Goal: Task Accomplishment & Management: Manage account settings

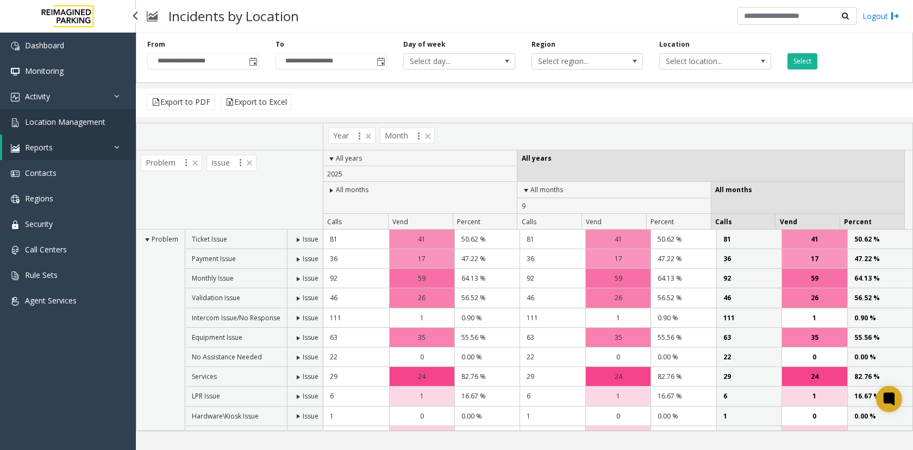
click at [91, 127] on link "Location Management" at bounding box center [68, 122] width 136 height 26
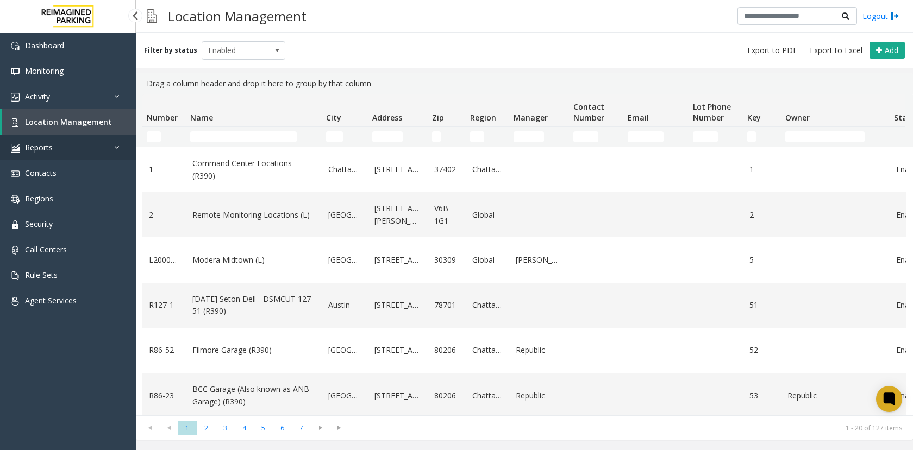
click at [62, 151] on link "Reports" at bounding box center [68, 148] width 136 height 26
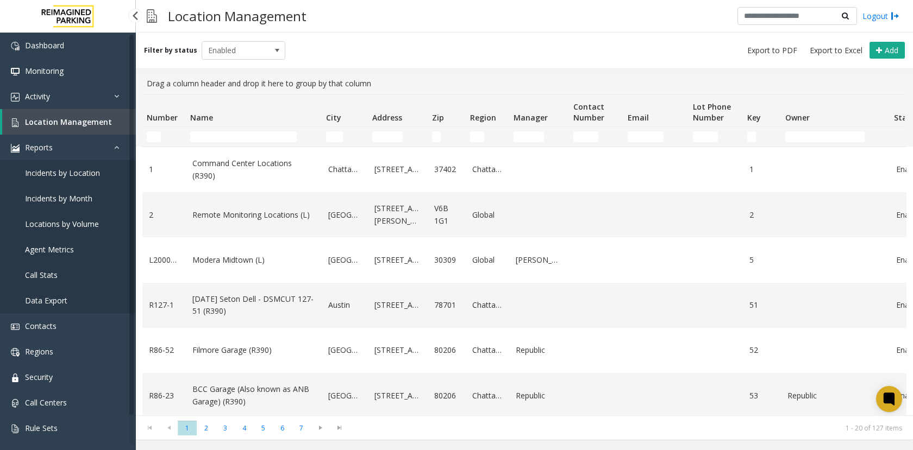
click at [52, 225] on span "Locations by Volume" at bounding box center [62, 224] width 74 height 10
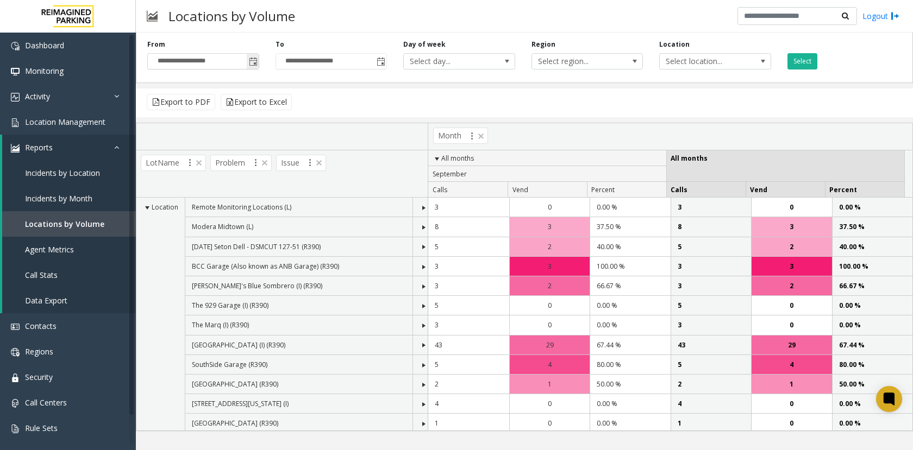
click at [258, 60] on span "Toggle popup" at bounding box center [253, 61] width 12 height 17
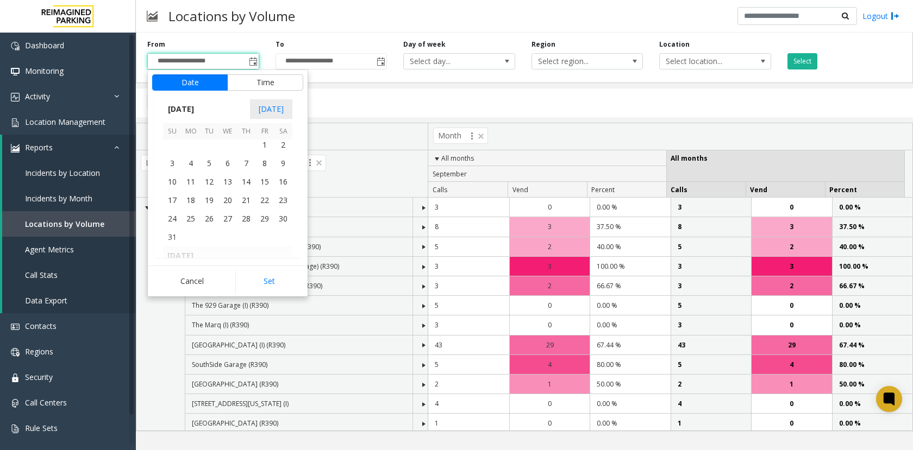
scroll to position [194816, 0]
click at [265, 185] on span "1" at bounding box center [264, 182] width 18 height 18
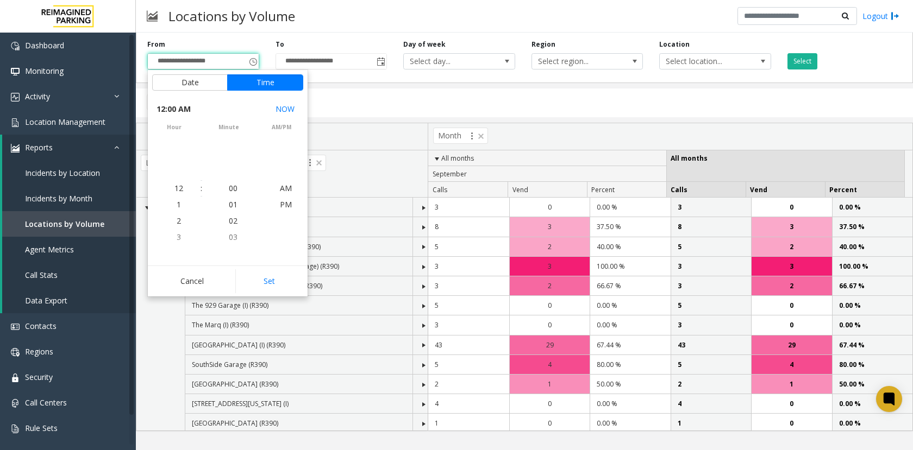
scroll to position [194850, 0]
drag, startPoint x: 282, startPoint y: 281, endPoint x: 284, endPoint y: 276, distance: 5.7
click at [282, 280] on button "Set" at bounding box center [269, 281] width 68 height 24
type input "**********"
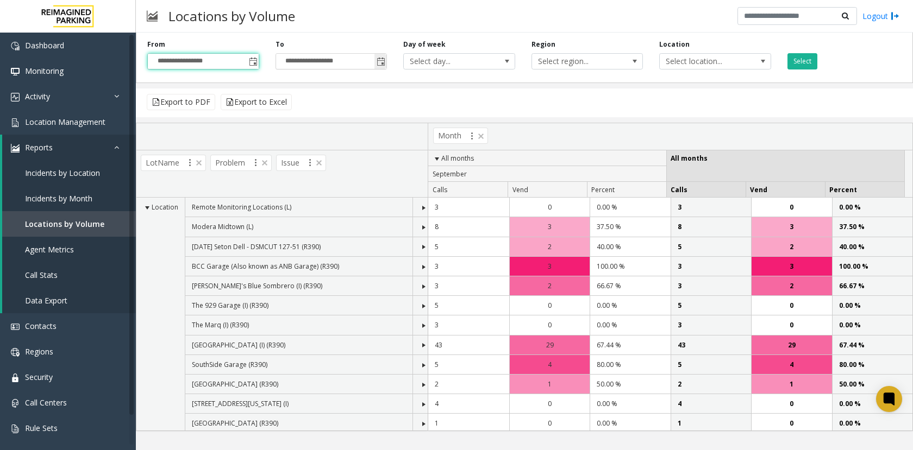
click at [378, 61] on span "Toggle popup" at bounding box center [380, 62] width 9 height 9
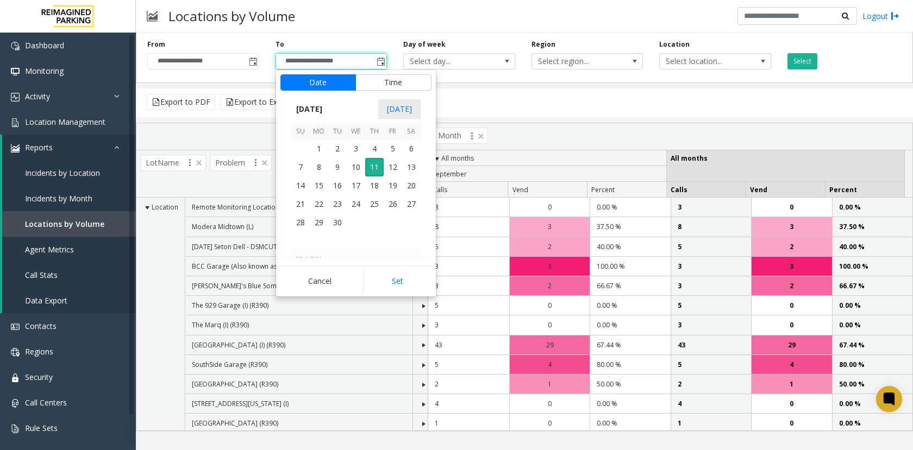
scroll to position [194925, 0]
click at [303, 168] on span "31" at bounding box center [300, 166] width 18 height 18
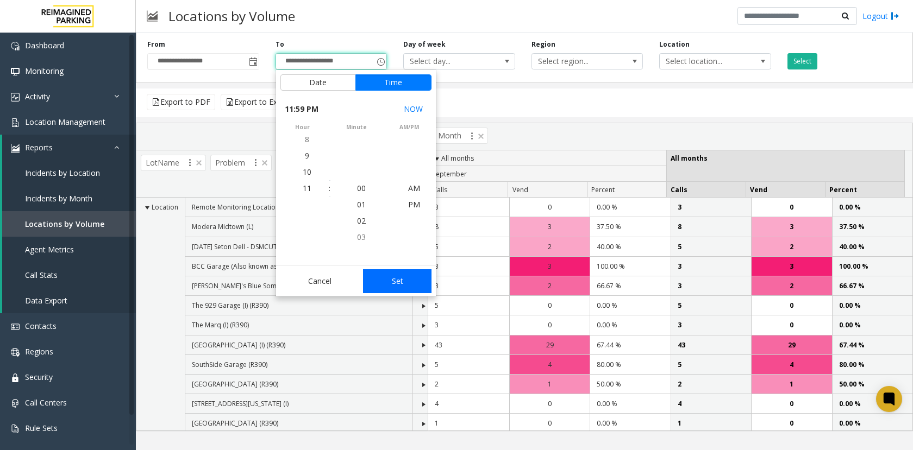
scroll to position [16, 0]
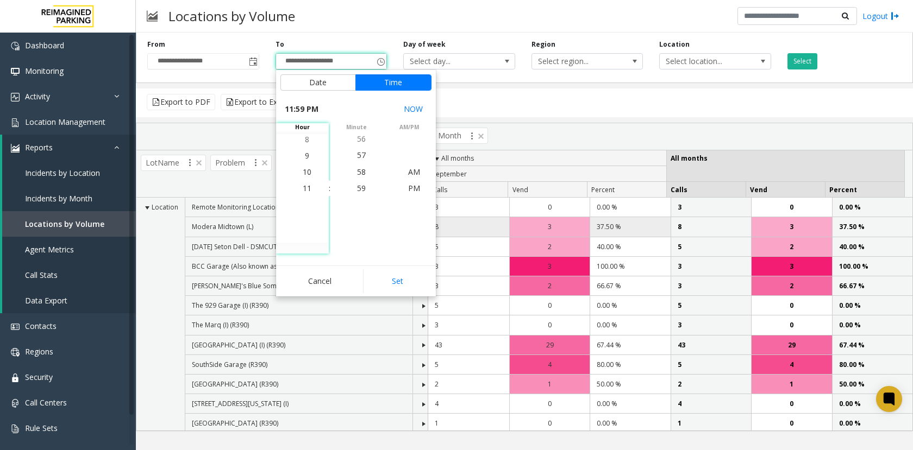
drag, startPoint x: 393, startPoint y: 275, endPoint x: 492, endPoint y: 219, distance: 113.4
click at [394, 275] on button "Set" at bounding box center [397, 281] width 68 height 24
type input "**********"
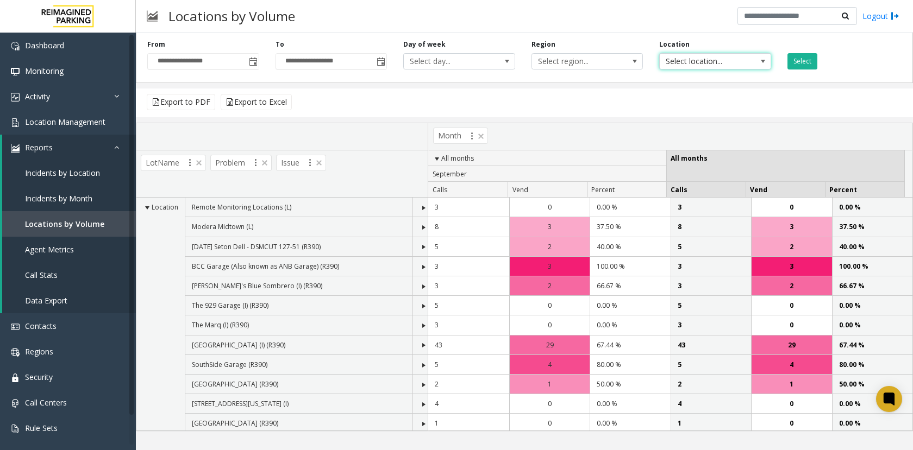
click at [717, 64] on span "Select location..." at bounding box center [704, 61] width 89 height 15
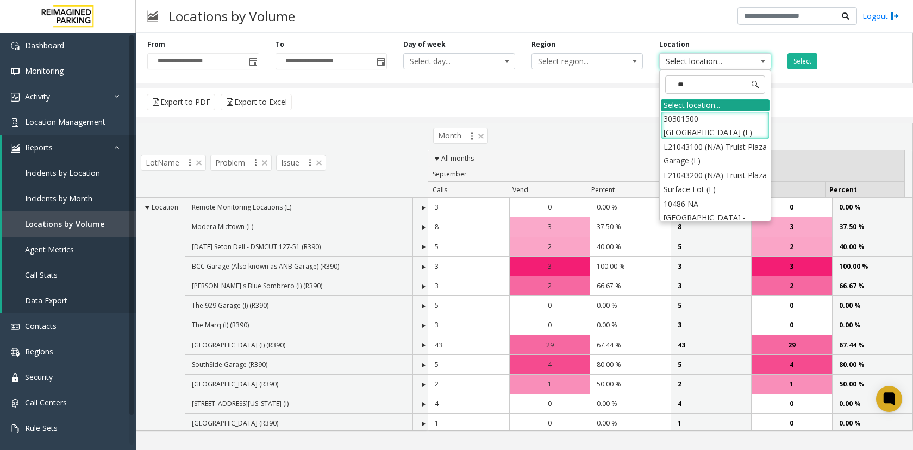
type input "***"
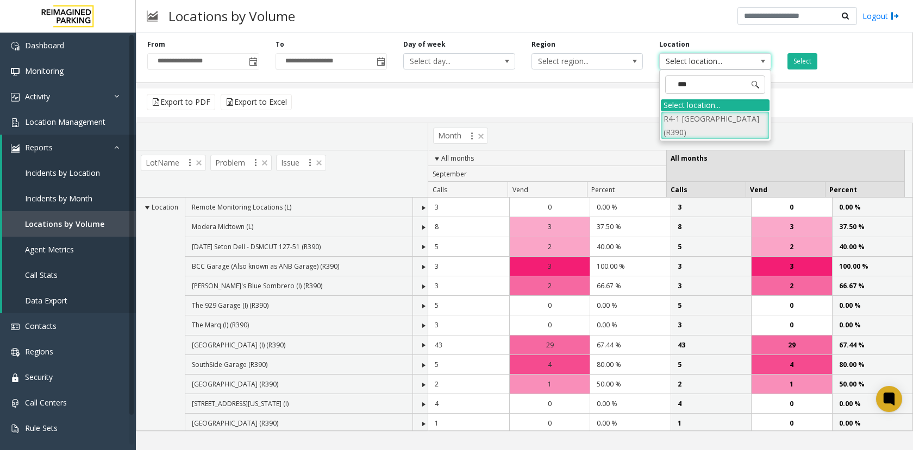
click at [695, 130] on li "R4-1 [GEOGRAPHIC_DATA] (R390)" at bounding box center [715, 125] width 109 height 28
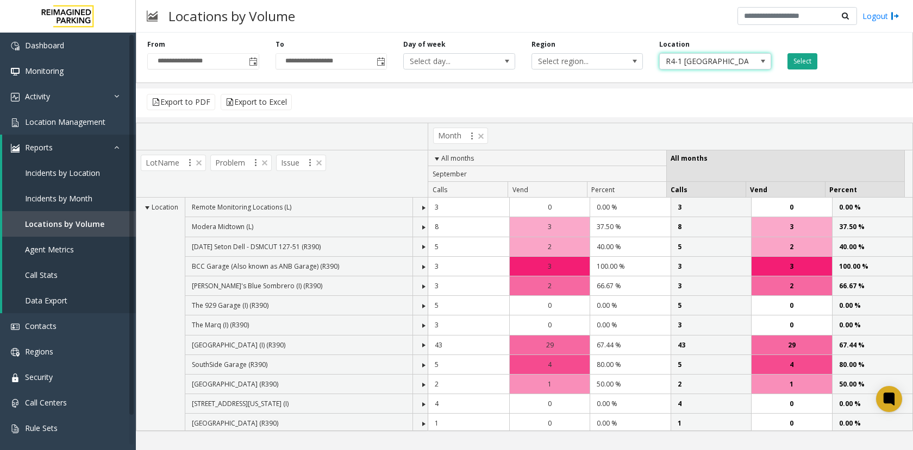
click at [813, 60] on button "Select" at bounding box center [802, 61] width 30 height 16
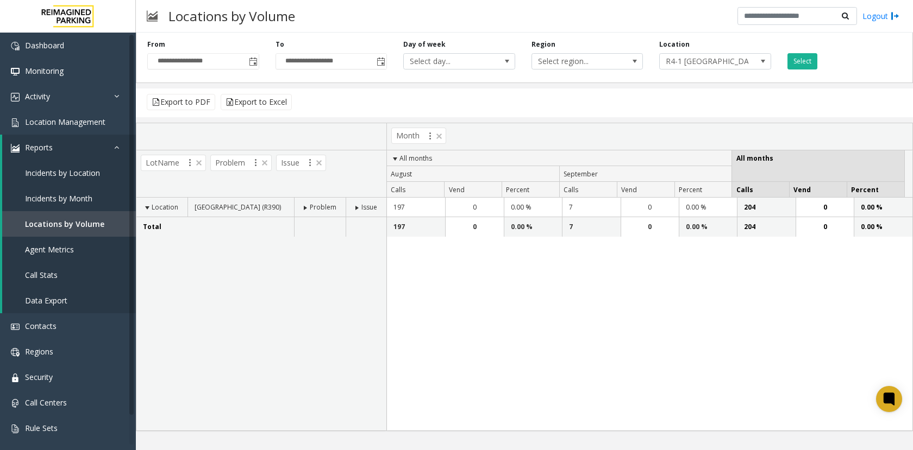
click at [231, 266] on div "Location [GEOGRAPHIC_DATA] (R390) Problem Issue Total" at bounding box center [261, 314] width 250 height 233
click at [47, 96] on span "Activity" at bounding box center [37, 96] width 25 height 10
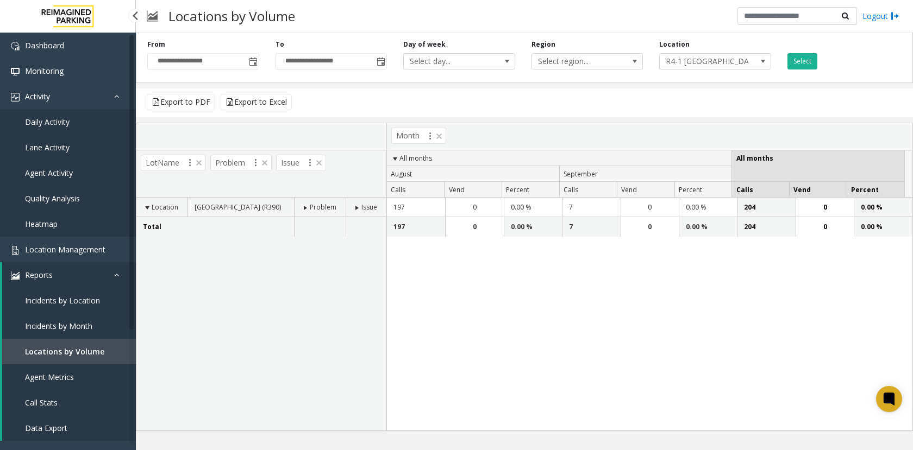
click at [61, 117] on span "Daily Activity" at bounding box center [47, 122] width 45 height 10
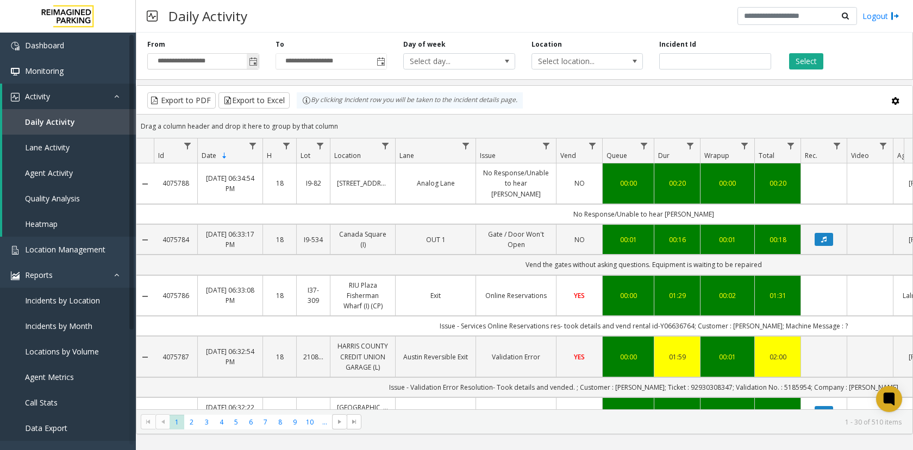
click at [254, 62] on span "Toggle popup" at bounding box center [253, 62] width 9 height 9
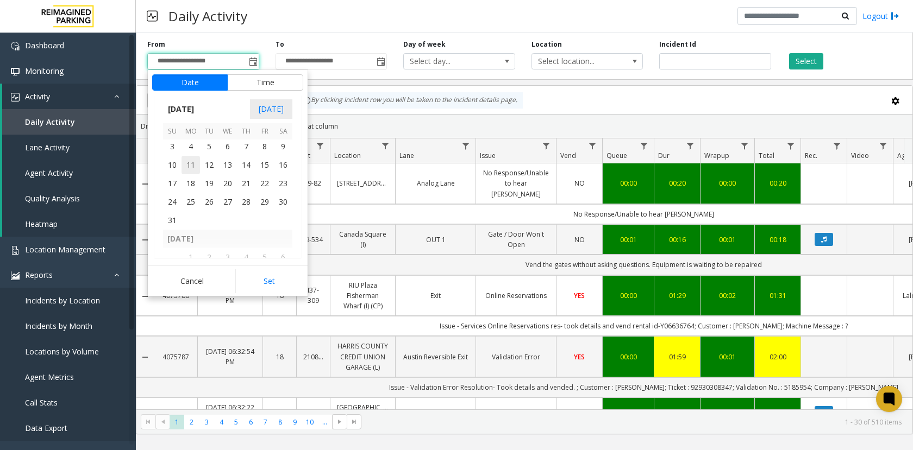
scroll to position [194816, 0]
click at [262, 183] on span "1" at bounding box center [264, 182] width 18 height 18
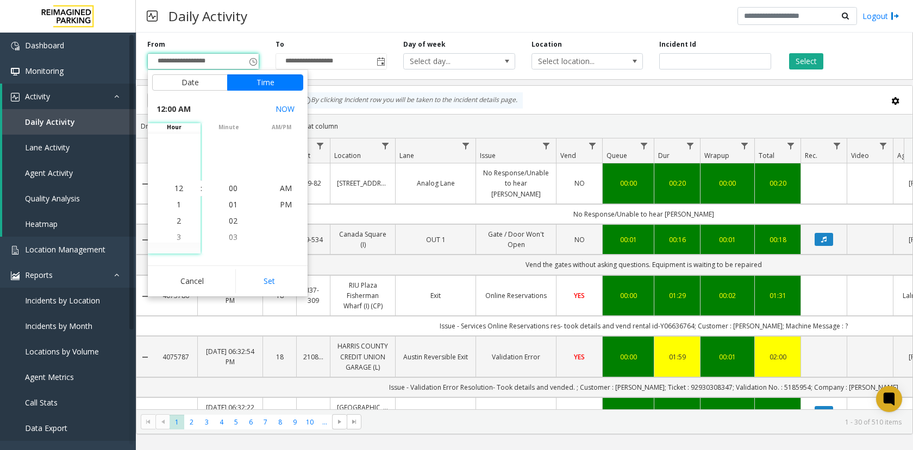
click at [280, 280] on button "Set" at bounding box center [269, 281] width 68 height 24
type input "**********"
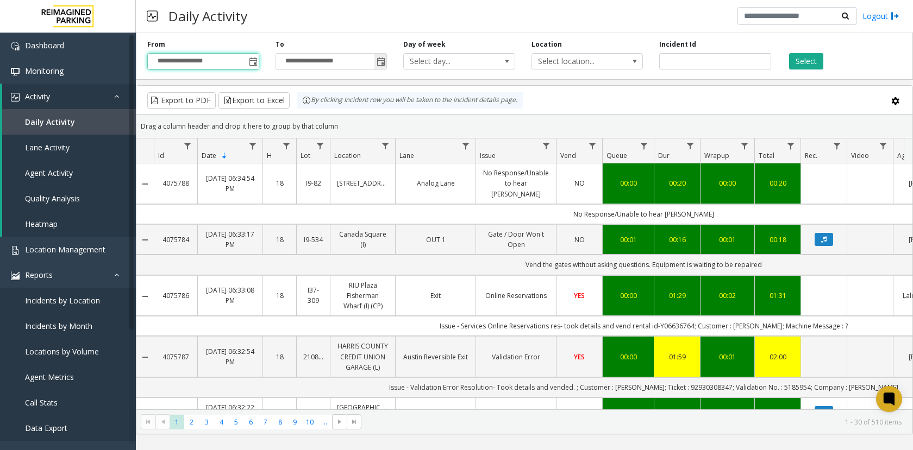
click at [380, 64] on span "Toggle popup" at bounding box center [380, 62] width 9 height 9
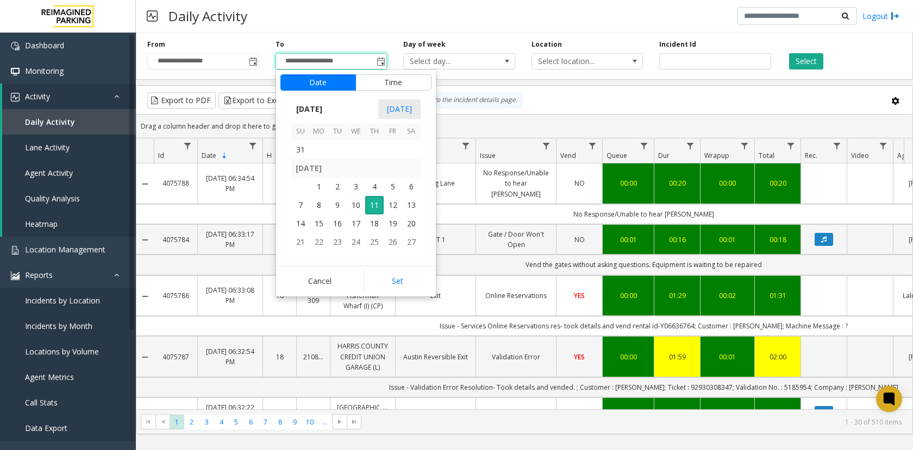
scroll to position [194925, 0]
click at [304, 166] on span "31" at bounding box center [300, 166] width 18 height 18
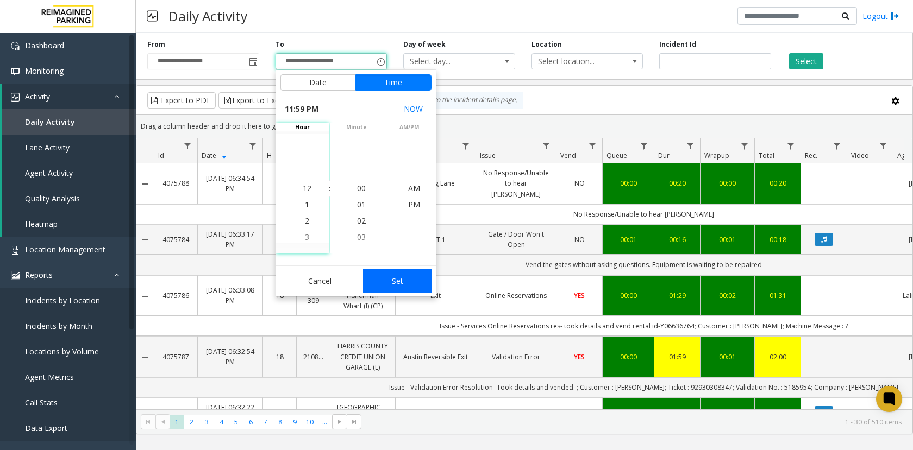
scroll to position [16, 0]
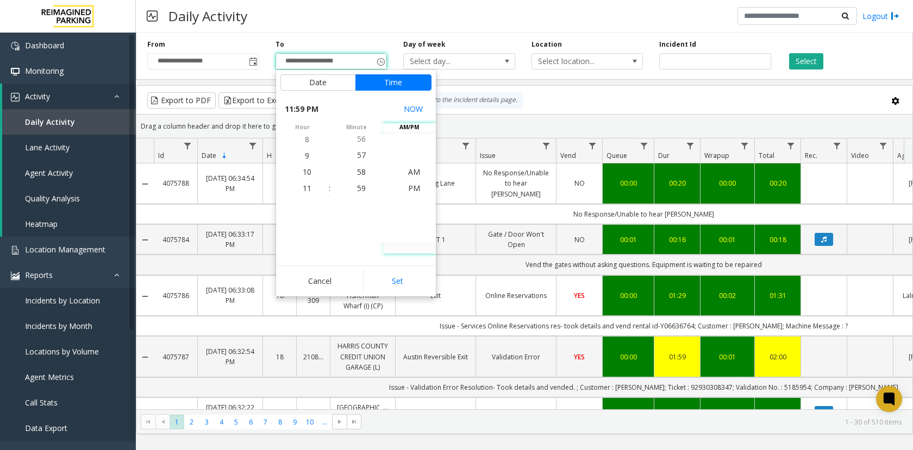
drag, startPoint x: 415, startPoint y: 285, endPoint x: 710, endPoint y: 200, distance: 307.4
click at [415, 284] on button "Set" at bounding box center [397, 281] width 68 height 24
type input "**********"
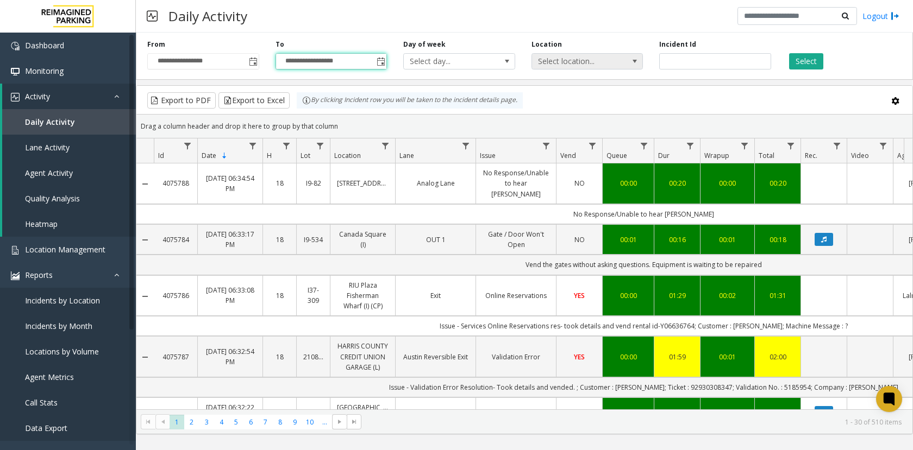
click at [579, 65] on span "Select location..." at bounding box center [576, 61] width 89 height 15
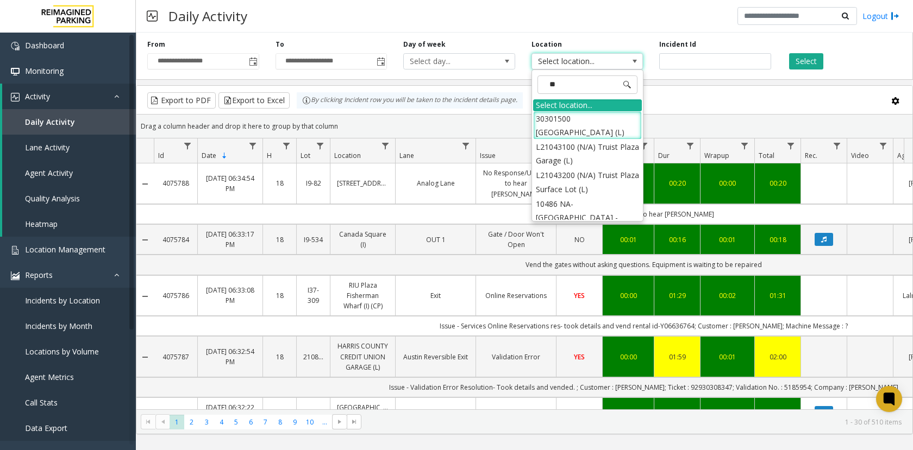
type input "***"
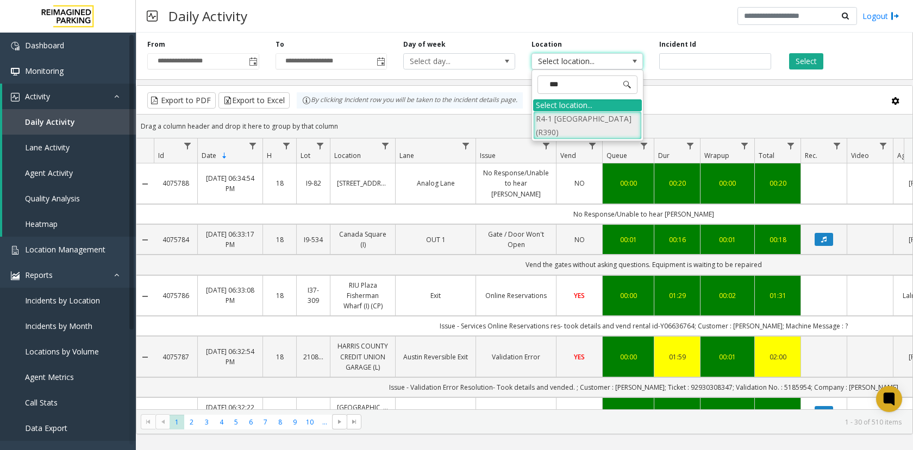
click at [581, 129] on li "R4-1 [GEOGRAPHIC_DATA] (R390)" at bounding box center [587, 125] width 109 height 28
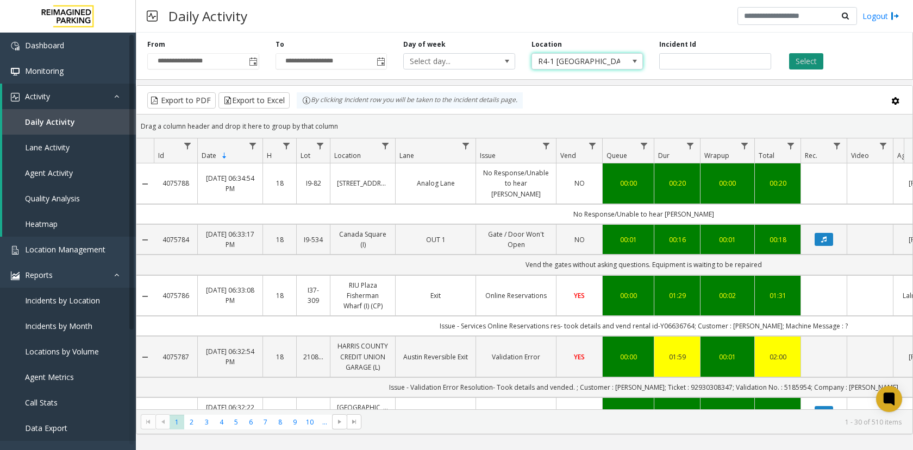
click at [802, 59] on button "Select" at bounding box center [806, 61] width 34 height 16
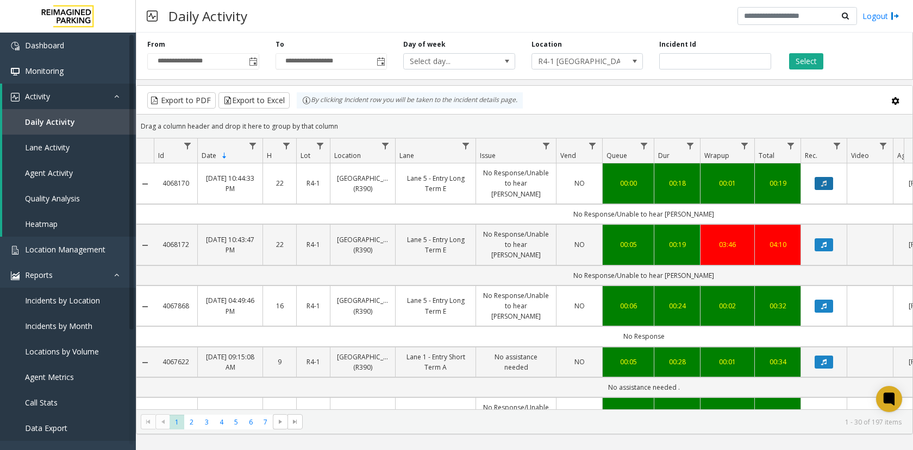
click at [831, 186] on button "Data table" at bounding box center [823, 183] width 18 height 13
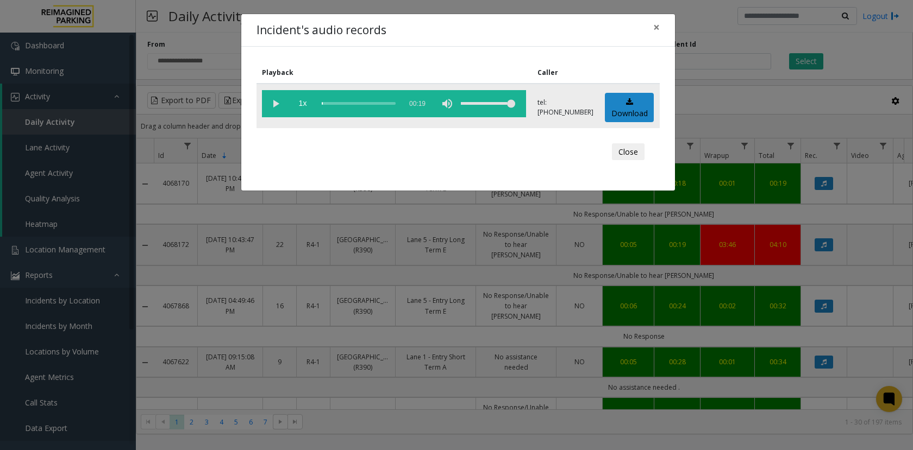
click at [276, 104] on vg-play-pause at bounding box center [275, 103] width 27 height 27
click at [656, 25] on span "×" at bounding box center [656, 27] width 7 height 15
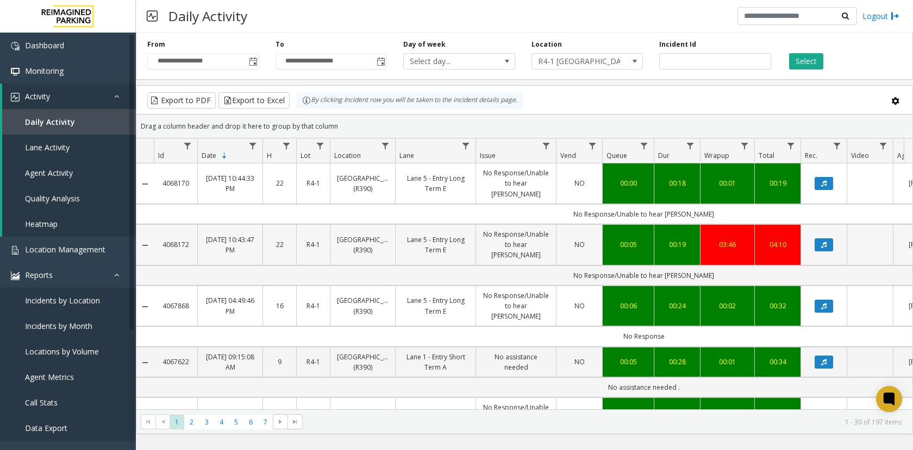
click at [818, 237] on td "Data table" at bounding box center [823, 244] width 46 height 41
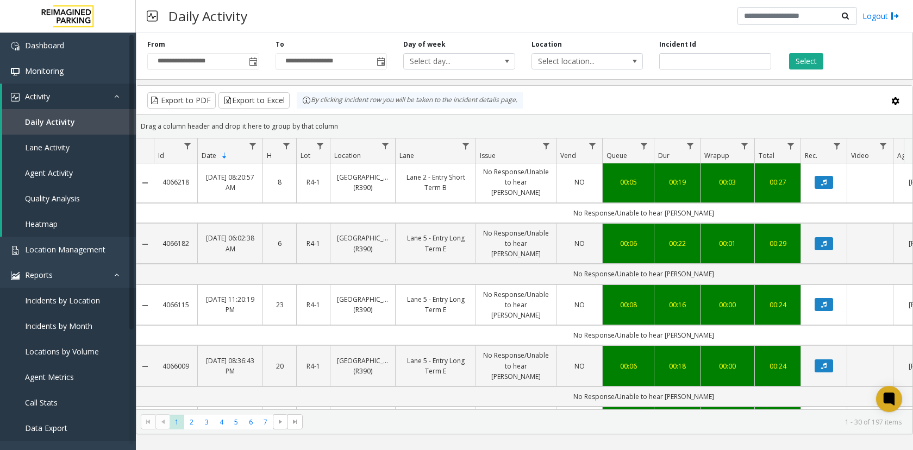
scroll to position [598, 0]
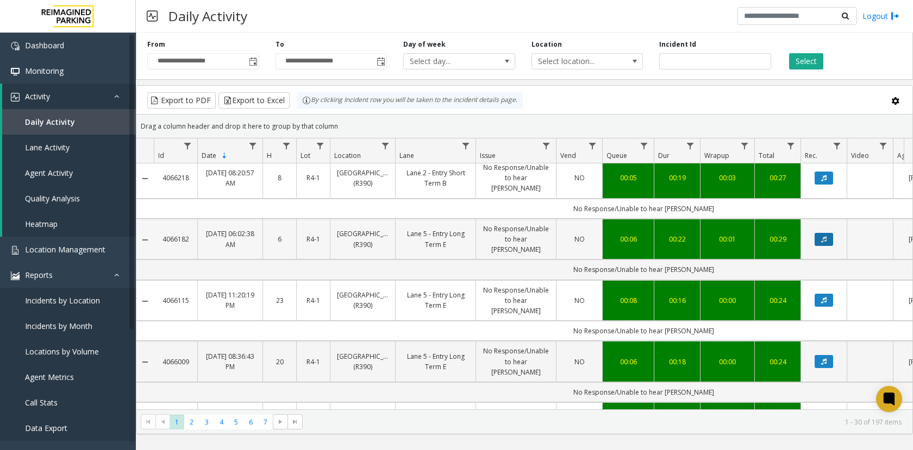
click at [825, 243] on icon "Data table" at bounding box center [823, 239] width 5 height 7
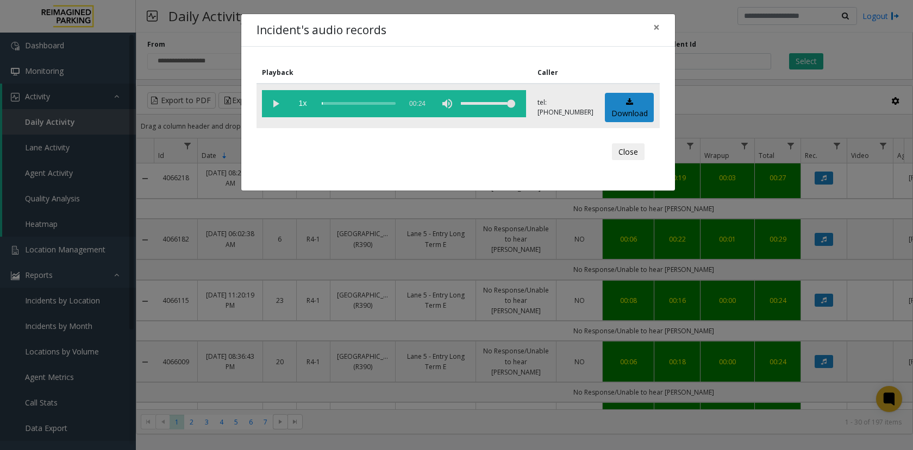
click at [279, 108] on vg-play-pause at bounding box center [275, 103] width 27 height 27
click at [654, 31] on span "×" at bounding box center [656, 27] width 7 height 15
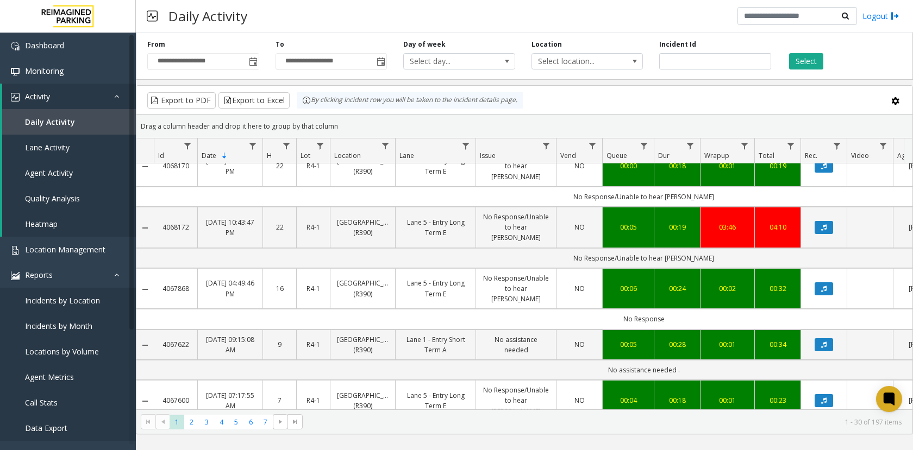
scroll to position [0, 0]
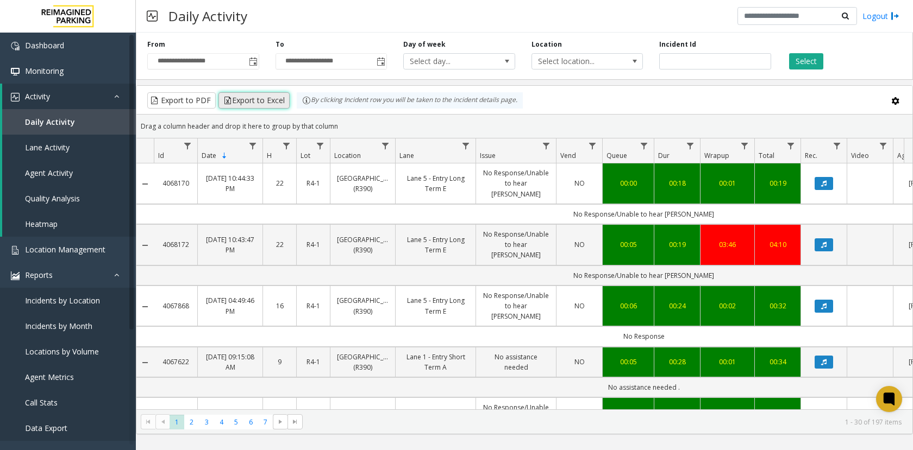
click at [284, 108] on button "Export to Excel" at bounding box center [253, 100] width 71 height 16
click at [466, 147] on span "Data table" at bounding box center [465, 146] width 9 height 9
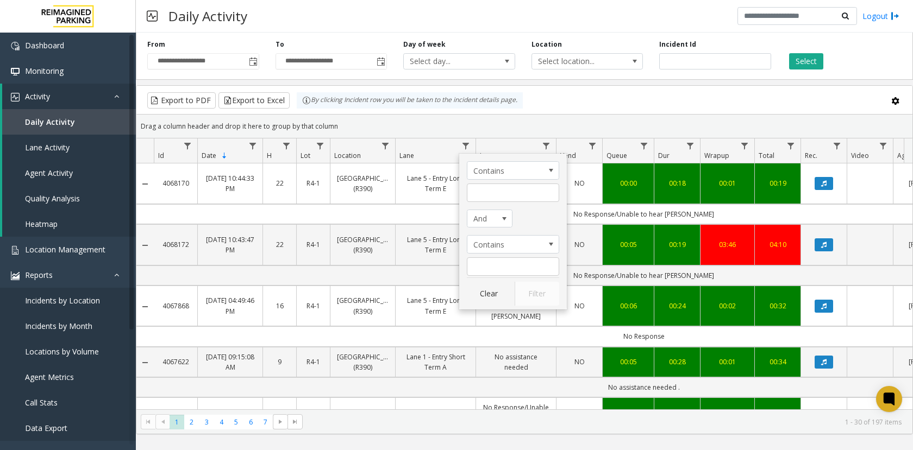
click at [504, 127] on div "Drag a column header and drop it here to group by that column" at bounding box center [524, 126] width 776 height 19
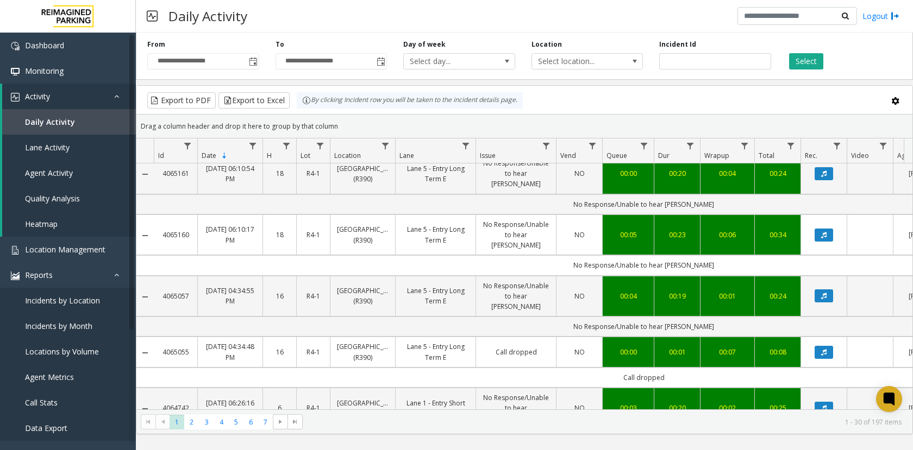
scroll to position [924, 0]
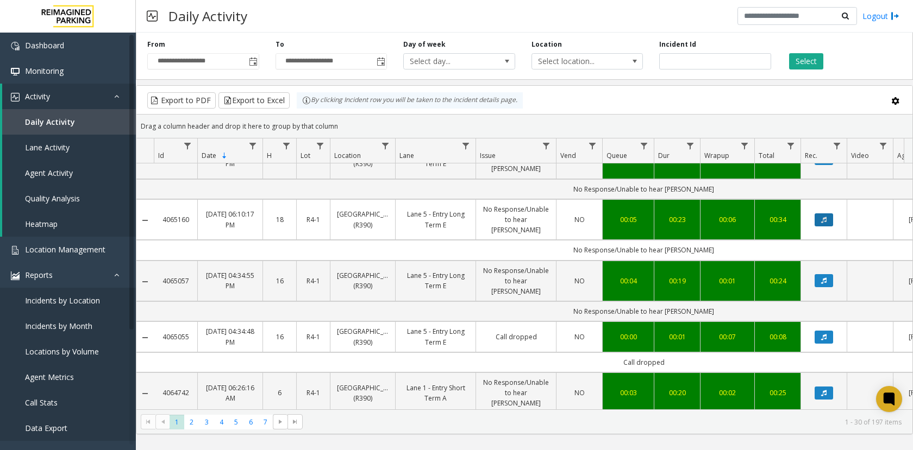
click at [821, 223] on icon "Data table" at bounding box center [823, 220] width 5 height 7
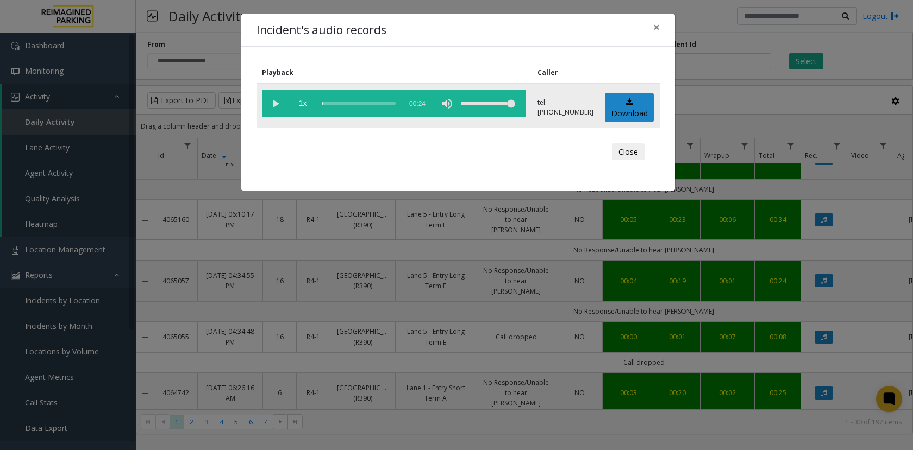
click at [266, 99] on vg-play-pause at bounding box center [275, 103] width 27 height 27
click at [651, 28] on button "×" at bounding box center [656, 27] width 22 height 27
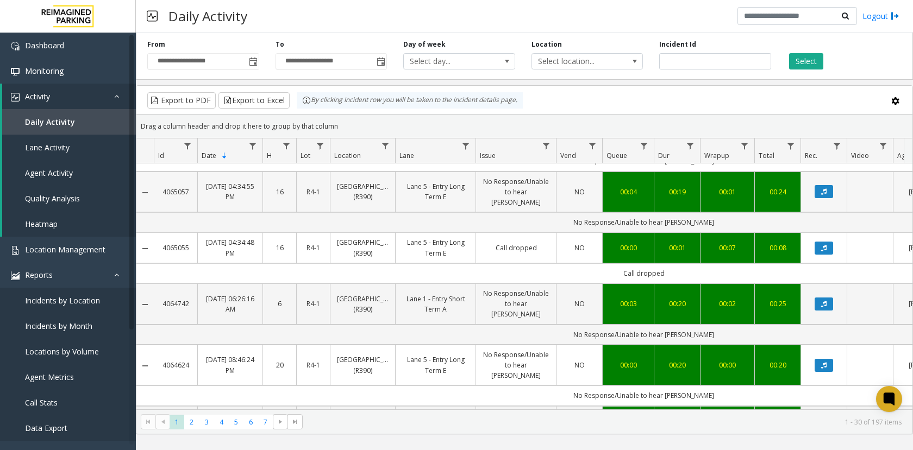
scroll to position [1032, 0]
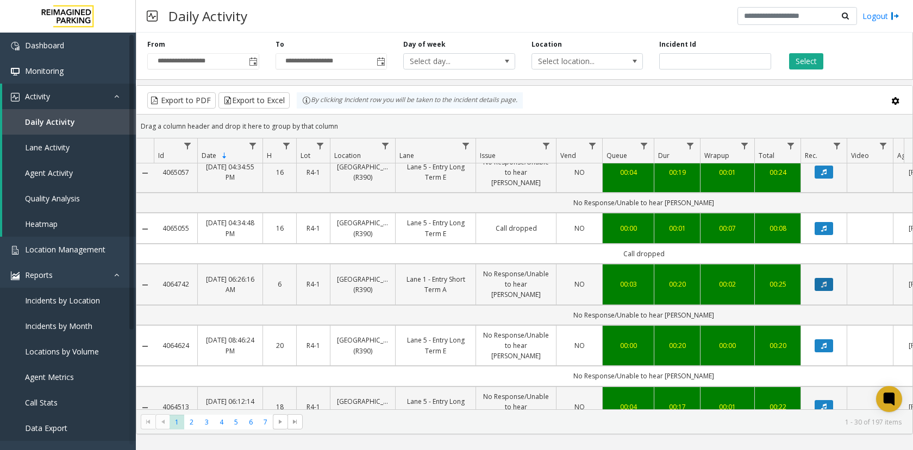
click at [830, 291] on button "Data table" at bounding box center [823, 284] width 18 height 13
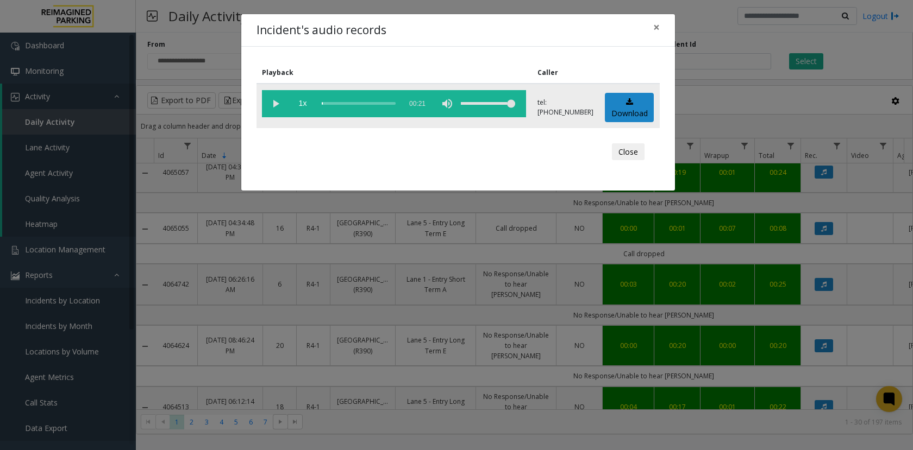
click at [275, 99] on vg-play-pause at bounding box center [275, 103] width 27 height 27
click at [652, 28] on button "×" at bounding box center [656, 27] width 22 height 27
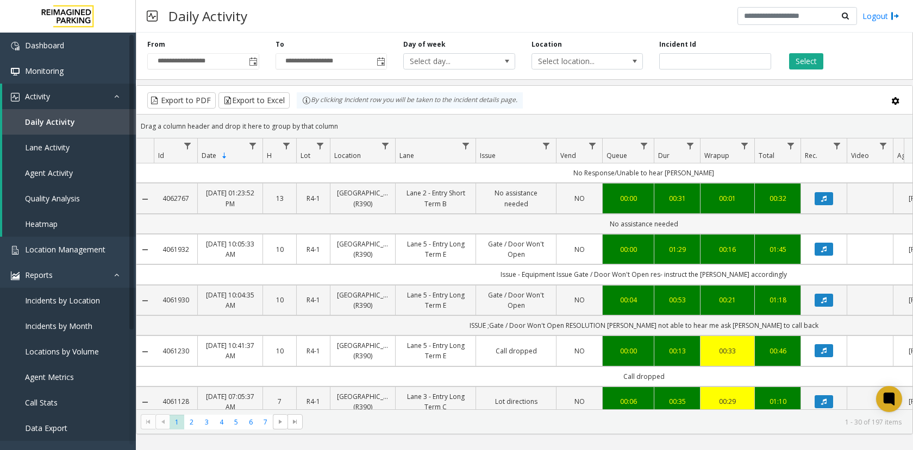
scroll to position [1599, 0]
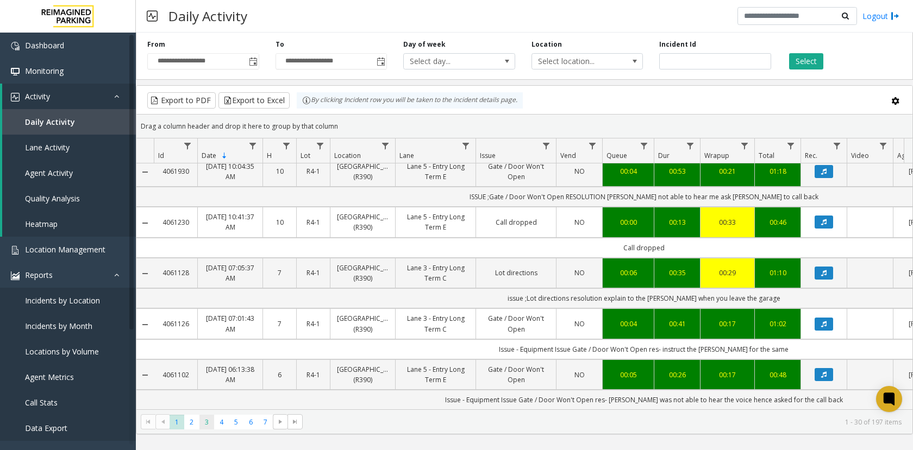
click at [206, 426] on span "3" at bounding box center [206, 422] width 15 height 15
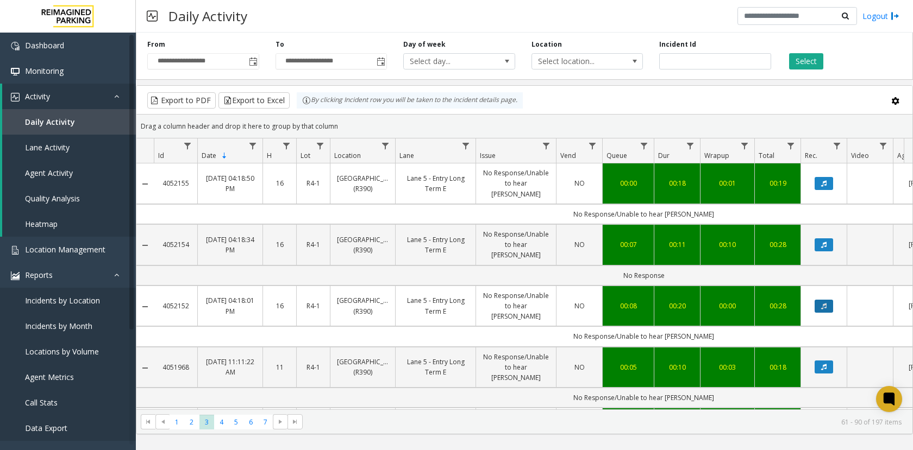
click at [827, 306] on button "Data table" at bounding box center [823, 306] width 18 height 13
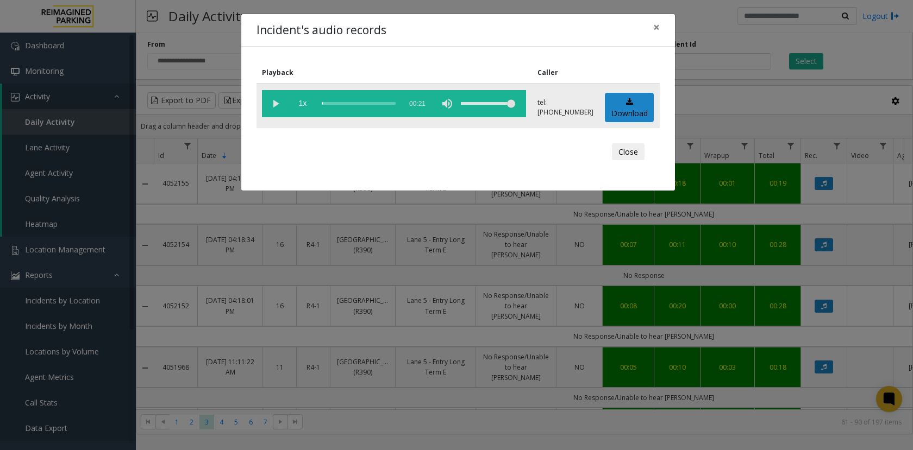
click at [278, 108] on vg-play-pause at bounding box center [275, 103] width 27 height 27
click at [621, 111] on link "Download" at bounding box center [629, 108] width 49 height 30
click at [657, 22] on span "×" at bounding box center [656, 27] width 7 height 15
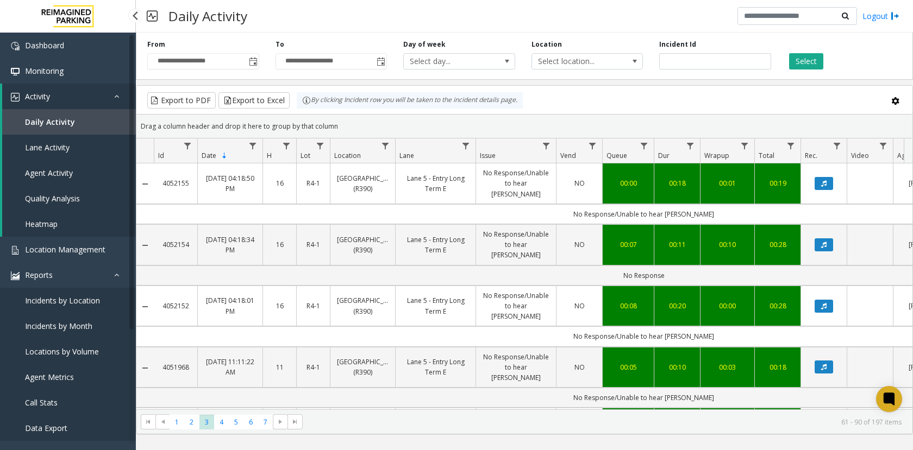
click at [52, 349] on span "Locations by Volume" at bounding box center [62, 352] width 74 height 10
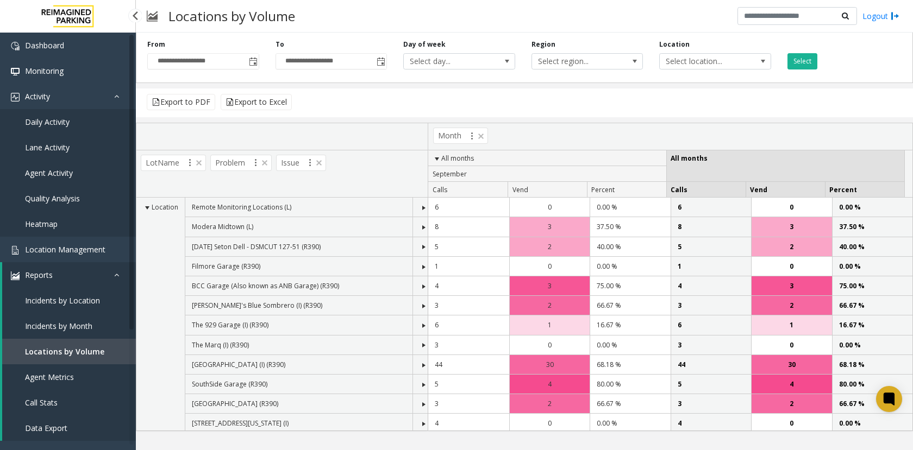
click at [61, 319] on link "Incidents by Month" at bounding box center [69, 326] width 134 height 26
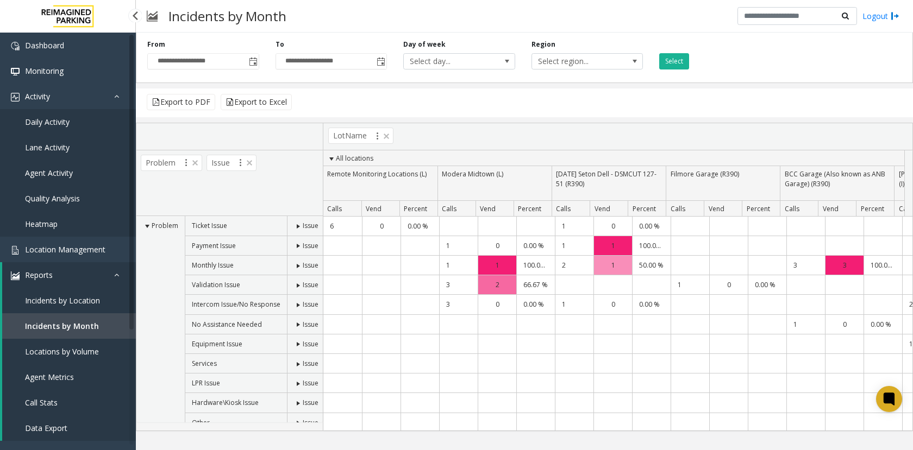
click at [48, 344] on link "Locations by Volume" at bounding box center [69, 352] width 134 height 26
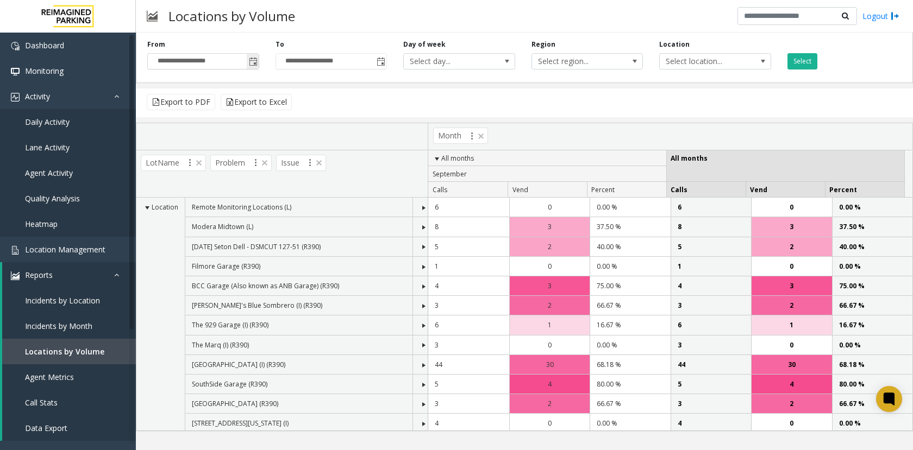
click at [255, 59] on span "Toggle popup" at bounding box center [253, 62] width 9 height 9
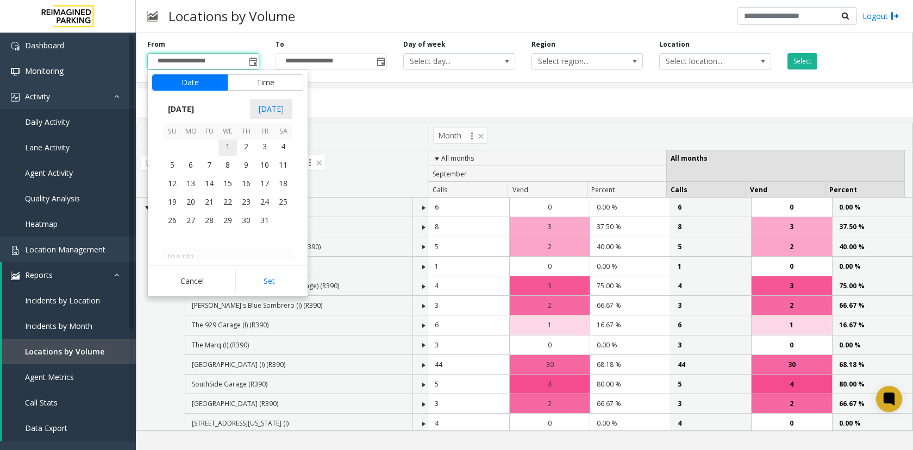
click at [224, 145] on span "1" at bounding box center [227, 146] width 18 height 18
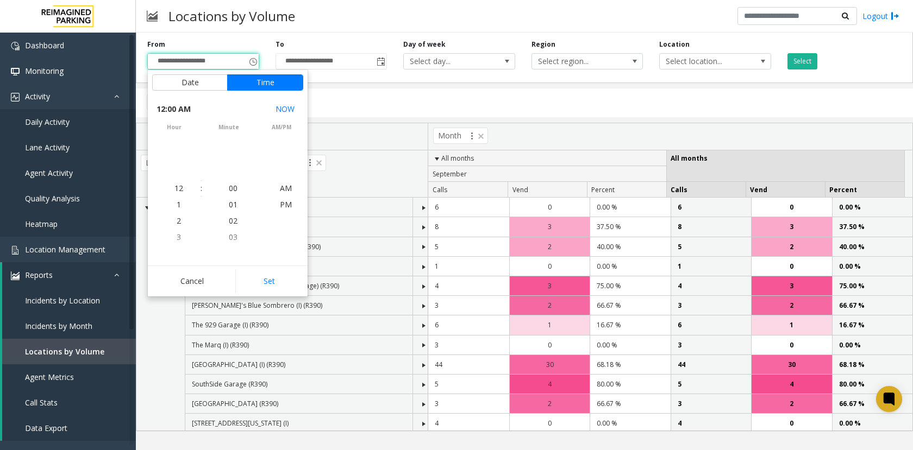
scroll to position [193945, 0]
click at [264, 277] on button "Set" at bounding box center [269, 281] width 68 height 24
type input "**********"
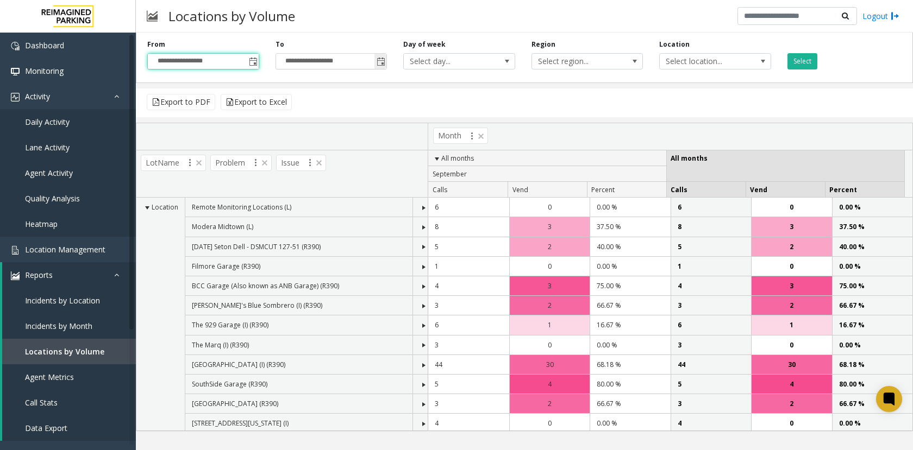
click at [377, 54] on span "Toggle popup" at bounding box center [380, 61] width 12 height 17
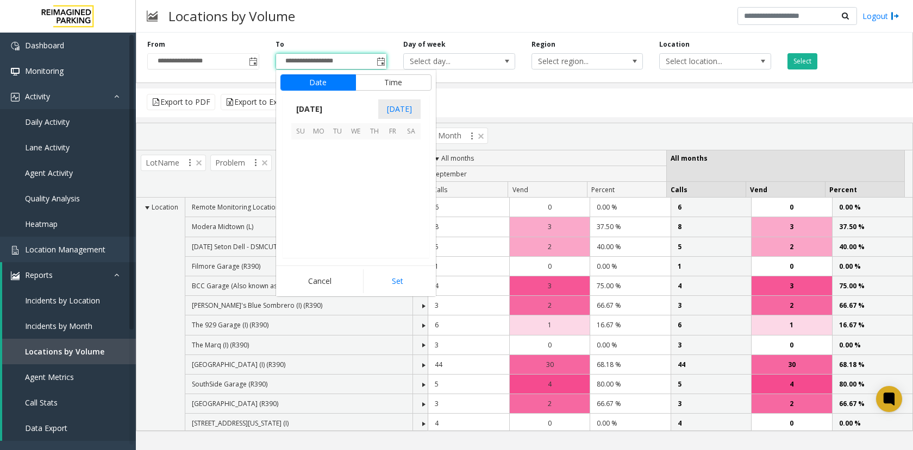
scroll to position [16, 0]
click at [302, 167] on span "31" at bounding box center [300, 166] width 18 height 18
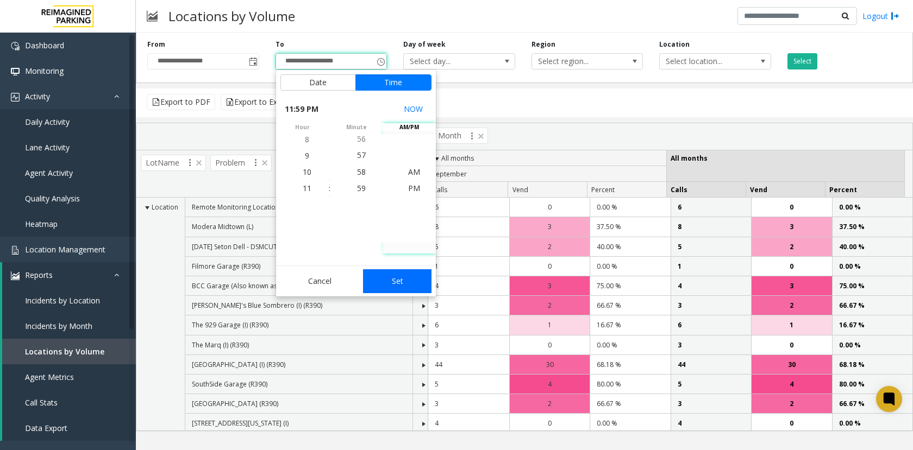
click at [397, 277] on button "Set" at bounding box center [397, 281] width 68 height 24
type input "**********"
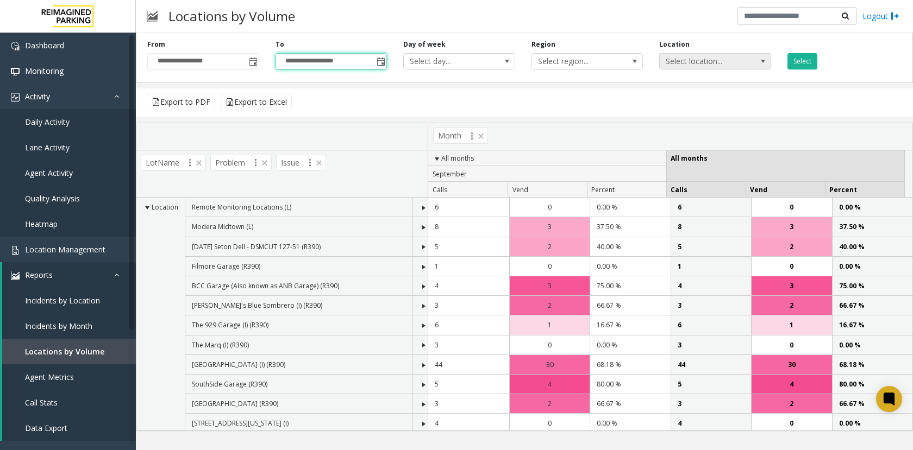
click at [747, 68] on span "Select location..." at bounding box center [704, 61] width 89 height 15
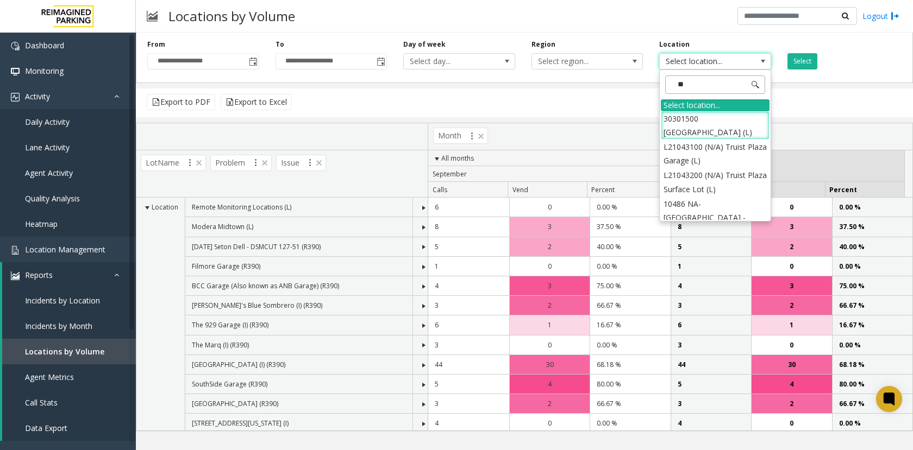
type input "***"
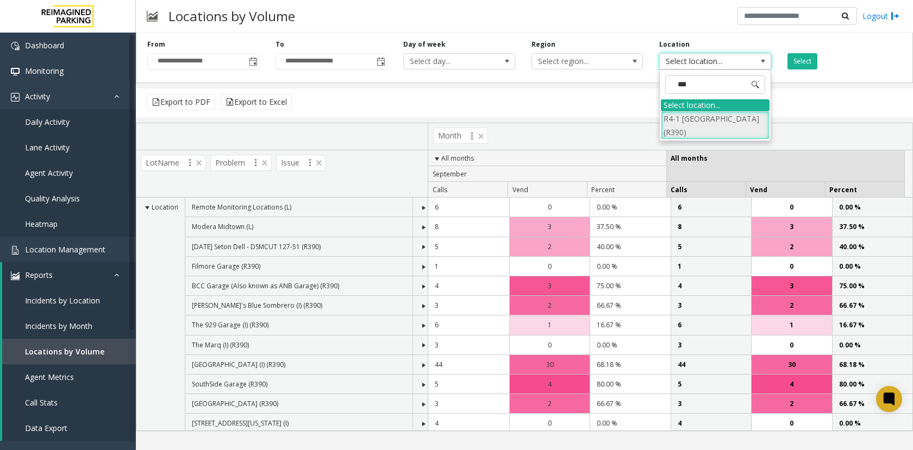
click at [699, 126] on li "R4-1 [GEOGRAPHIC_DATA] (R390)" at bounding box center [715, 125] width 109 height 28
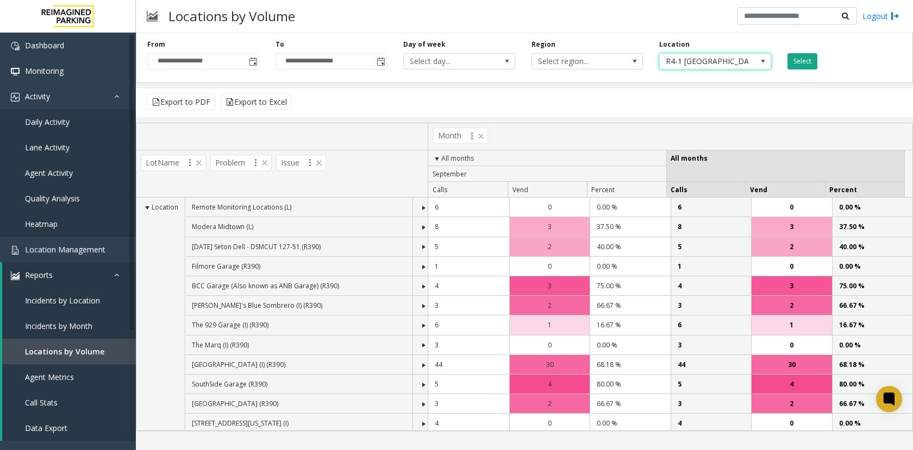
click at [812, 61] on button "Select" at bounding box center [802, 61] width 30 height 16
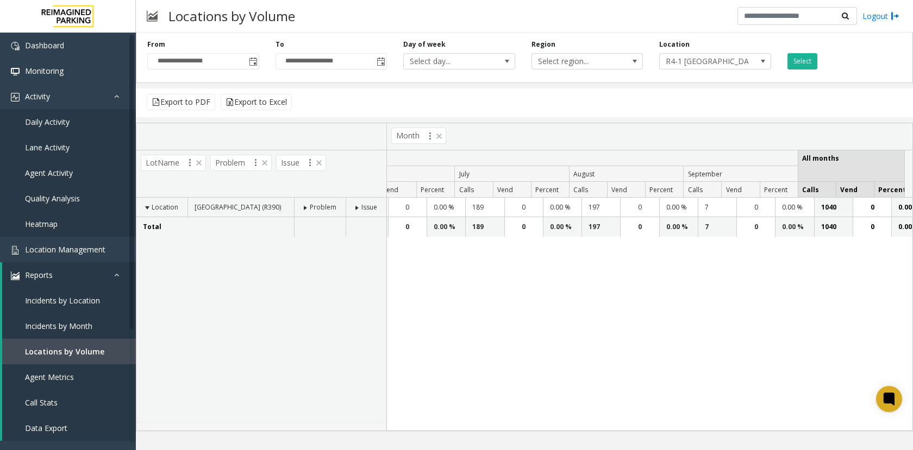
scroll to position [0, 626]
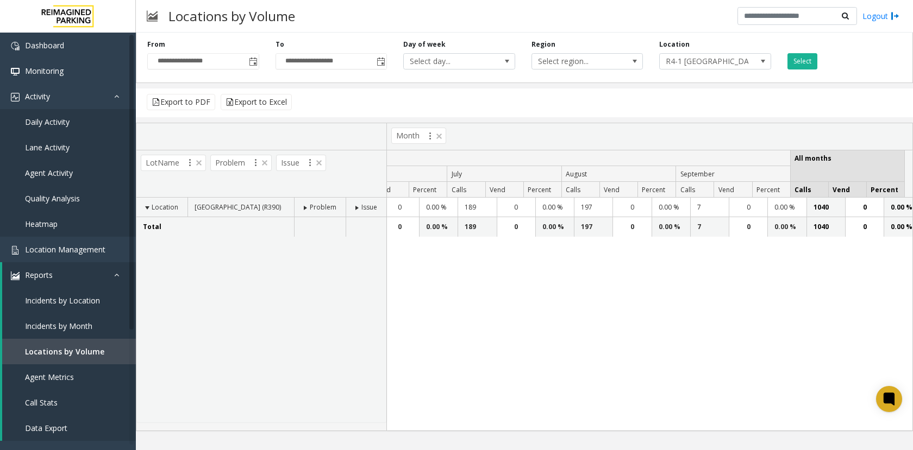
click at [353, 281] on div "Location [GEOGRAPHIC_DATA] (R390) Problem Issue Total" at bounding box center [261, 310] width 250 height 225
click at [307, 206] on span at bounding box center [305, 208] width 9 height 9
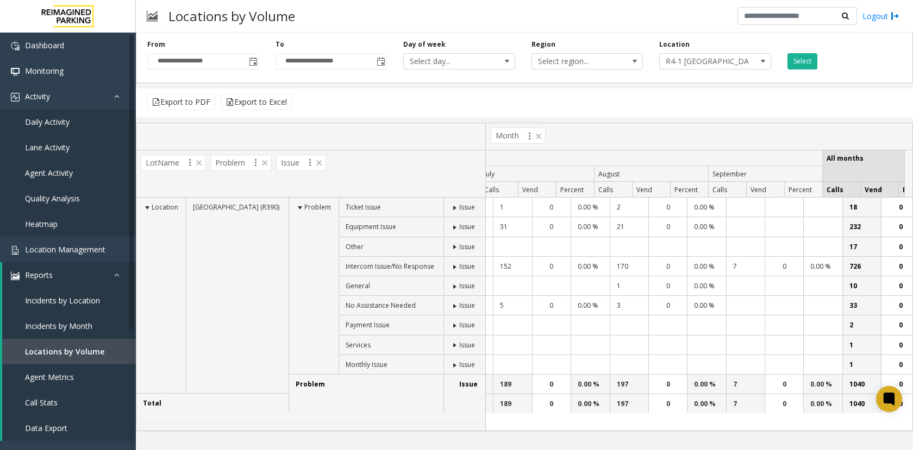
scroll to position [0, 723]
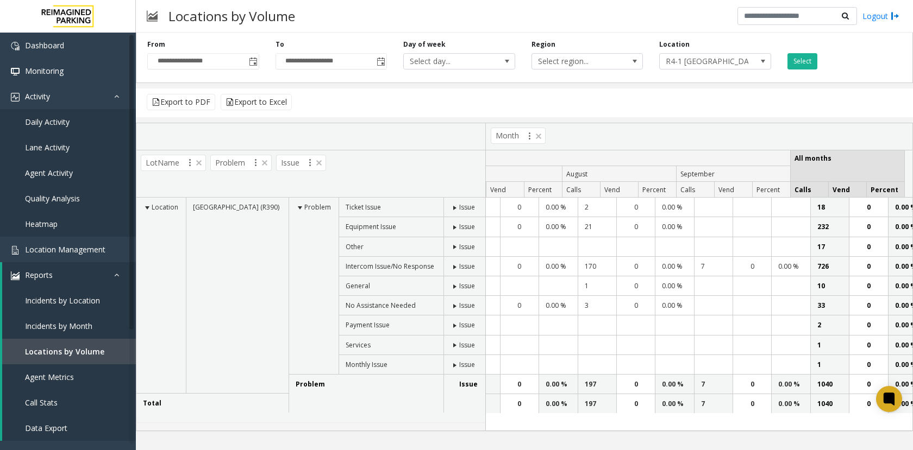
click at [457, 267] on span at bounding box center [454, 267] width 9 height 9
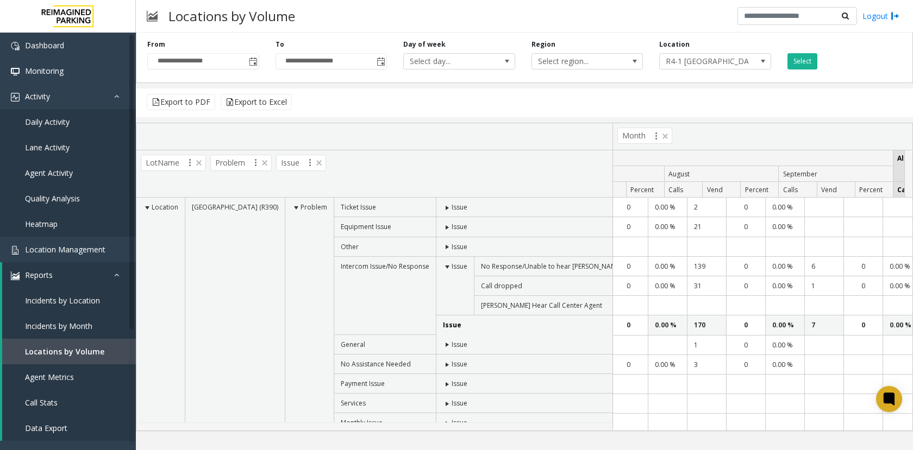
scroll to position [0, 759]
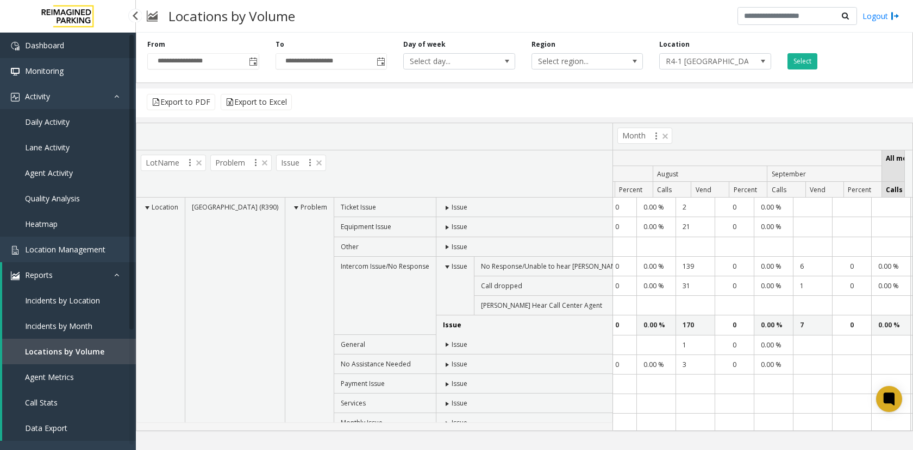
click at [58, 45] on span "Dashboard" at bounding box center [44, 45] width 39 height 10
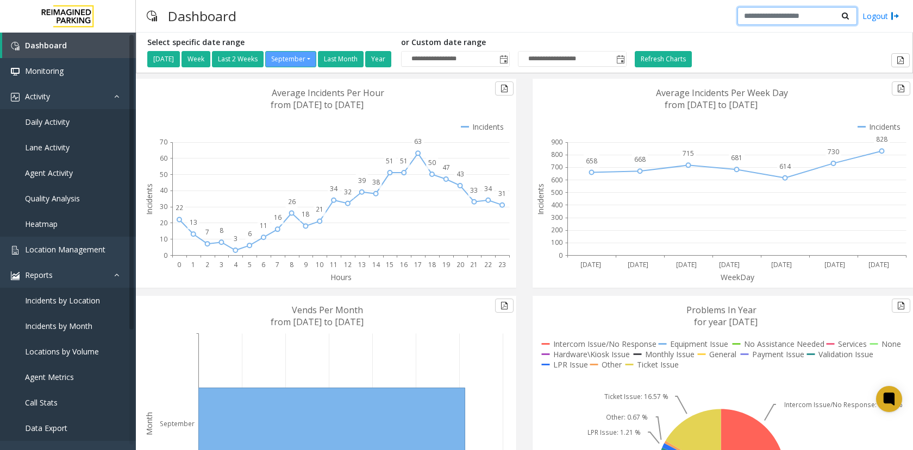
click at [770, 16] on input "text" at bounding box center [797, 16] width 120 height 18
click at [766, 17] on input "text" at bounding box center [797, 16] width 120 height 18
click at [80, 224] on link "Heatmap" at bounding box center [68, 224] width 136 height 26
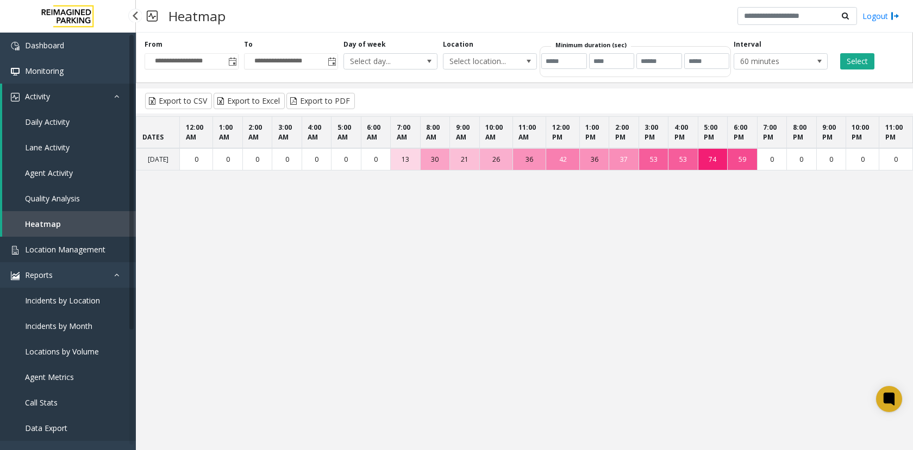
click at [48, 252] on span "Location Management" at bounding box center [65, 249] width 80 height 10
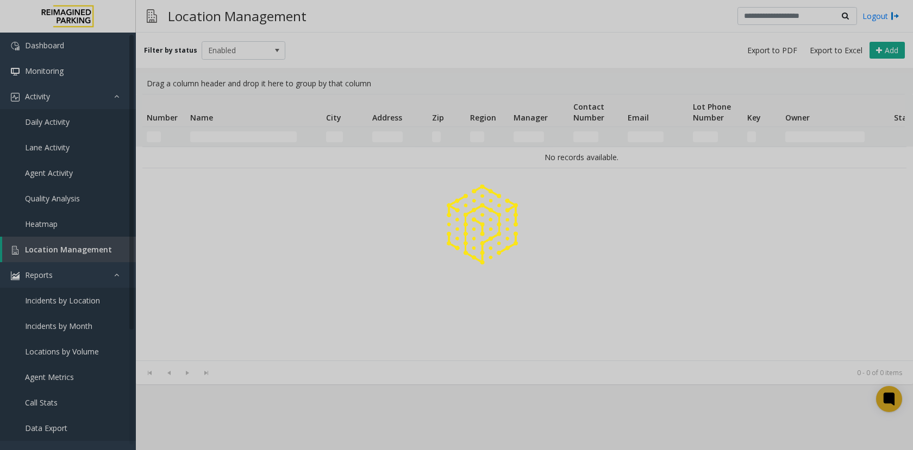
click at [197, 133] on div at bounding box center [456, 225] width 913 height 450
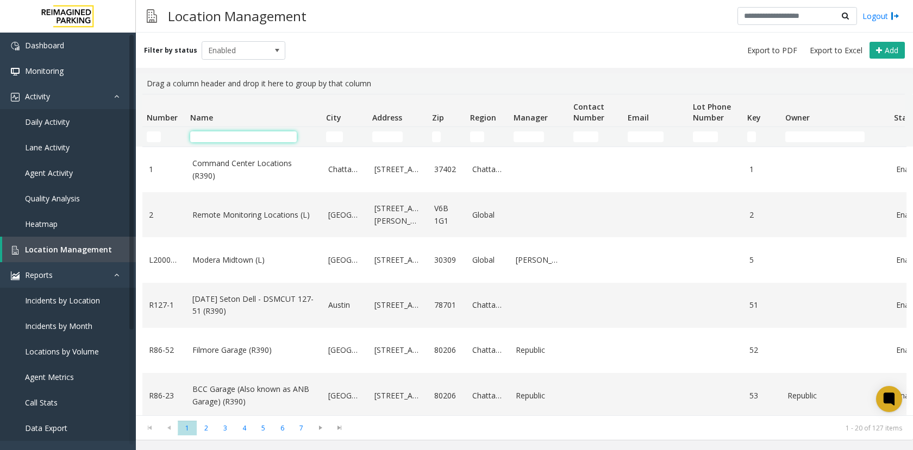
click at [204, 138] on input "Name Filter" at bounding box center [243, 136] width 106 height 11
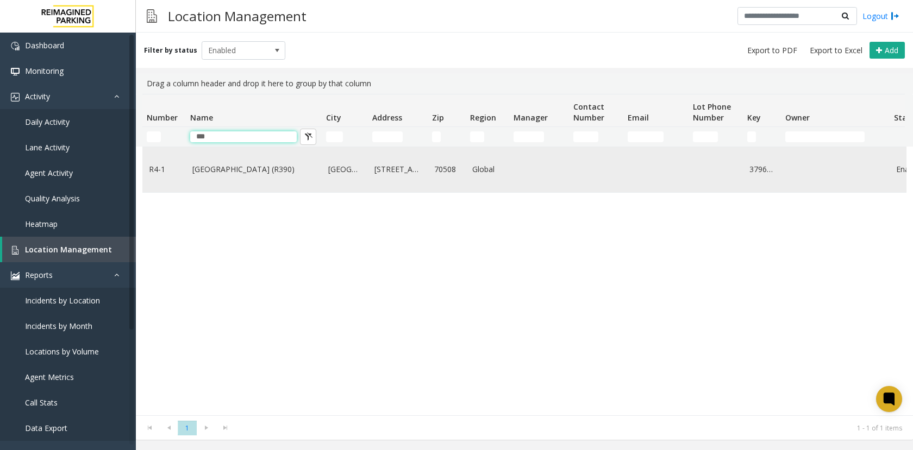
type input "***"
click at [215, 181] on td "[GEOGRAPHIC_DATA] (R390)" at bounding box center [254, 169] width 136 height 45
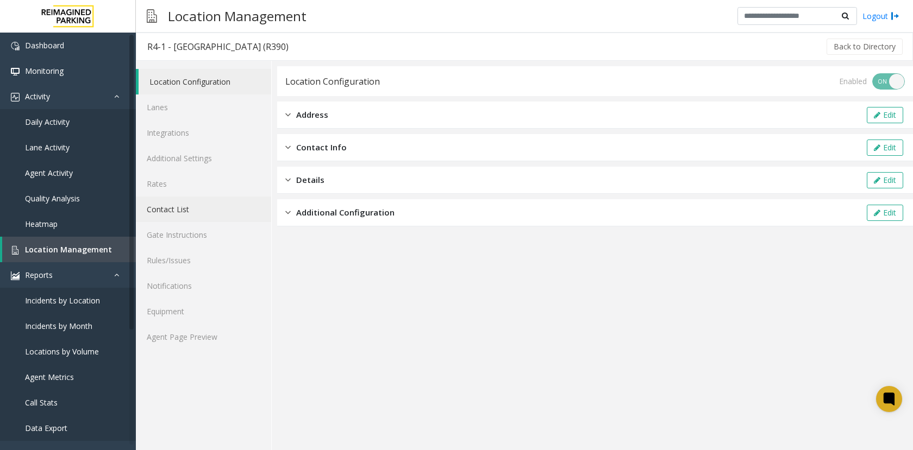
click at [174, 212] on link "Contact List" at bounding box center [203, 210] width 135 height 26
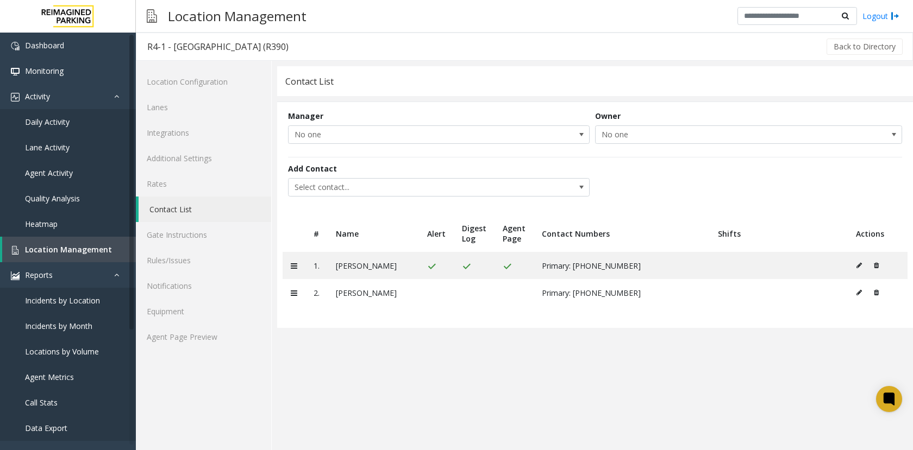
drag, startPoint x: 385, startPoint y: 394, endPoint x: 390, endPoint y: 390, distance: 6.5
click at [389, 391] on app-contact-list "Contact List Manager No one Owner No one Add Contact Select contact... # Name A…" at bounding box center [595, 258] width 636 height 384
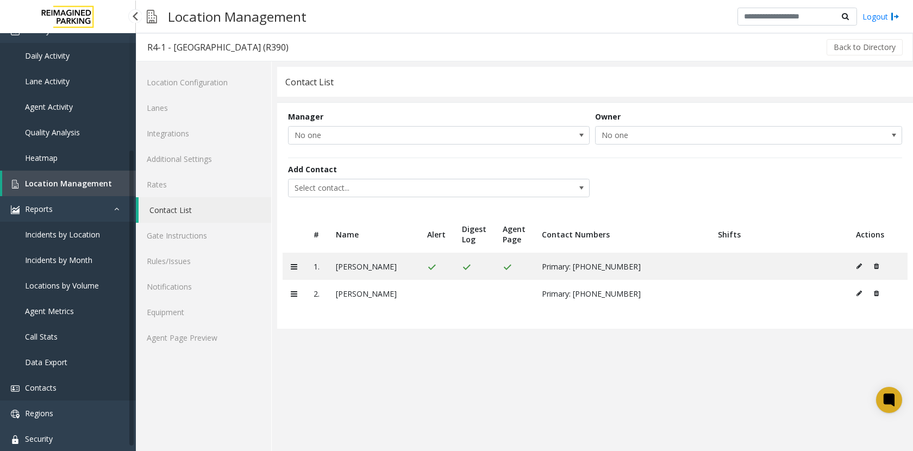
scroll to position [155, 0]
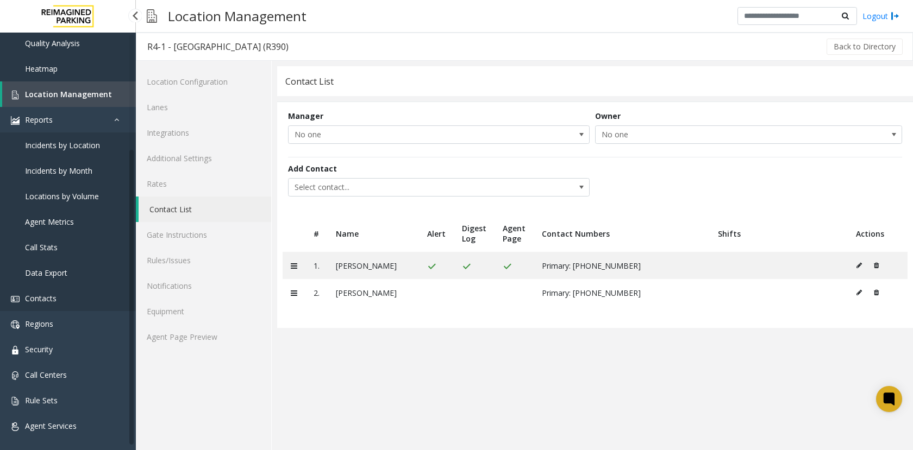
click at [61, 298] on link "Contacts" at bounding box center [68, 299] width 136 height 26
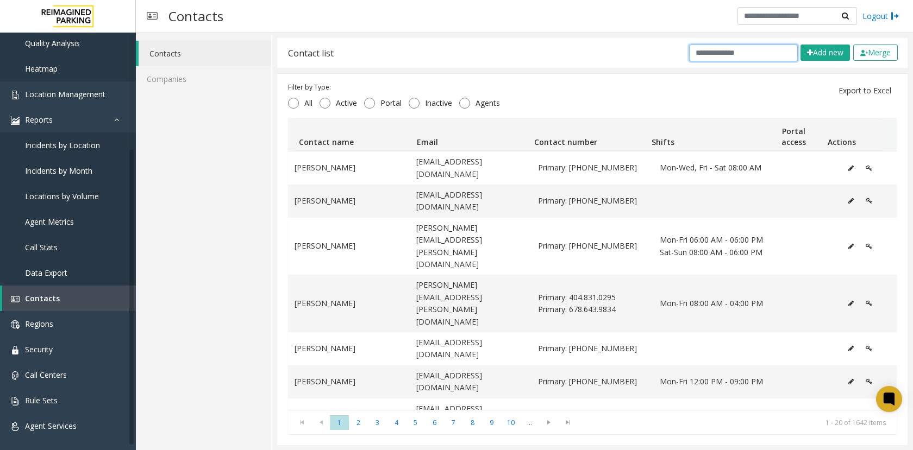
click at [747, 50] on input "text" at bounding box center [743, 53] width 109 height 17
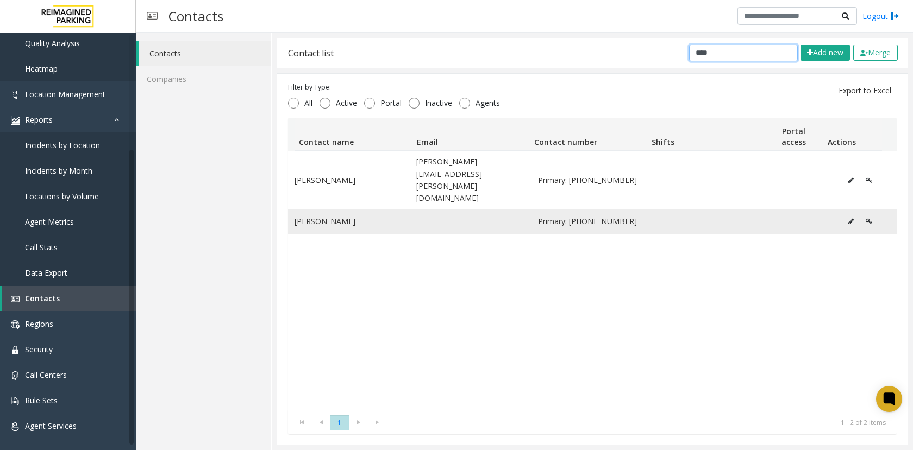
type input "****"
click at [848, 218] on icon "Data table" at bounding box center [850, 221] width 5 height 7
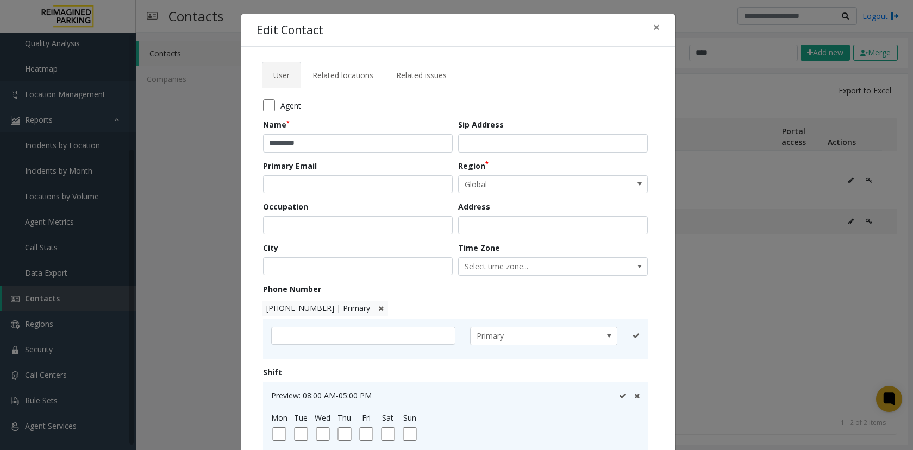
click at [798, 291] on div "Edit Contact × User Related locations Related issues Agent Name ********* Sip A…" at bounding box center [456, 225] width 913 height 450
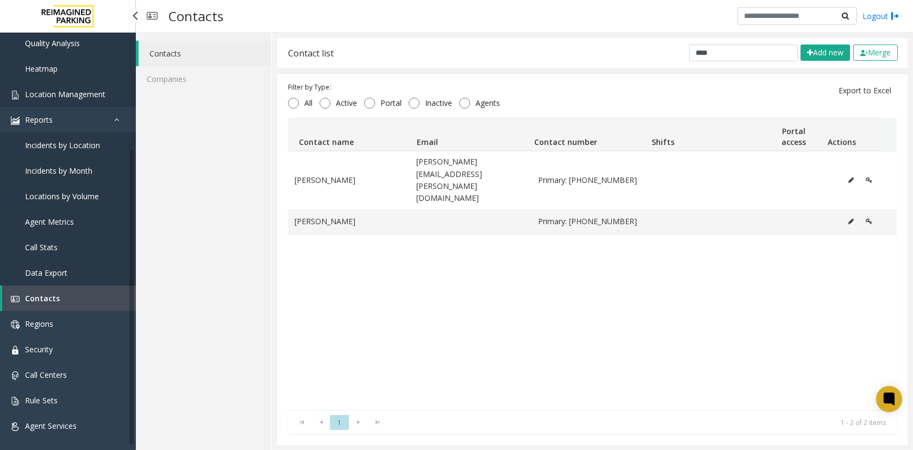
click at [64, 92] on span "Location Management" at bounding box center [65, 94] width 80 height 10
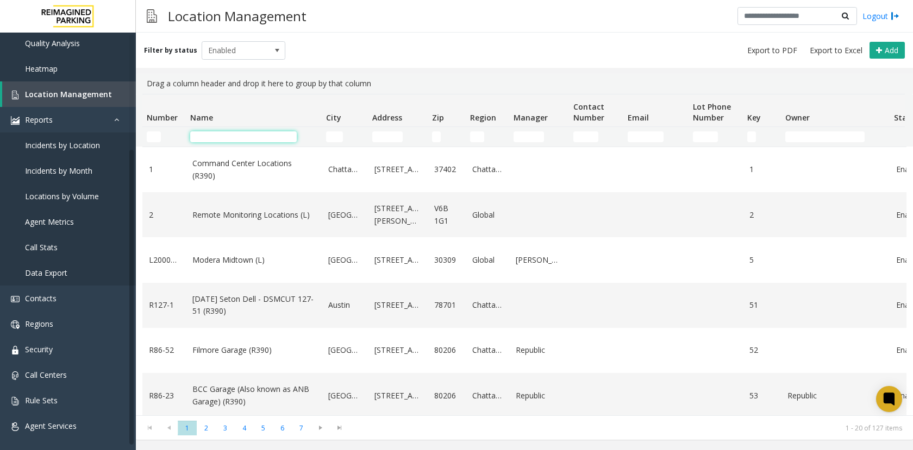
click at [260, 136] on input "Name Filter" at bounding box center [243, 136] width 106 height 11
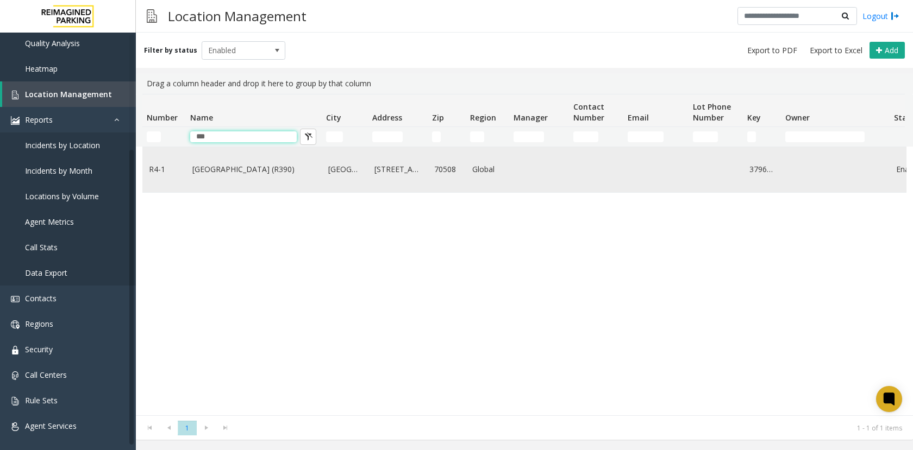
type input "***"
click at [249, 168] on link "[GEOGRAPHIC_DATA] (R390)" at bounding box center [253, 170] width 123 height 12
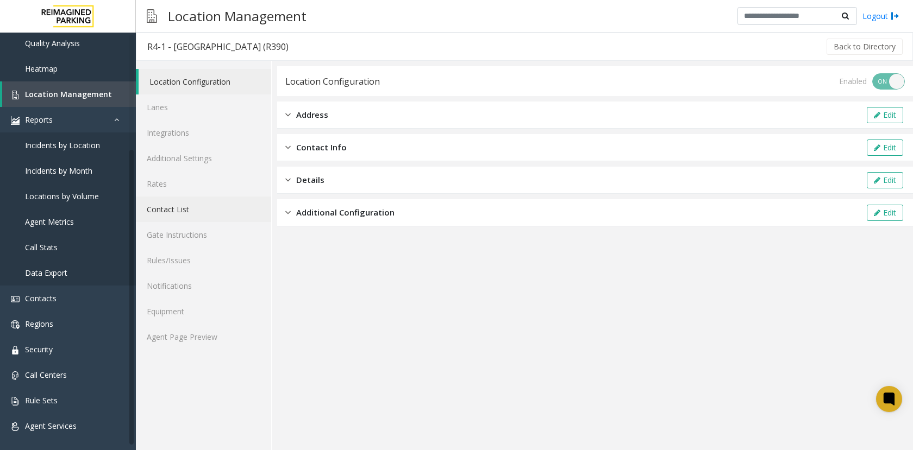
click at [161, 212] on link "Contact List" at bounding box center [203, 210] width 135 height 26
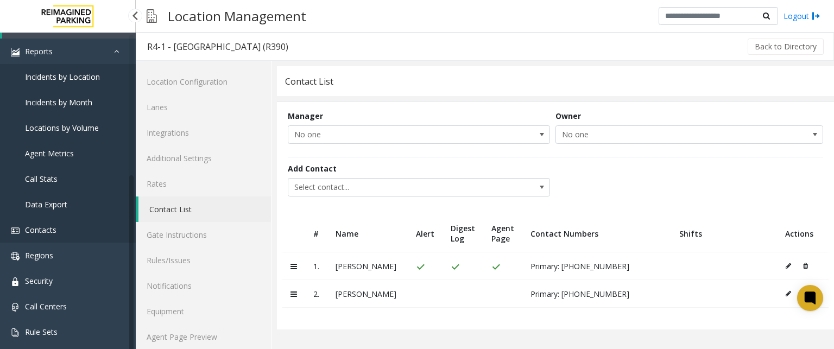
scroll to position [248, 0]
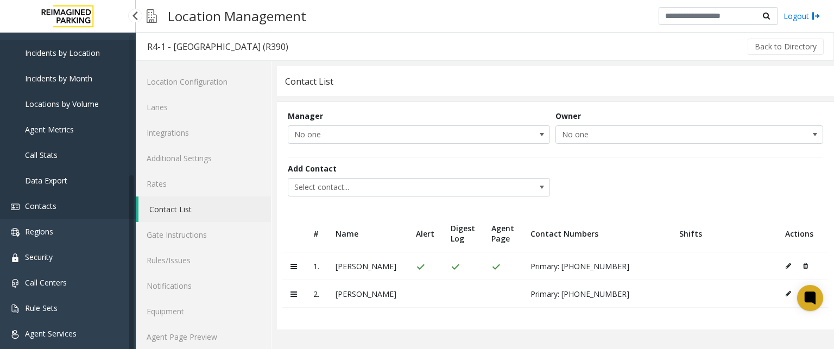
click at [43, 202] on span "Contacts" at bounding box center [41, 206] width 32 height 10
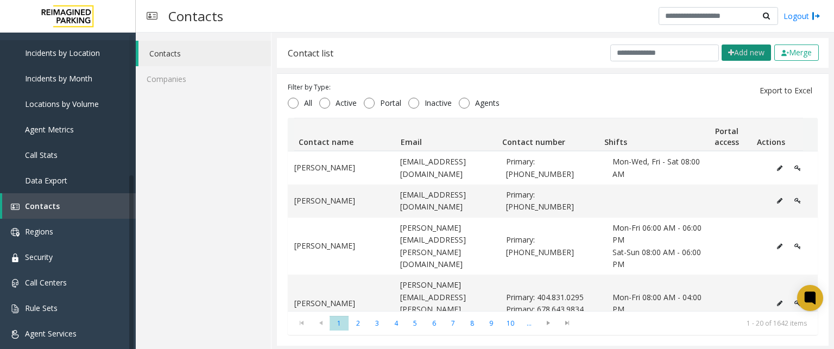
click at [738, 52] on button "Add new" at bounding box center [746, 53] width 49 height 16
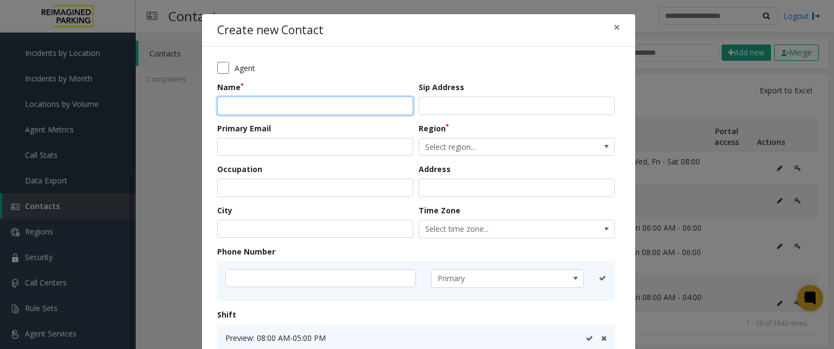
click at [258, 106] on input "text" at bounding box center [315, 106] width 196 height 18
paste input "**********"
type input "**********"
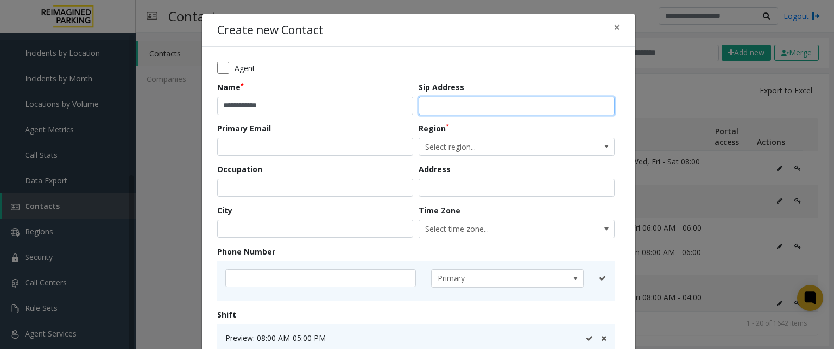
click at [500, 100] on input "text" at bounding box center [517, 106] width 196 height 18
paste input "**********"
type input "**********"
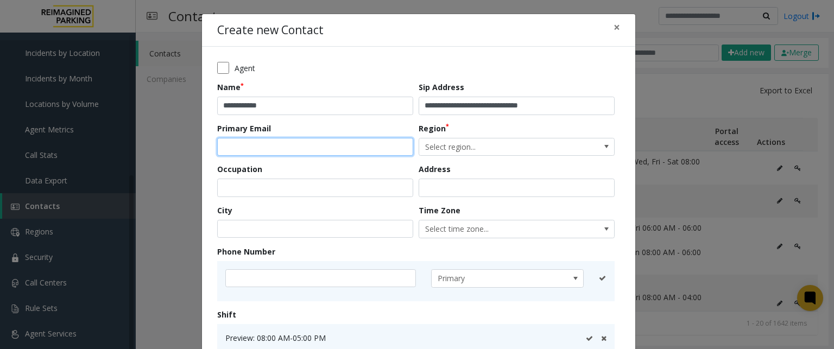
click at [337, 151] on input "email" at bounding box center [315, 147] width 196 height 18
paste input "**********"
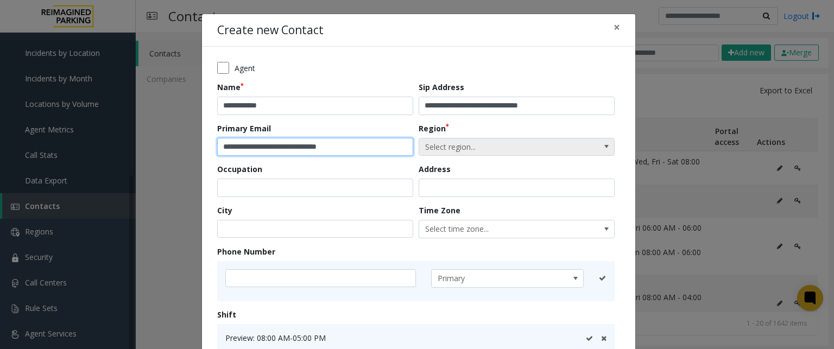
type input "**********"
click at [508, 149] on span "Select region..." at bounding box center [497, 147] width 156 height 17
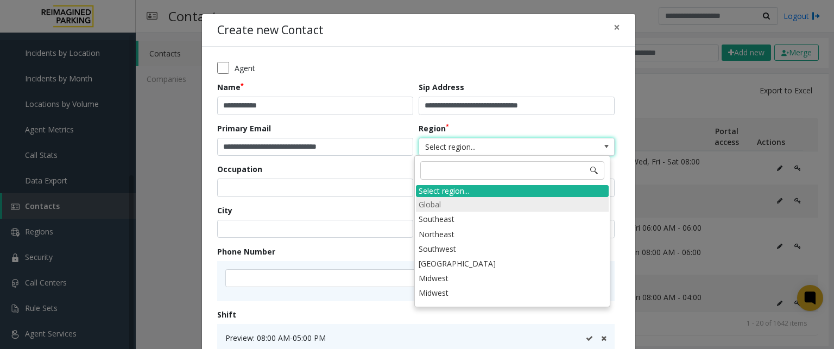
click at [484, 207] on li "Global" at bounding box center [512, 204] width 193 height 15
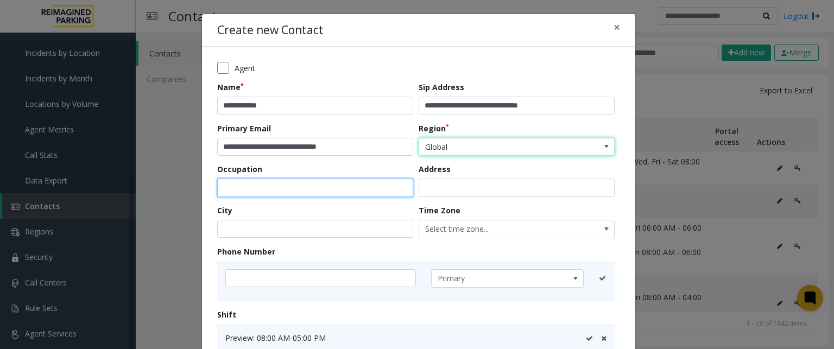
click at [294, 195] on input "text" at bounding box center [315, 188] width 196 height 18
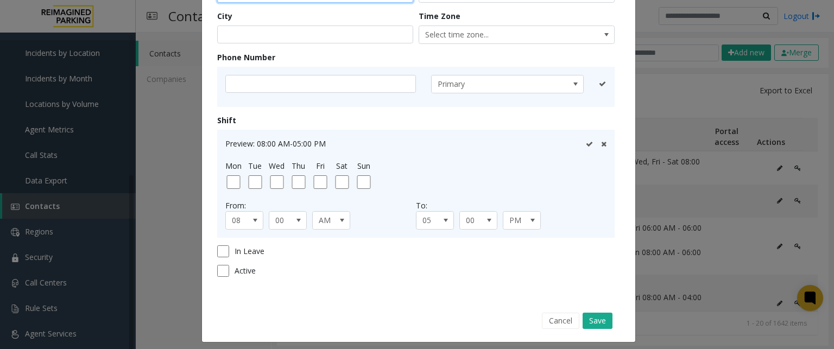
scroll to position [200, 0]
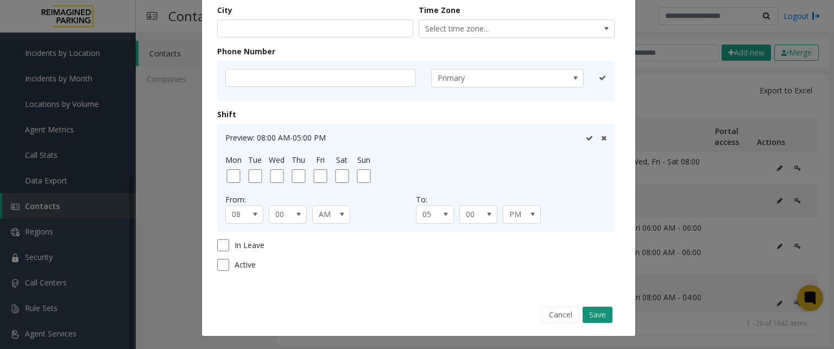
click at [595, 317] on button "Save" at bounding box center [598, 315] width 30 height 16
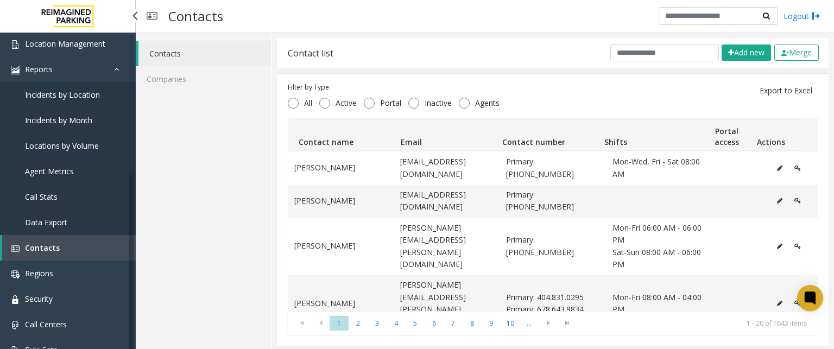
scroll to position [139, 0]
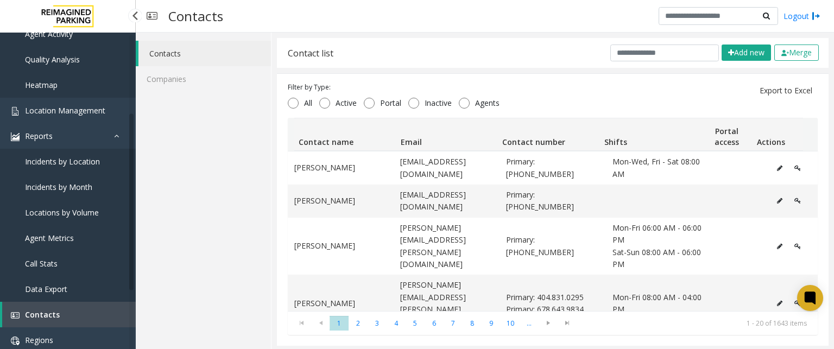
click at [73, 161] on span "Incidents by Location" at bounding box center [62, 161] width 75 height 10
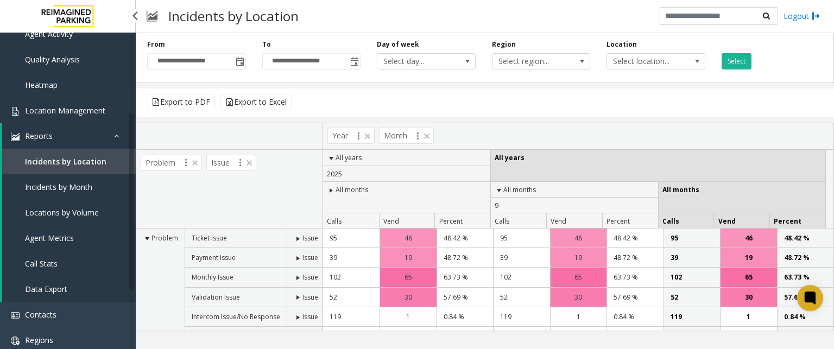
click at [94, 111] on span "Location Management" at bounding box center [65, 110] width 80 height 10
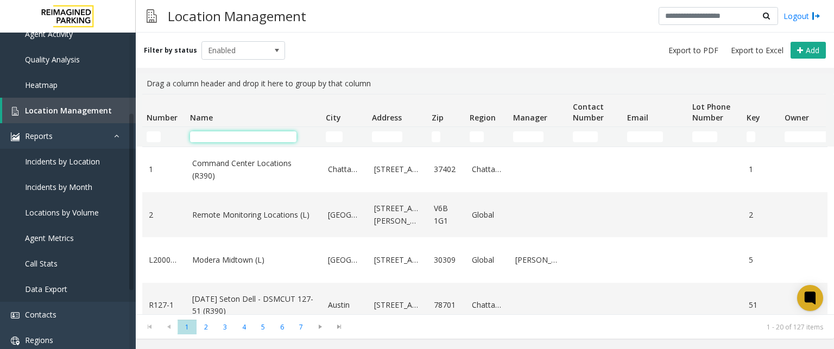
click at [211, 142] on input "Name Filter" at bounding box center [243, 136] width 106 height 11
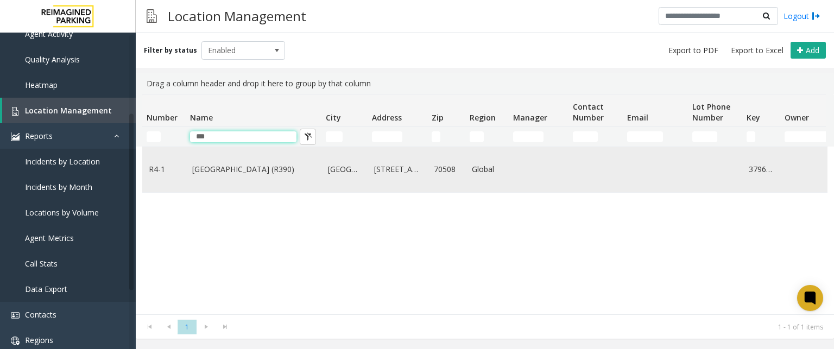
type input "***"
click at [221, 178] on td "[GEOGRAPHIC_DATA] (R390)" at bounding box center [254, 169] width 136 height 45
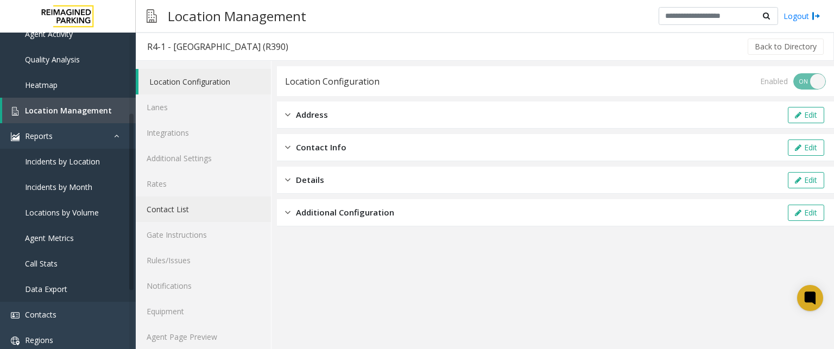
click at [175, 206] on link "Contact List" at bounding box center [203, 210] width 135 height 26
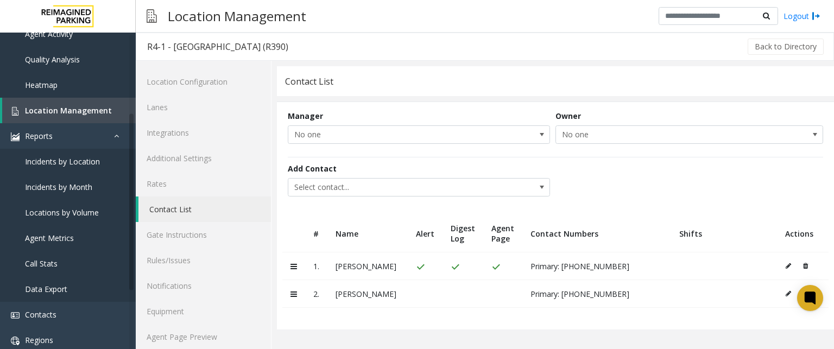
scroll to position [8, 0]
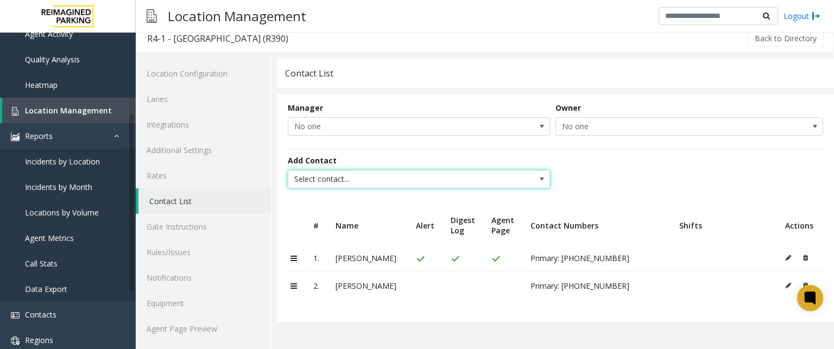
click at [362, 175] on span "Select contact..." at bounding box center [392, 179] width 209 height 17
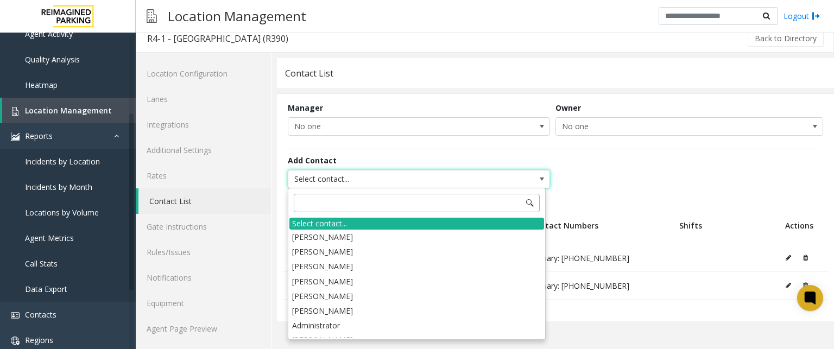
click at [356, 202] on input at bounding box center [417, 203] width 246 height 18
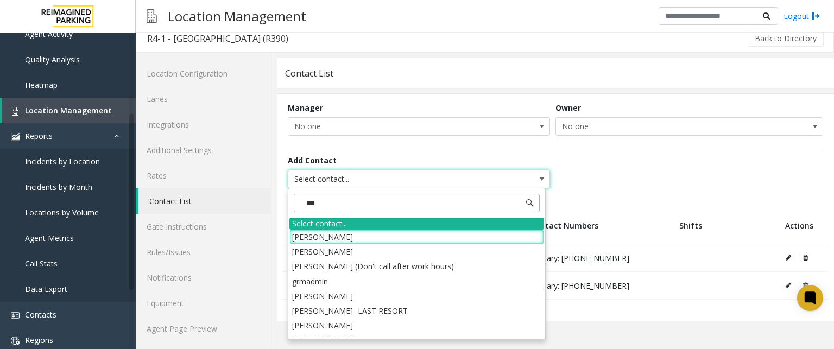
type input "****"
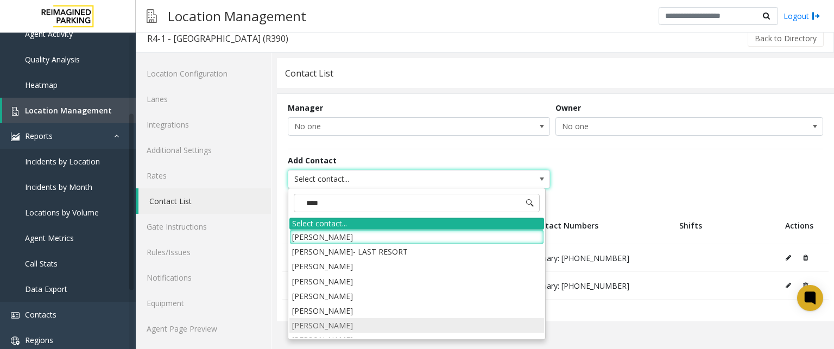
click at [342, 327] on li "[PERSON_NAME]" at bounding box center [417, 325] width 255 height 15
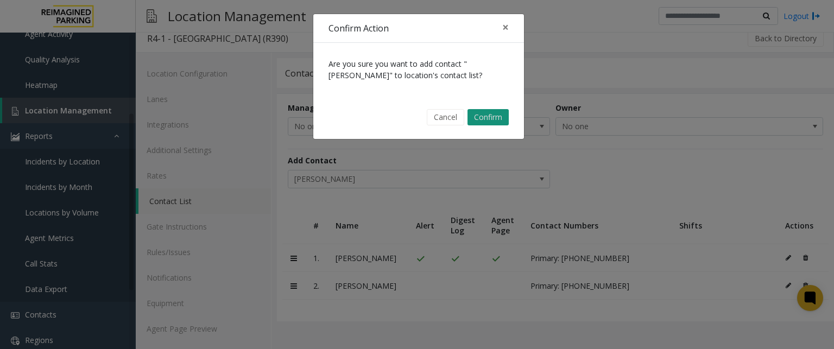
click at [492, 112] on button "Confirm" at bounding box center [488, 117] width 41 height 16
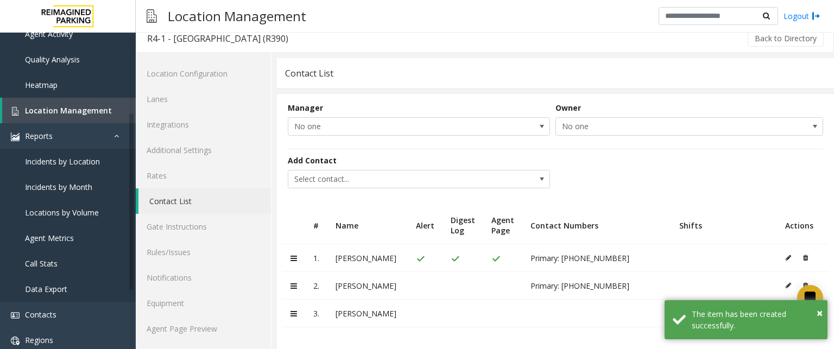
scroll to position [11, 0]
click at [819, 313] on span "×" at bounding box center [820, 313] width 6 height 15
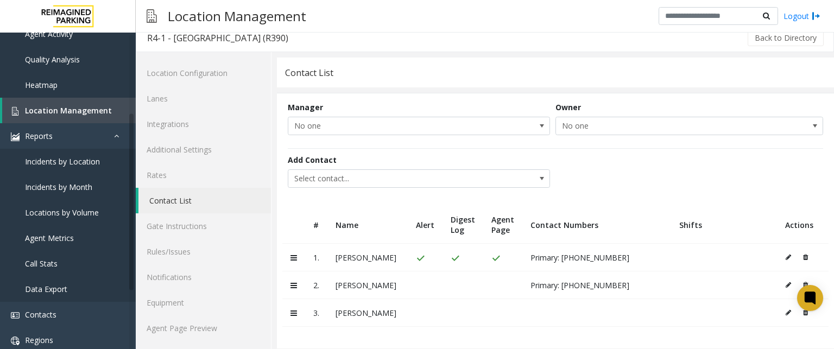
click at [786, 313] on icon at bounding box center [788, 313] width 5 height 7
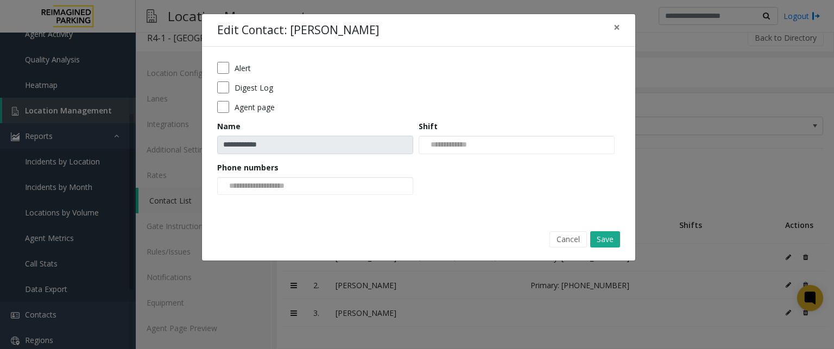
click at [246, 89] on label "Digest Log" at bounding box center [254, 87] width 39 height 11
click at [613, 242] on button "Save" at bounding box center [606, 239] width 30 height 16
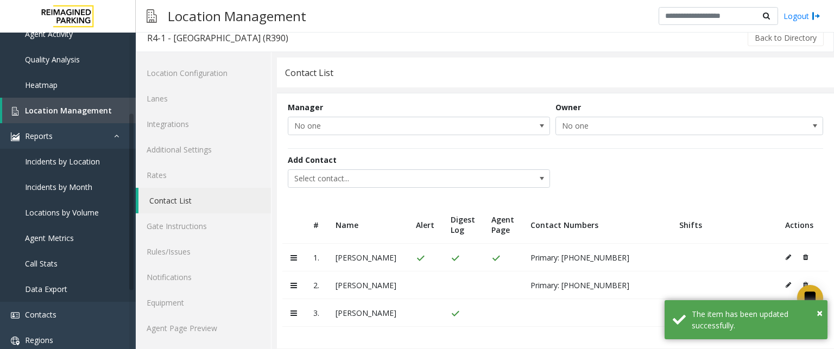
click at [663, 161] on div "Add Contact Select contact..." at bounding box center [556, 171] width 536 height 47
click at [50, 319] on link "Contacts" at bounding box center [68, 315] width 136 height 26
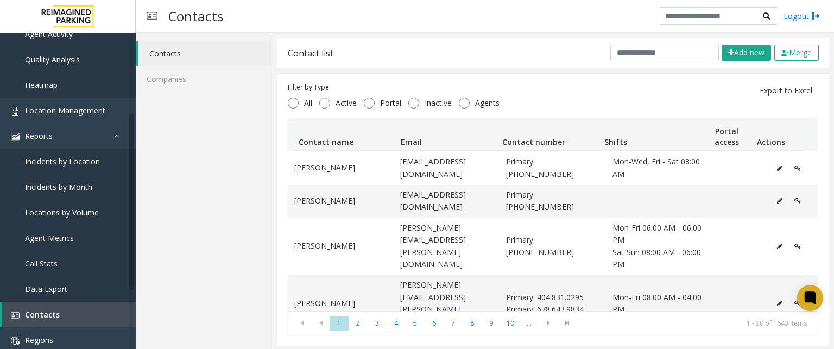
click at [651, 62] on div "Contact list Add new Merge" at bounding box center [553, 53] width 552 height 30
click at [649, 51] on input "text" at bounding box center [665, 53] width 109 height 17
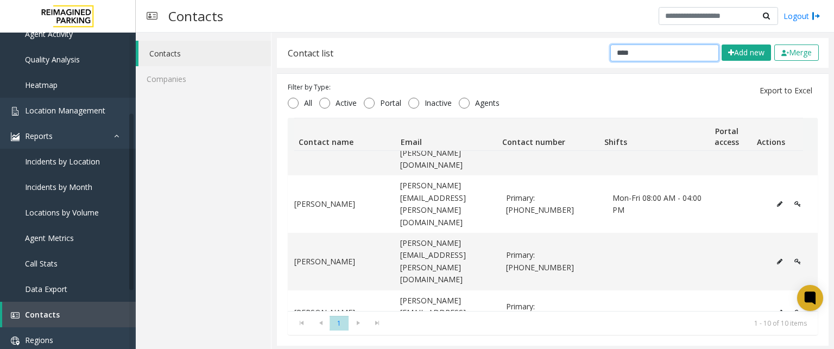
scroll to position [171, 0]
type input "****"
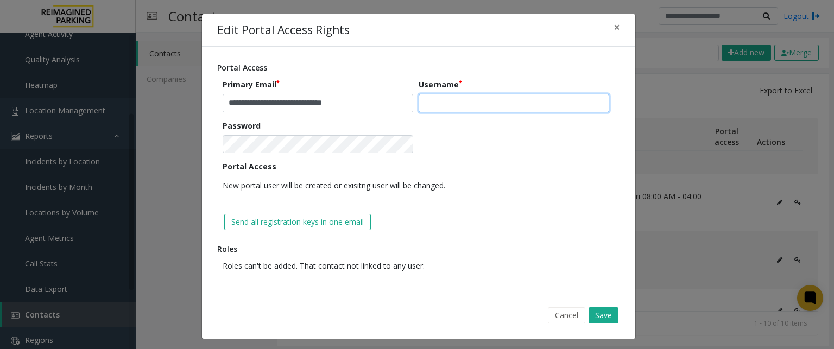
click at [438, 100] on input "text" at bounding box center [514, 103] width 191 height 18
paste input "**********"
drag, startPoint x: 524, startPoint y: 106, endPoint x: 472, endPoint y: 116, distance: 53.2
click at [472, 116] on form "**********" at bounding box center [419, 141] width 392 height 124
click at [491, 130] on form "**********" at bounding box center [419, 141] width 392 height 124
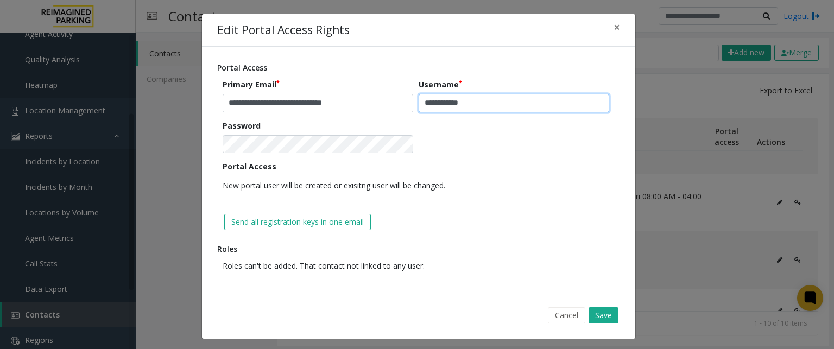
click at [438, 103] on input "**********" at bounding box center [514, 103] width 191 height 18
type input "**********"
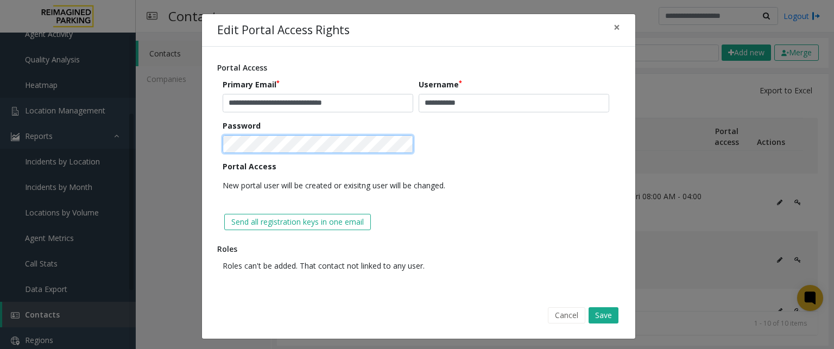
click at [168, 145] on div "**********" at bounding box center [417, 174] width 834 height 349
click at [424, 171] on div "Portal Access New portal user will be created or exisitng user will be changed." at bounding box center [419, 178] width 392 height 34
click at [348, 264] on span "Roles can't be added. That contact not linked to any user." at bounding box center [324, 266] width 202 height 10
click at [604, 317] on button "Save" at bounding box center [604, 315] width 30 height 16
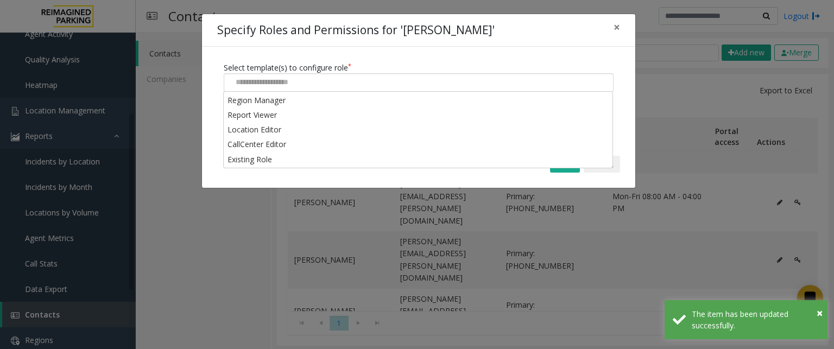
click at [327, 87] on div at bounding box center [419, 82] width 390 height 18
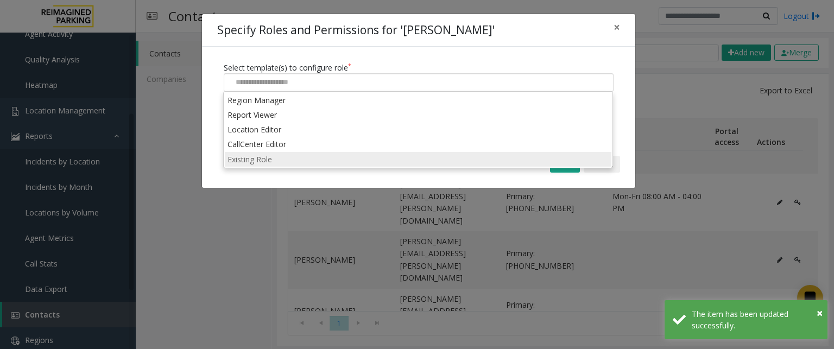
click at [306, 159] on li "Existing Role" at bounding box center [418, 159] width 387 height 15
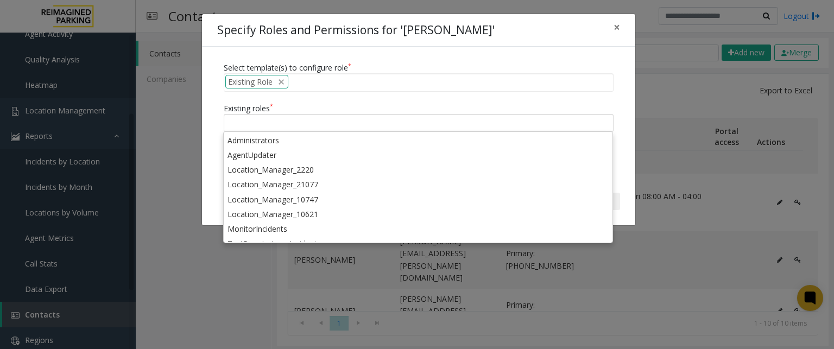
click at [309, 117] on div at bounding box center [419, 123] width 390 height 18
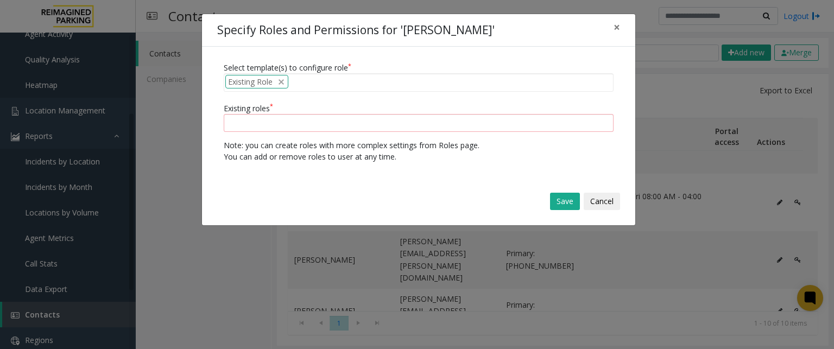
click at [395, 119] on div at bounding box center [419, 123] width 390 height 18
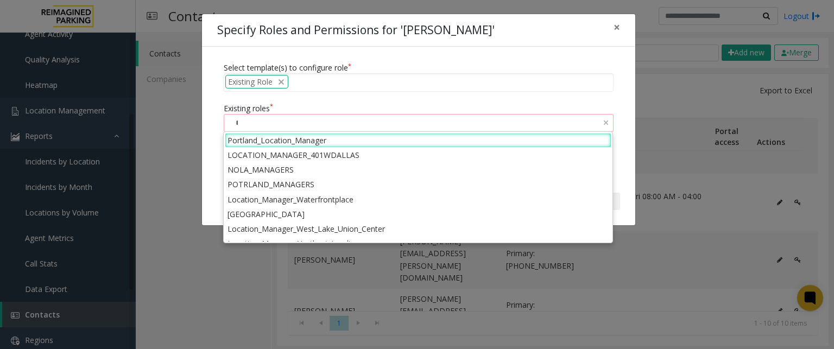
type input "*"
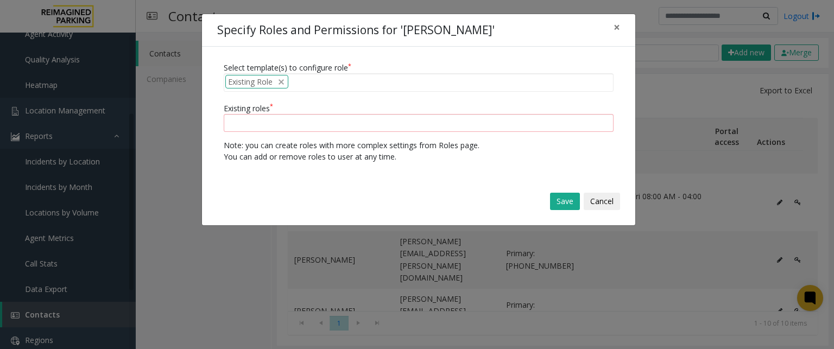
click at [479, 132] on div "Select template(s) to configure role Existing Role Existing roles Note: you can…" at bounding box center [419, 112] width 434 height 131
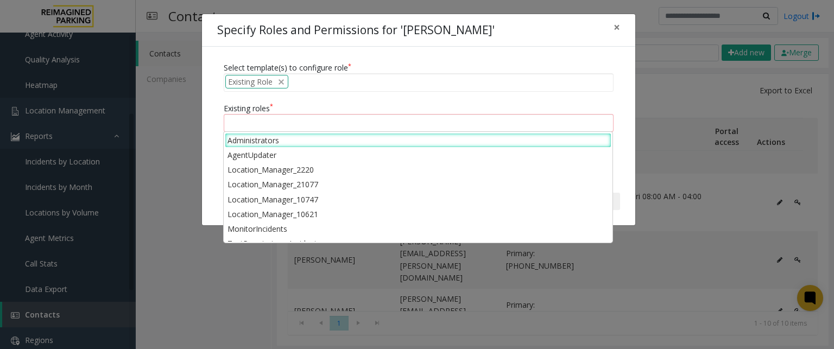
click at [485, 123] on div at bounding box center [419, 123] width 390 height 18
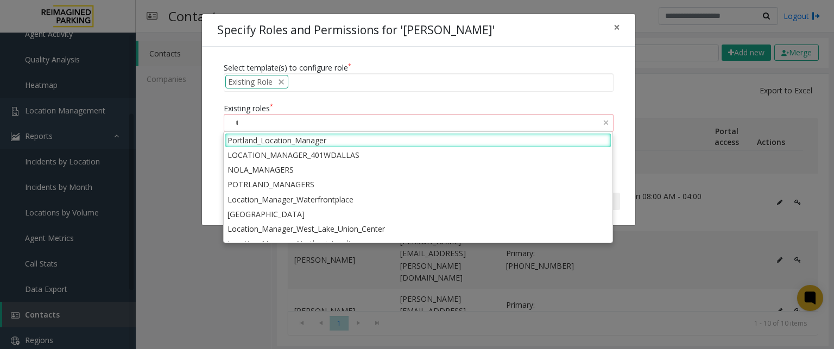
type input "*"
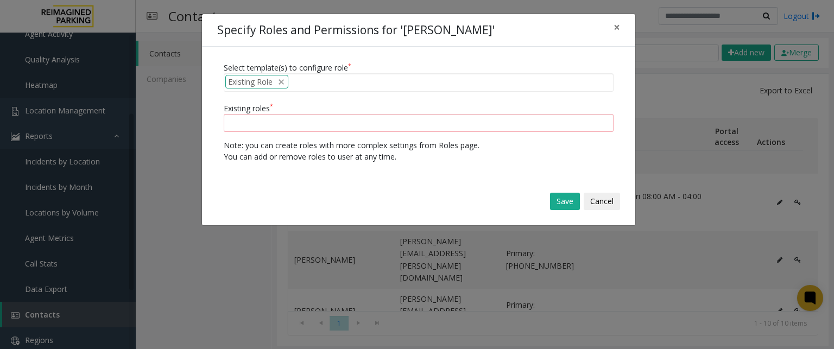
click at [476, 51] on div "Select template(s) to configure role Existing Role Existing roles Note: you can…" at bounding box center [419, 112] width 434 height 131
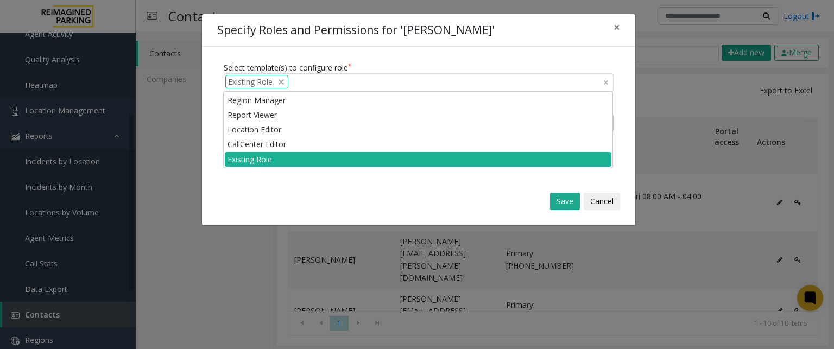
click at [278, 86] on span "delete" at bounding box center [281, 81] width 9 height 11
click at [556, 197] on button "Save" at bounding box center [565, 201] width 30 height 17
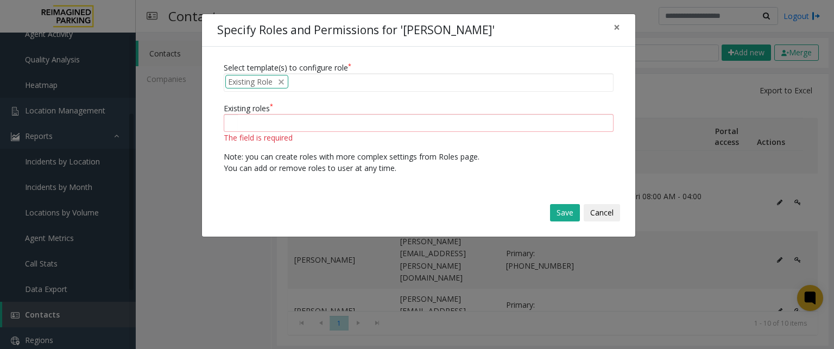
click at [218, 146] on div "Select template(s) to configure role Existing Role Existing roles The field is …" at bounding box center [419, 118] width 434 height 142
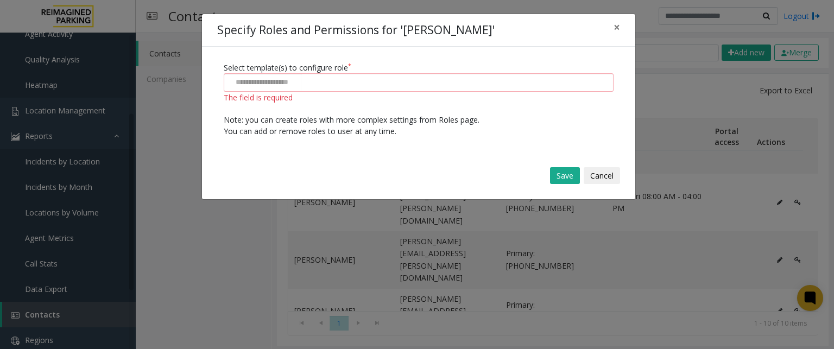
click at [312, 158] on div "Specify Roles and Permissions for '[PERSON_NAME]' × Select template(s) to confi…" at bounding box center [419, 107] width 435 height 187
click at [597, 174] on button "Cancel" at bounding box center [602, 175] width 36 height 17
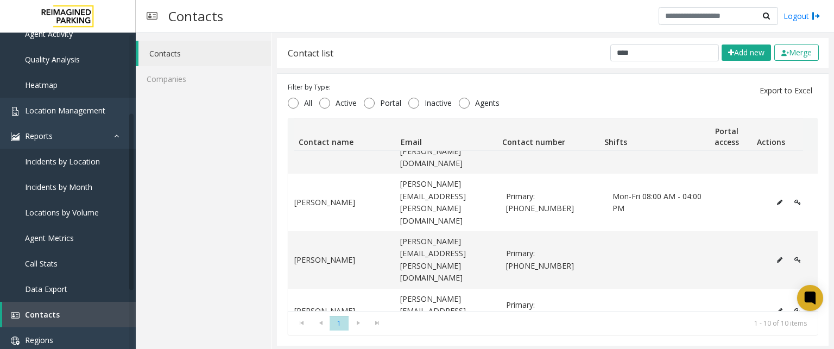
click at [229, 273] on div "Contacts Companies" at bounding box center [204, 192] width 136 height 319
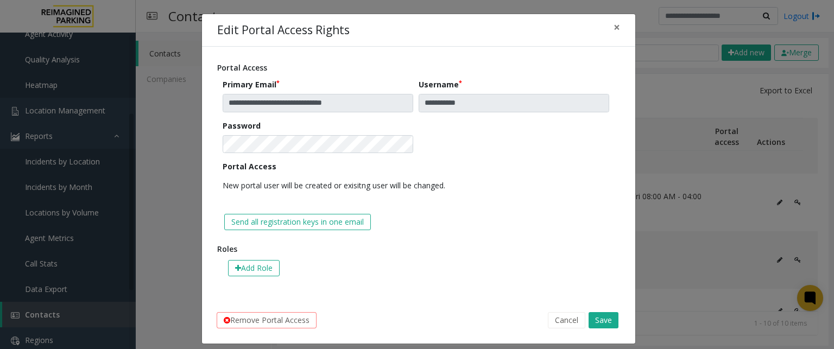
click at [438, 267] on div "Add Role" at bounding box center [418, 268] width 403 height 27
drag, startPoint x: 393, startPoint y: 294, endPoint x: 266, endPoint y: 267, distance: 130.1
click at [393, 294] on div "**********" at bounding box center [419, 172] width 434 height 250
click at [240, 272] on button "Add Role" at bounding box center [254, 268] width 52 height 16
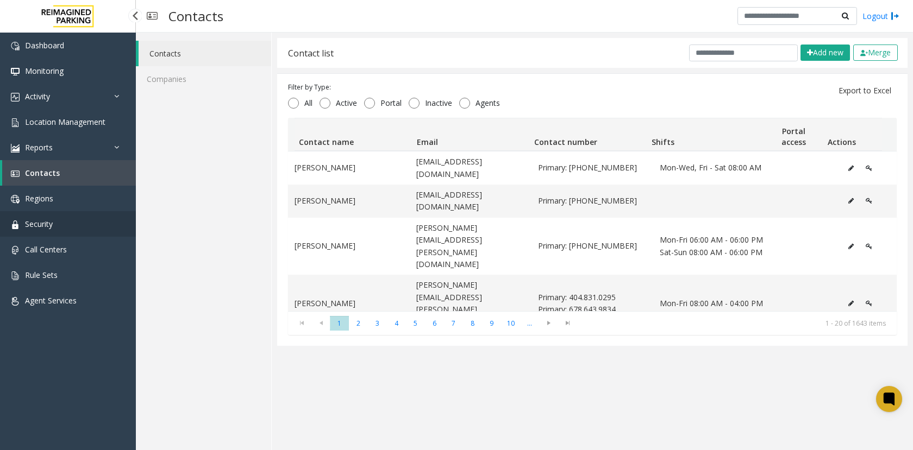
click at [81, 223] on link "Security" at bounding box center [68, 224] width 136 height 26
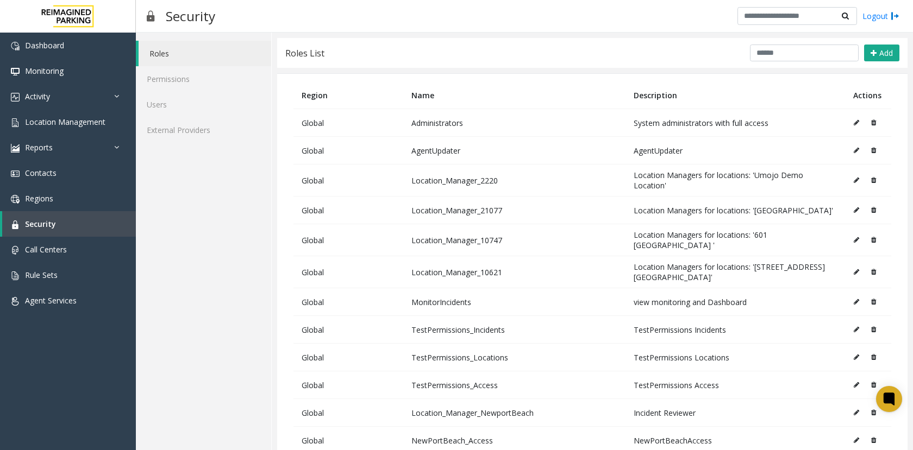
click at [834, 50] on span "Add" at bounding box center [886, 53] width 14 height 10
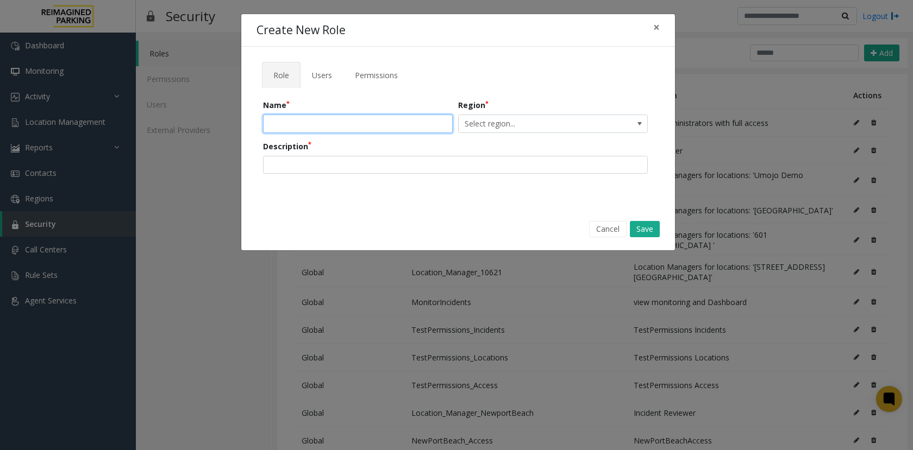
click at [288, 123] on input "text" at bounding box center [358, 124] width 190 height 18
type input "**********"
click at [511, 134] on form "**********" at bounding box center [458, 140] width 390 height 82
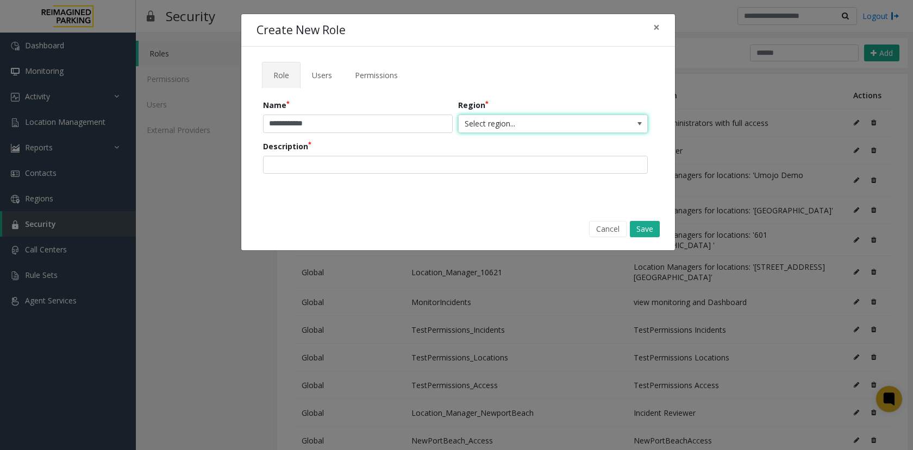
click at [511, 130] on span "Select region..." at bounding box center [534, 123] width 151 height 17
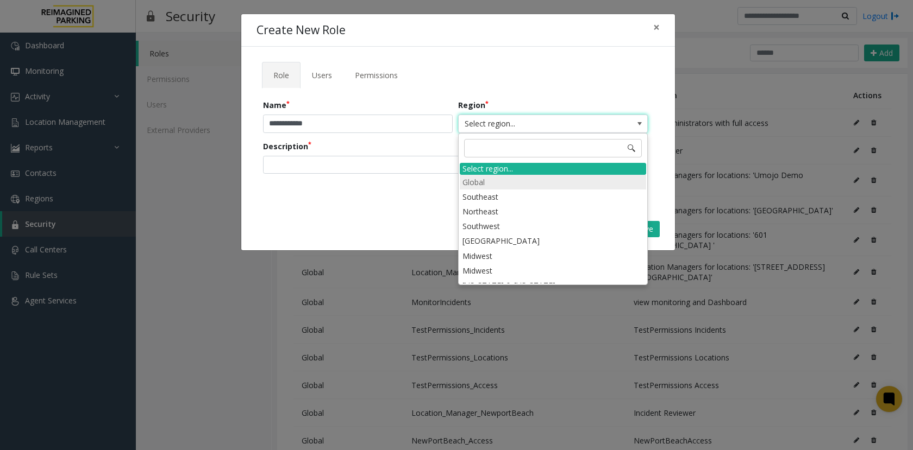
click at [492, 182] on li "Global" at bounding box center [553, 182] width 186 height 15
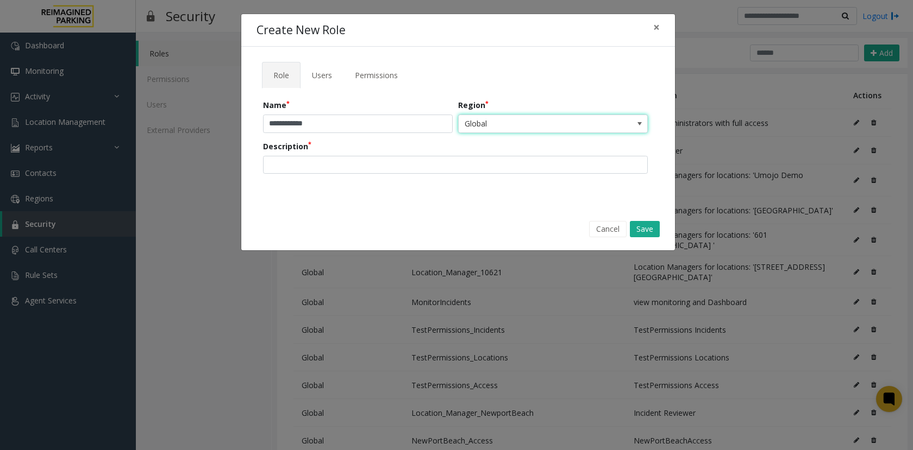
click at [481, 60] on div "**********" at bounding box center [458, 127] width 434 height 161
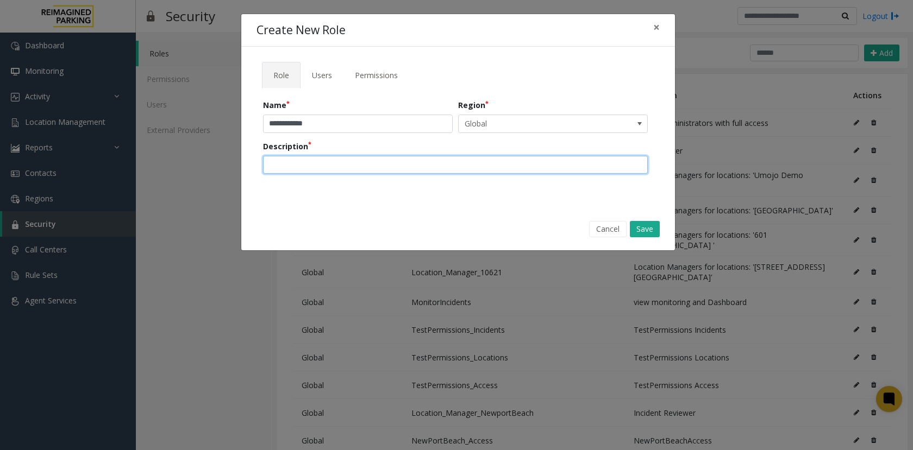
click at [312, 165] on input "text" at bounding box center [455, 165] width 385 height 18
type input "**********"
drag, startPoint x: 341, startPoint y: 173, endPoint x: 333, endPoint y: 170, distance: 8.1
click at [333, 170] on input "**********" at bounding box center [455, 165] width 385 height 18
drag, startPoint x: 401, startPoint y: 169, endPoint x: 307, endPoint y: 176, distance: 94.2
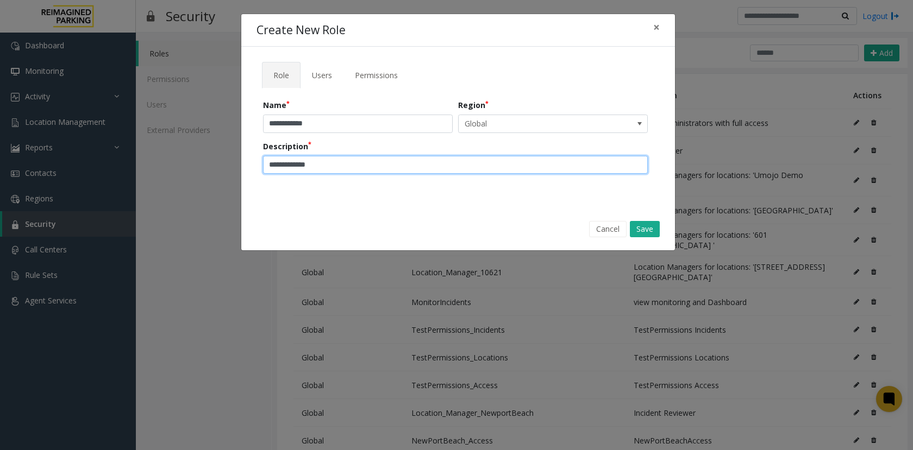
click at [307, 177] on form "**********" at bounding box center [458, 140] width 390 height 82
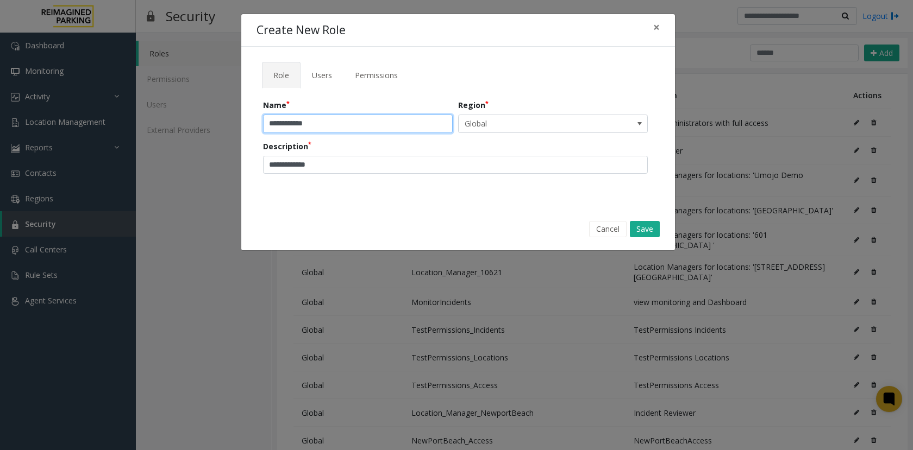
drag, startPoint x: 199, startPoint y: 113, endPoint x: 190, endPoint y: 112, distance: 9.3
click at [190, 112] on div "**********" at bounding box center [456, 225] width 913 height 450
paste input "text"
click at [269, 124] on input "**********" at bounding box center [358, 124] width 190 height 18
click at [305, 125] on input "**********" at bounding box center [358, 124] width 190 height 18
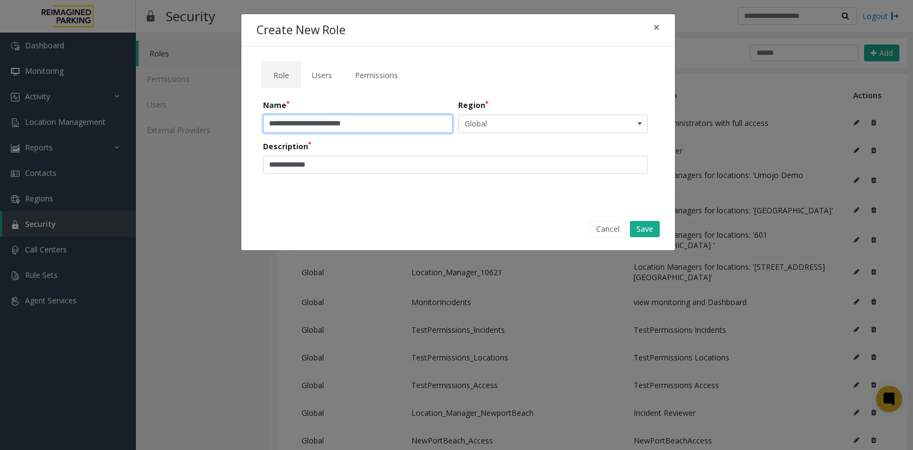
type input "**********"
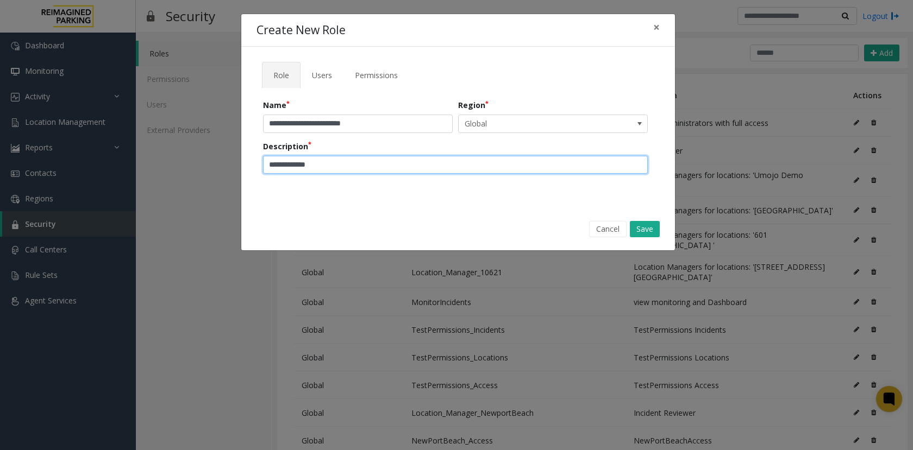
click at [325, 173] on input "**********" at bounding box center [455, 165] width 385 height 18
paste input "**********"
type input "**********"
click at [391, 232] on div "Cancel Save" at bounding box center [458, 229] width 418 height 28
click at [337, 74] on link "Users" at bounding box center [321, 75] width 43 height 27
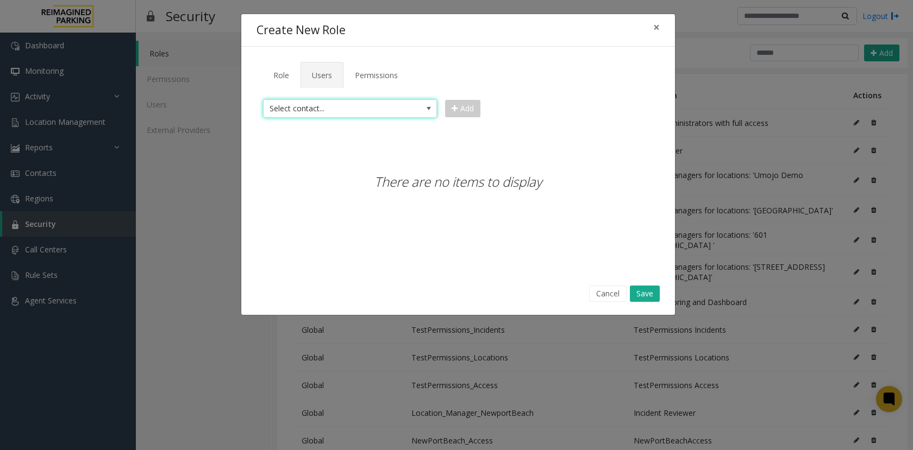
click at [335, 109] on span "Select contact..." at bounding box center [332, 108] width 138 height 17
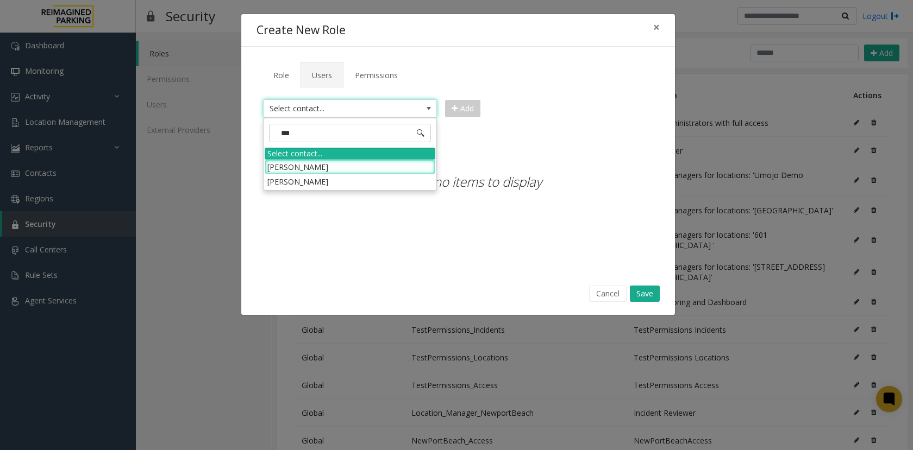
type input "****"
click at [323, 172] on li "[PERSON_NAME]" at bounding box center [350, 167] width 171 height 15
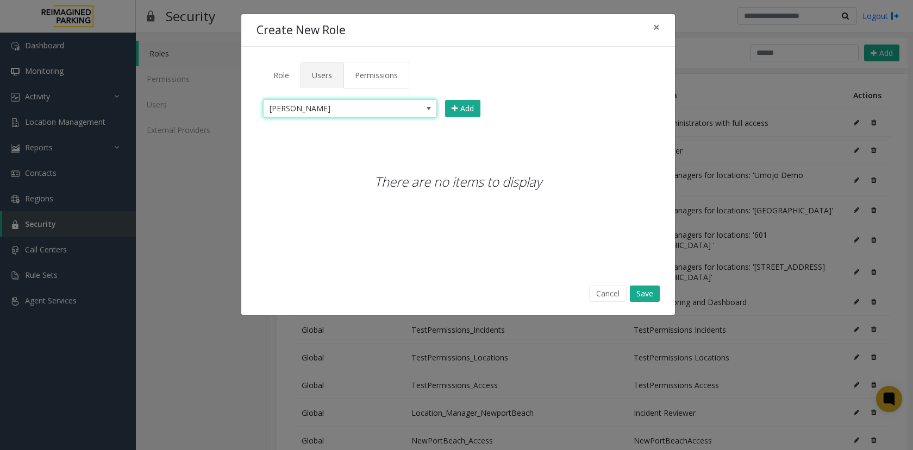
click at [363, 69] on link "Permissions" at bounding box center [376, 75] width 66 height 27
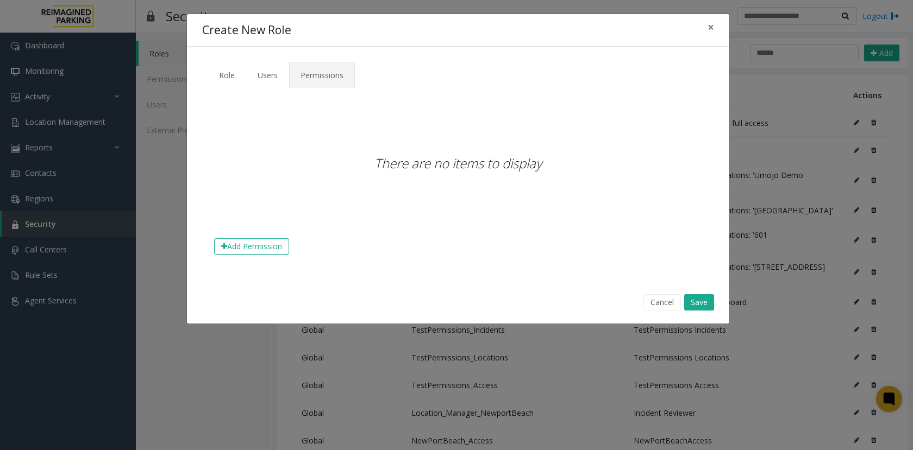
drag, startPoint x: 277, startPoint y: 255, endPoint x: 274, endPoint y: 250, distance: 5.6
click at [276, 255] on tab "There are no items to display Add Permission" at bounding box center [458, 177] width 512 height 177
click at [273, 248] on button "Add Permission" at bounding box center [251, 246] width 75 height 16
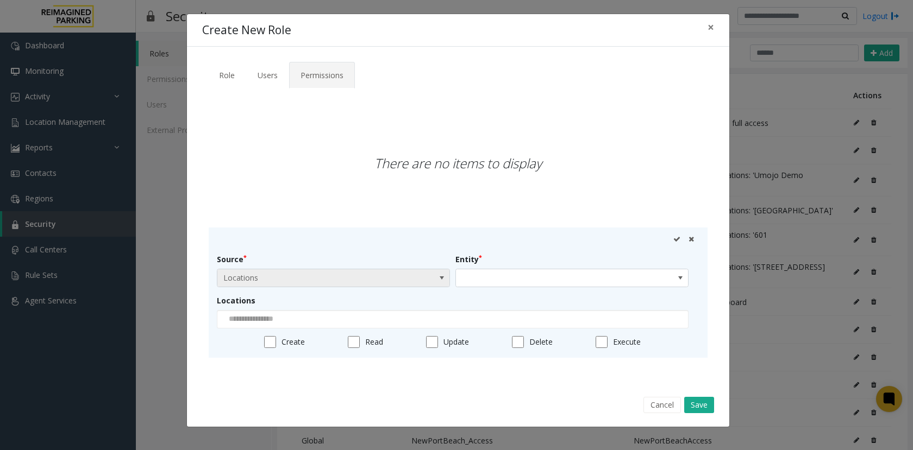
click at [260, 280] on span "Locations" at bounding box center [310, 277] width 186 height 17
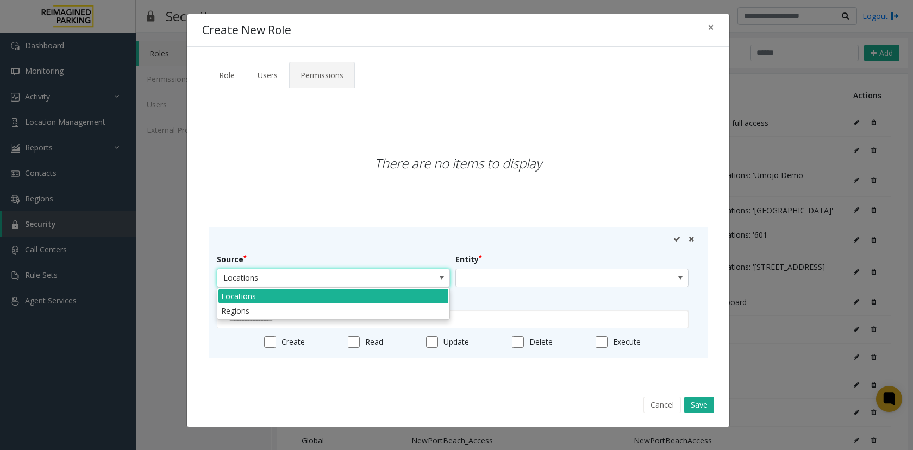
click at [307, 234] on div "Source Locations Entity Locations Create Read Update Delete Execute" at bounding box center [458, 293] width 499 height 130
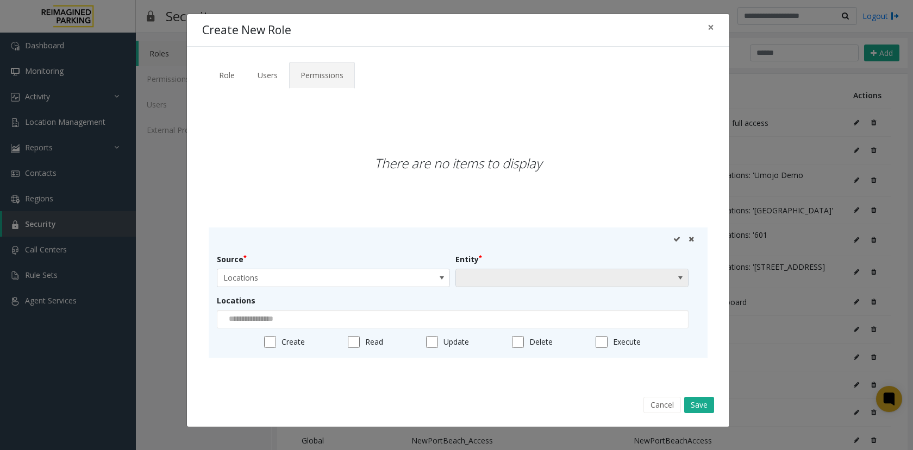
click at [480, 274] on span at bounding box center [549, 277] width 186 height 17
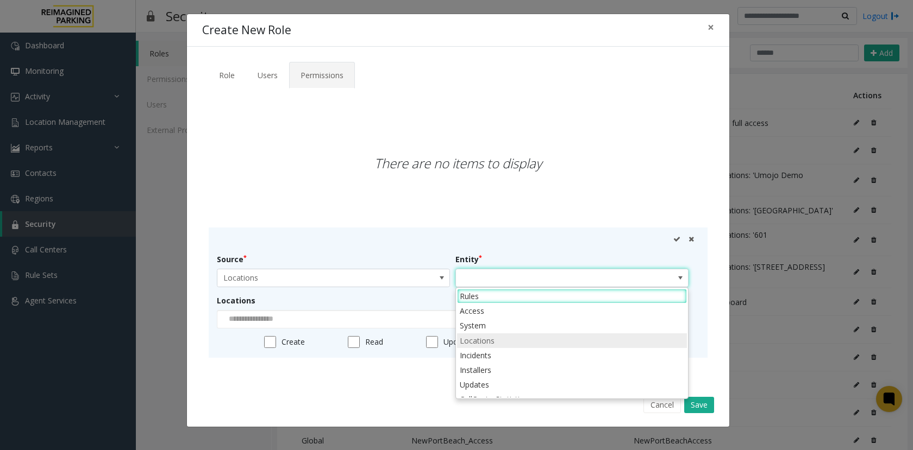
click at [491, 344] on li "Locations" at bounding box center [572, 341] width 230 height 15
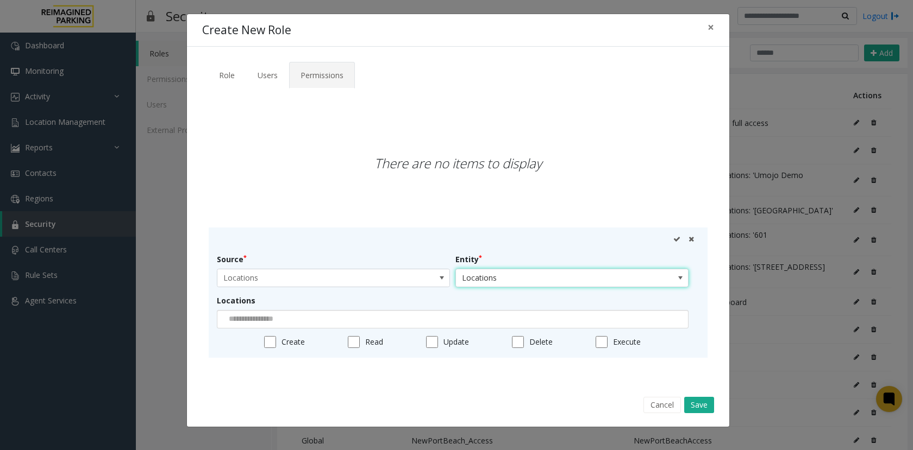
click at [268, 322] on input at bounding box center [250, 319] width 67 height 17
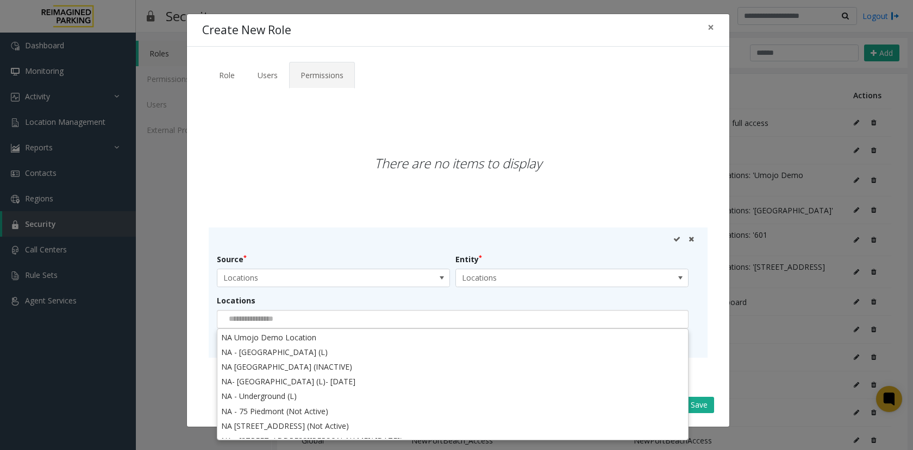
paste input "*********"
type input "*********"
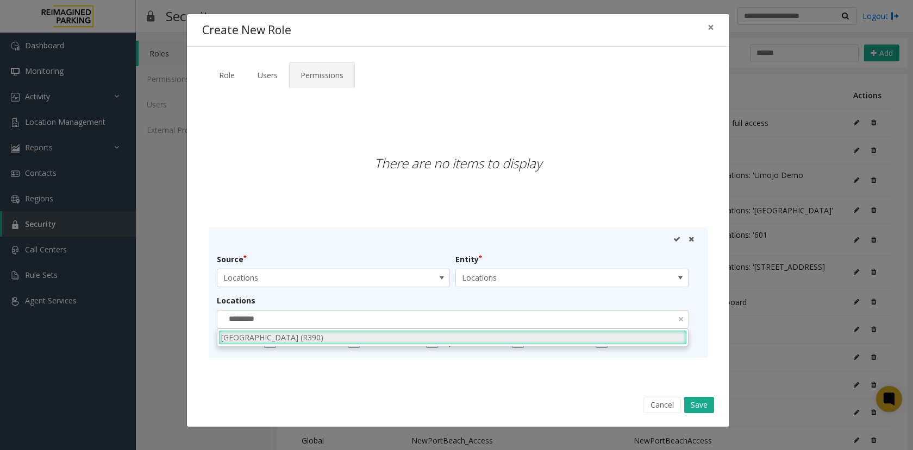
click at [282, 334] on li "[GEOGRAPHIC_DATA] (R390)" at bounding box center [452, 337] width 468 height 15
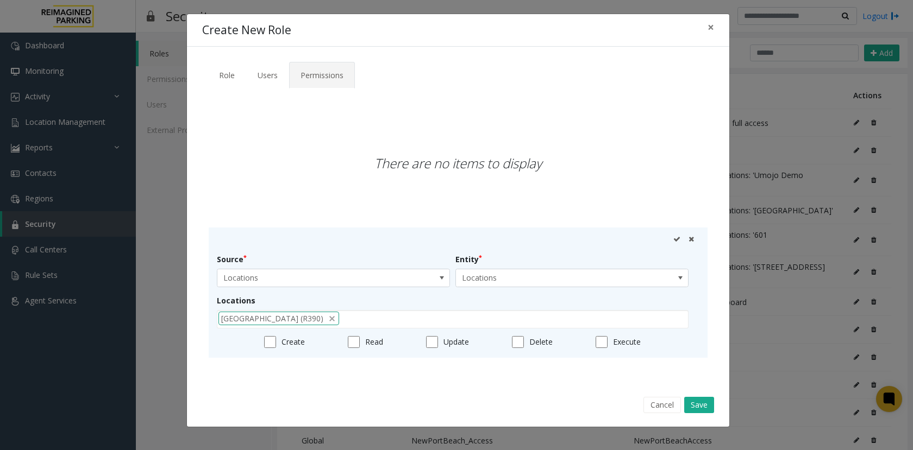
click at [672, 239] on div at bounding box center [455, 239] width 477 height 7
click at [673, 239] on icon at bounding box center [676, 239] width 7 height 7
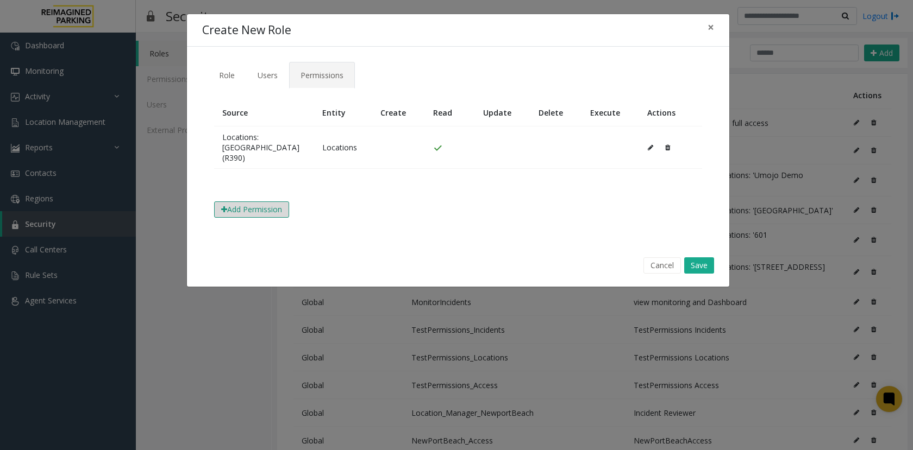
click at [269, 218] on button "Add Permission" at bounding box center [251, 210] width 75 height 16
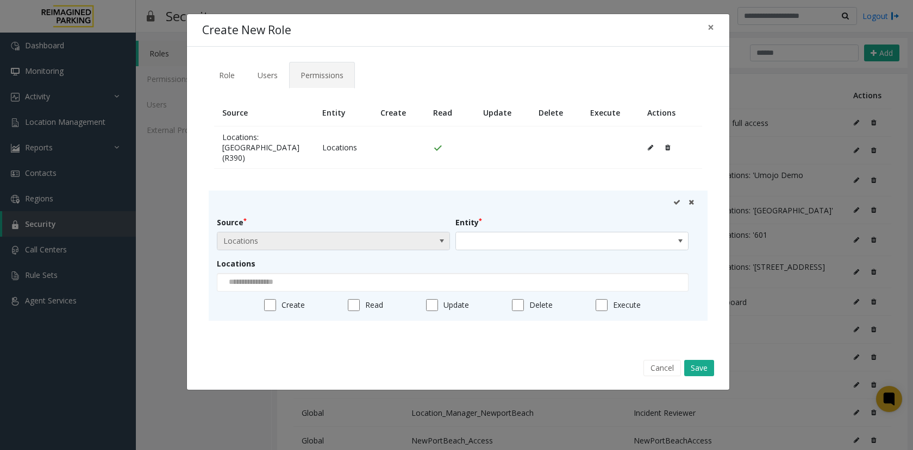
click at [272, 250] on span "Locations" at bounding box center [310, 241] width 186 height 17
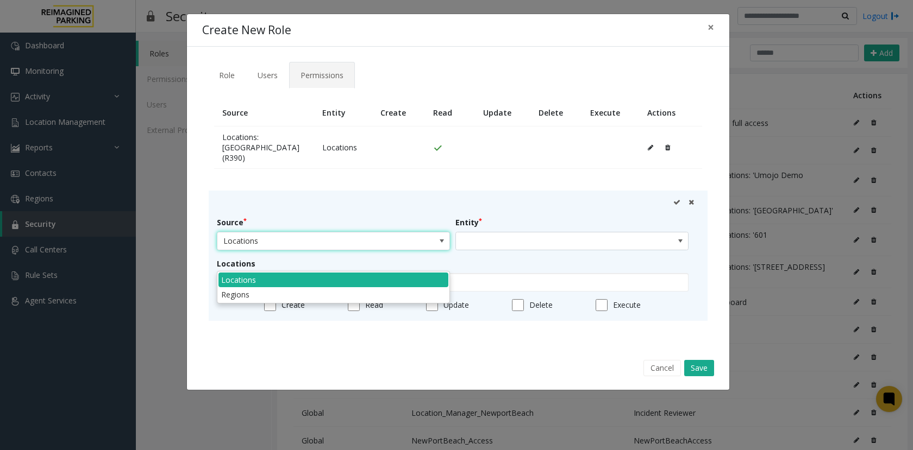
click at [265, 276] on li "Locations" at bounding box center [333, 280] width 230 height 15
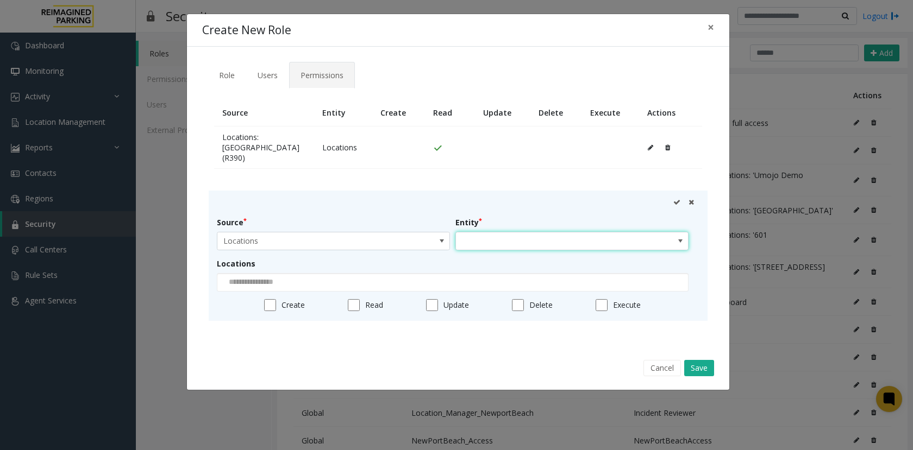
click at [486, 250] on span at bounding box center [549, 241] width 186 height 17
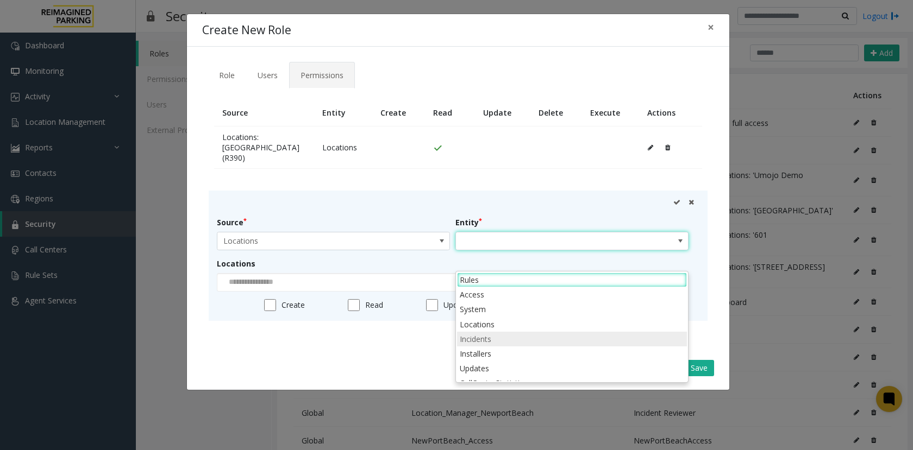
click at [492, 336] on li "Incidents" at bounding box center [572, 339] width 230 height 15
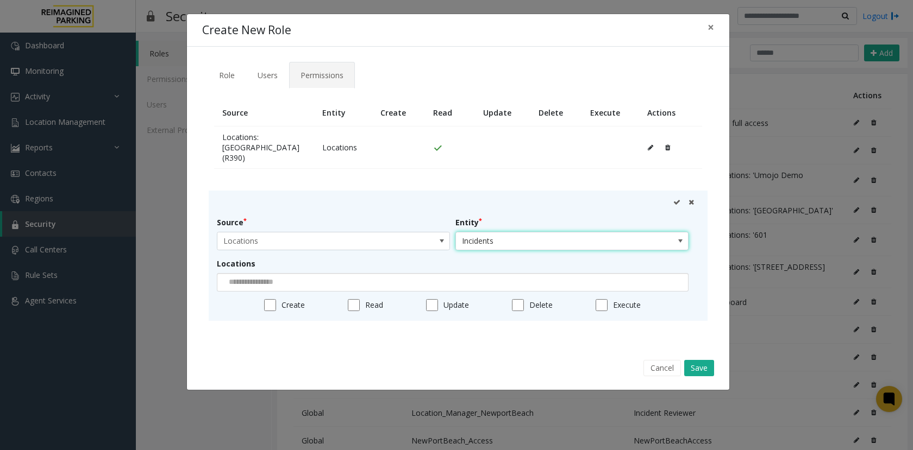
click at [312, 292] on div at bounding box center [453, 282] width 472 height 18
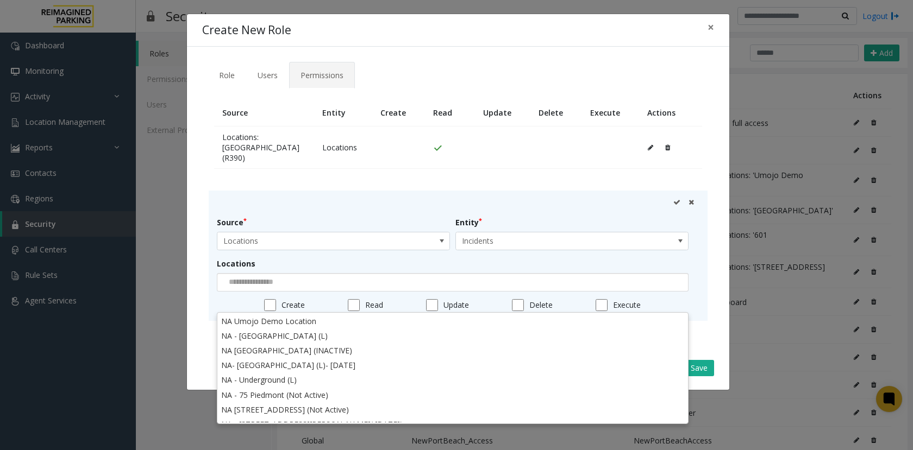
paste input "*********"
type input "*********"
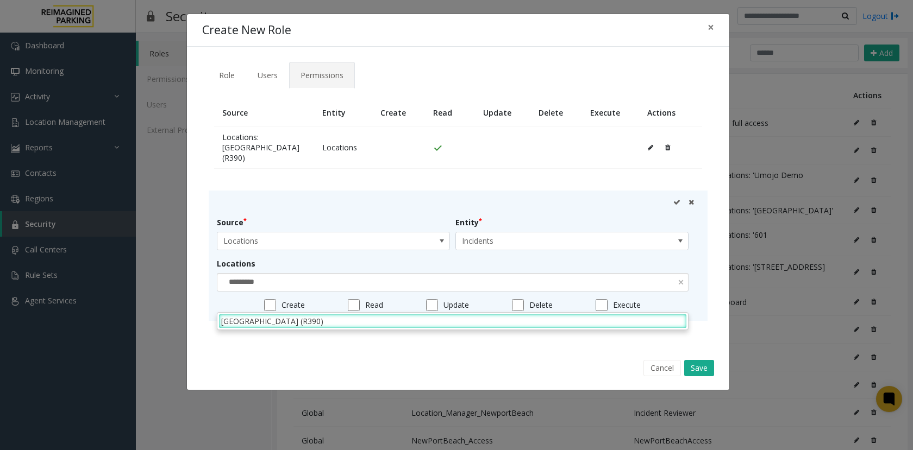
click at [303, 322] on li "[GEOGRAPHIC_DATA] (R390)" at bounding box center [452, 321] width 468 height 15
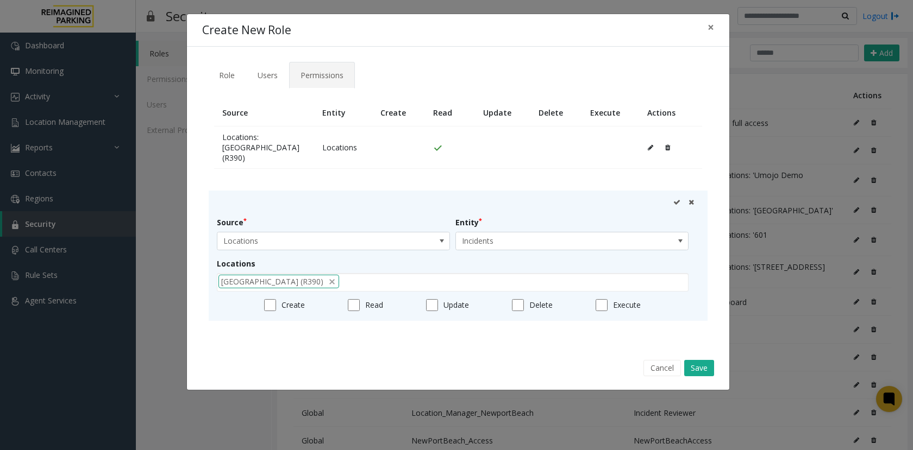
click at [674, 206] on icon at bounding box center [676, 202] width 7 height 7
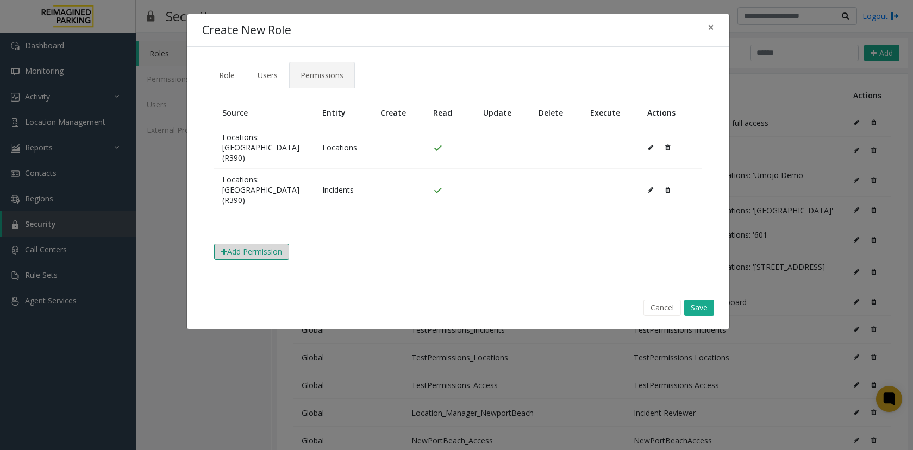
click at [243, 260] on button "Add Permission" at bounding box center [251, 252] width 75 height 16
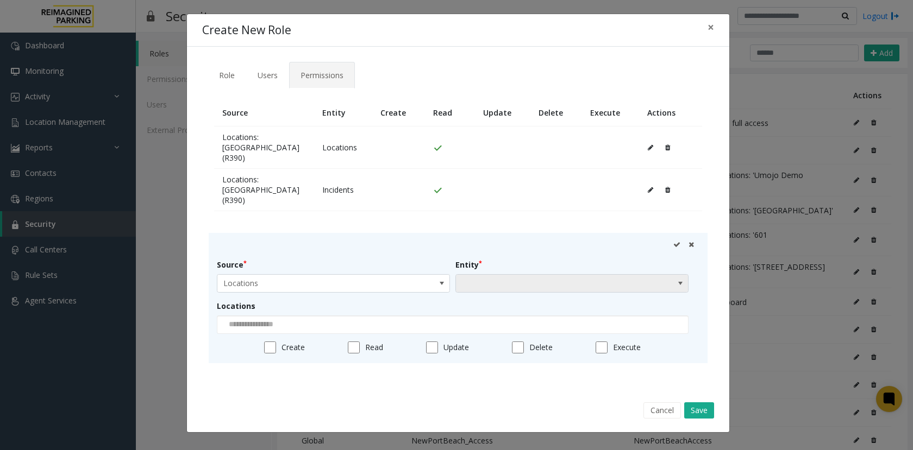
click at [502, 292] on span at bounding box center [549, 283] width 186 height 17
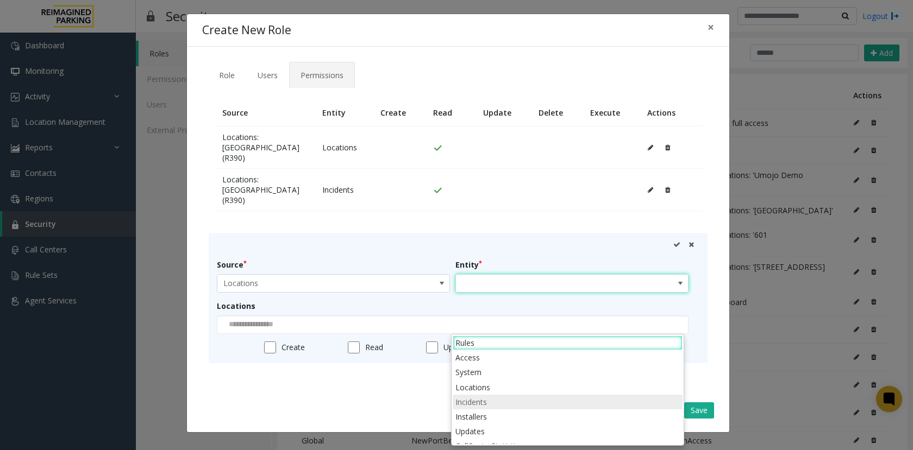
scroll to position [39, 0]
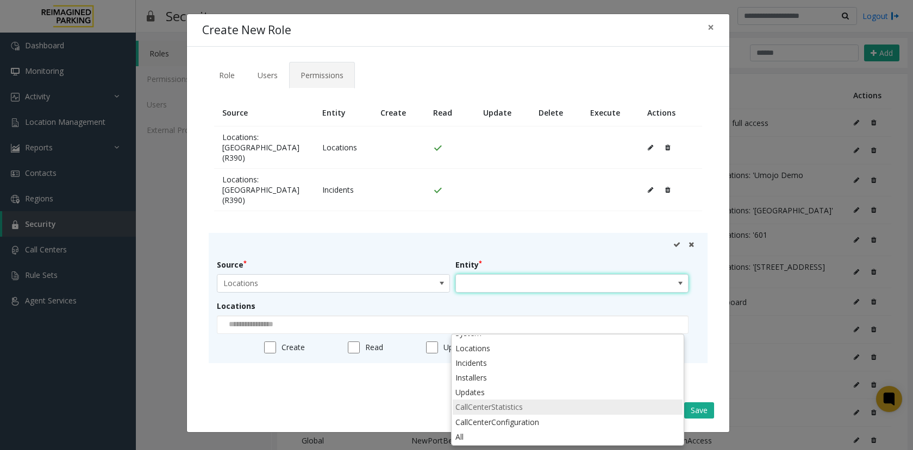
click at [563, 349] on li "CallCenterStatistics" at bounding box center [568, 407] width 230 height 15
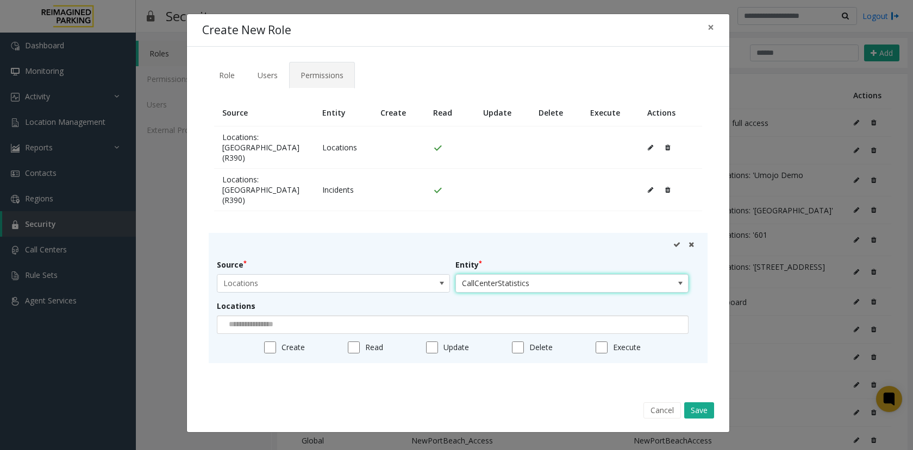
click at [252, 334] on input at bounding box center [250, 324] width 67 height 17
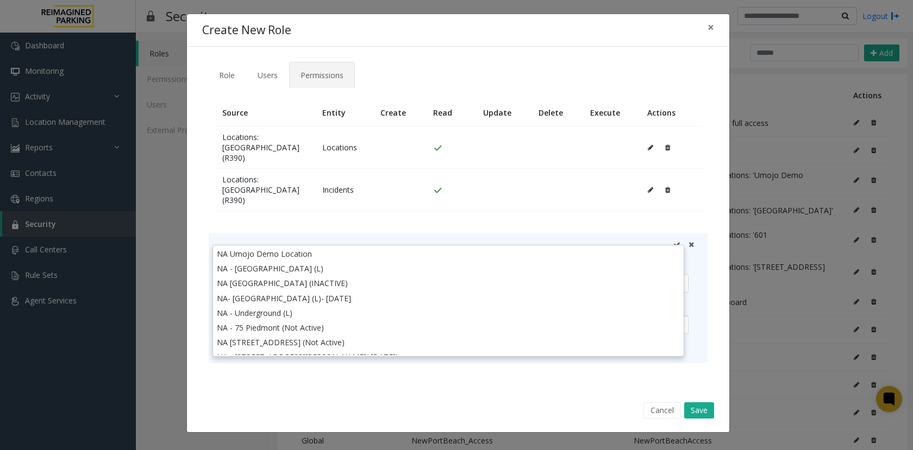
paste input "*********"
type input "*********"
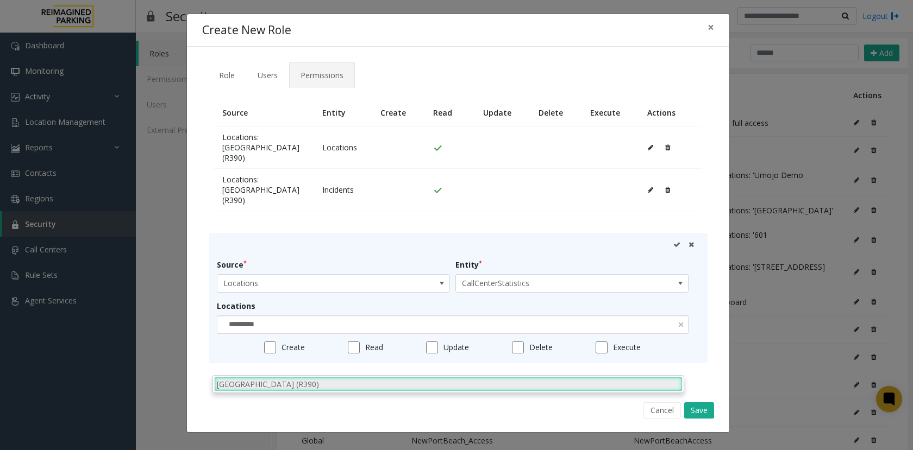
click at [267, 349] on li "[GEOGRAPHIC_DATA] (R390)" at bounding box center [448, 384] width 468 height 15
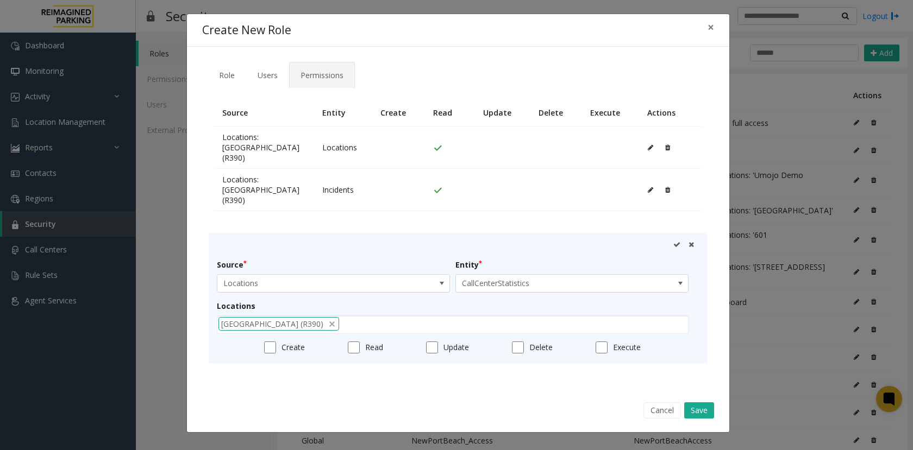
scroll to position [37, 0]
click at [673, 247] on icon at bounding box center [676, 244] width 7 height 7
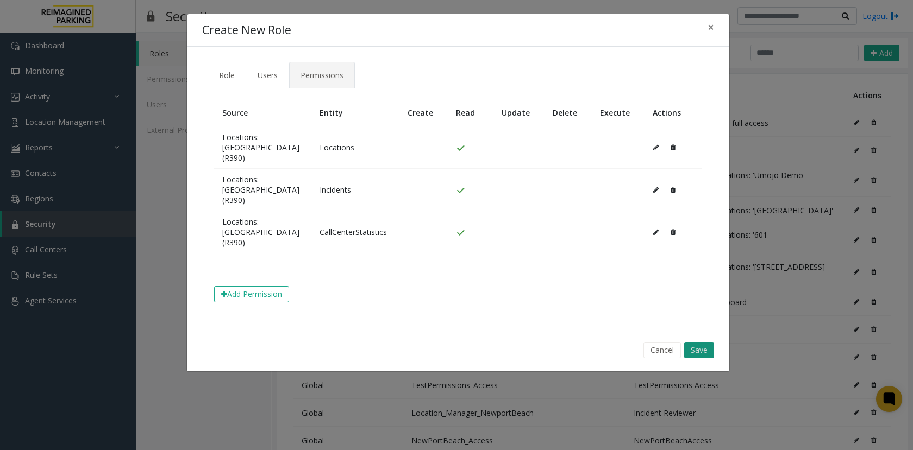
click at [706, 349] on button "Save" at bounding box center [699, 350] width 30 height 16
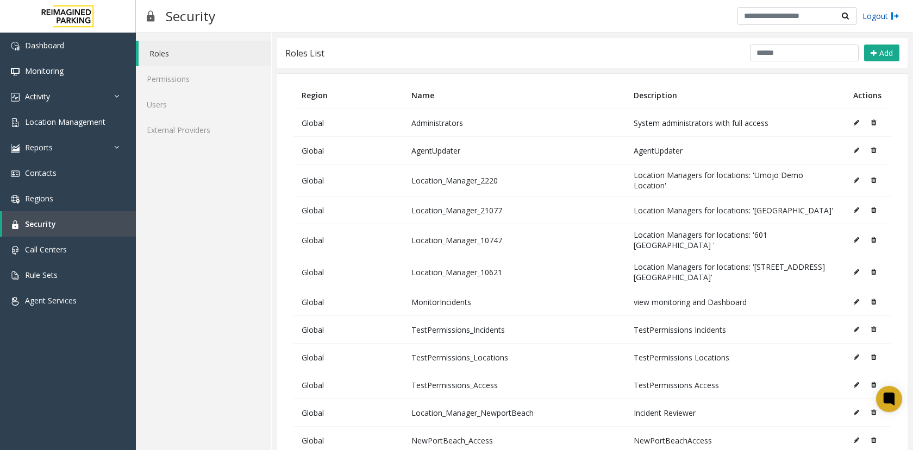
click at [834, 17] on link "Logout" at bounding box center [880, 15] width 37 height 11
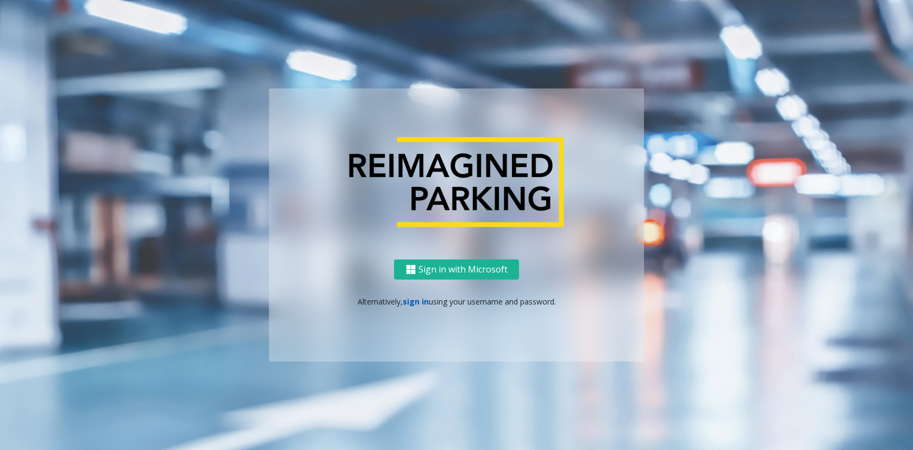
click at [407, 305] on link "sign in" at bounding box center [416, 302] width 26 height 10
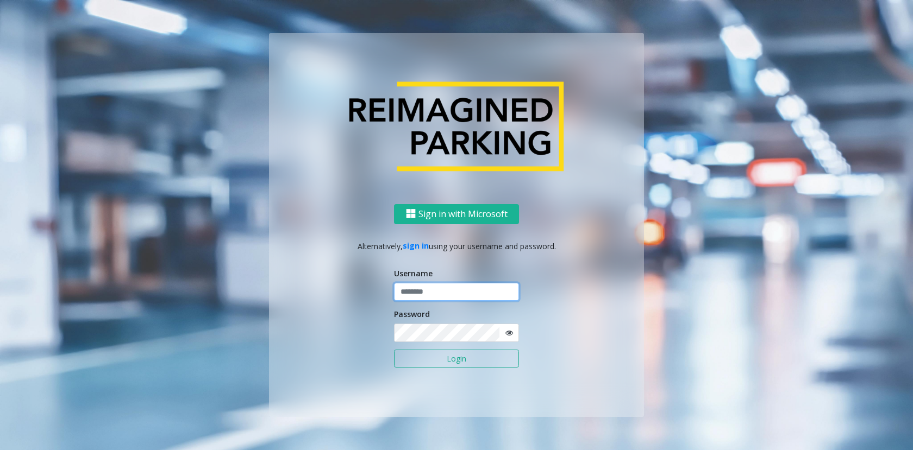
click at [410, 292] on input "text" at bounding box center [456, 292] width 125 height 18
paste input "**********"
type input "**********"
click at [428, 349] on button "Login" at bounding box center [456, 359] width 125 height 18
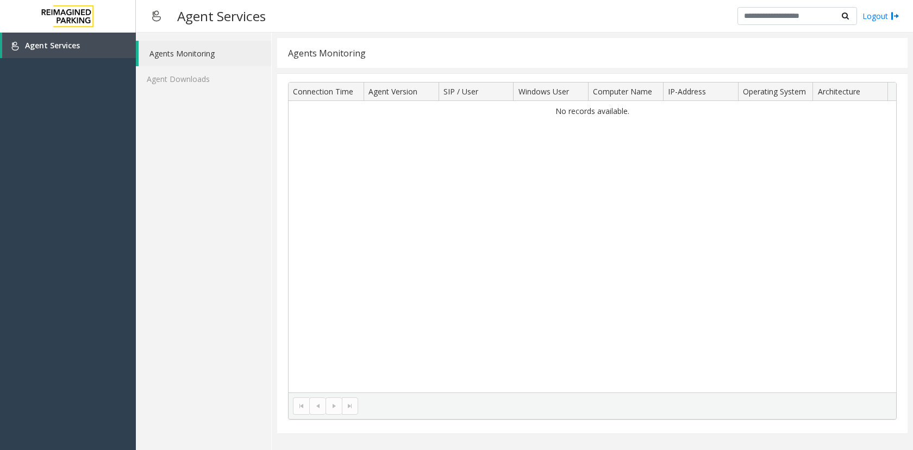
click at [213, 54] on link "Agents Monitoring" at bounding box center [205, 54] width 133 height 26
click at [121, 55] on link "Agent Services" at bounding box center [69, 46] width 134 height 26
drag, startPoint x: 230, startPoint y: 137, endPoint x: 215, endPoint y: 108, distance: 32.8
click at [230, 134] on div "Agents Monitoring Agent Downloads" at bounding box center [204, 242] width 136 height 418
click at [208, 84] on link "Agent Downloads" at bounding box center [203, 79] width 135 height 26
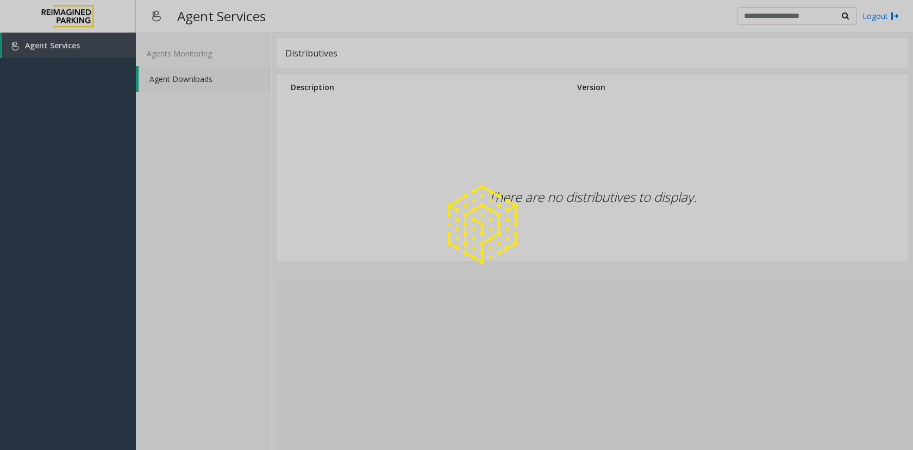
click at [255, 197] on div at bounding box center [456, 225] width 913 height 450
click at [232, 206] on div at bounding box center [456, 225] width 913 height 450
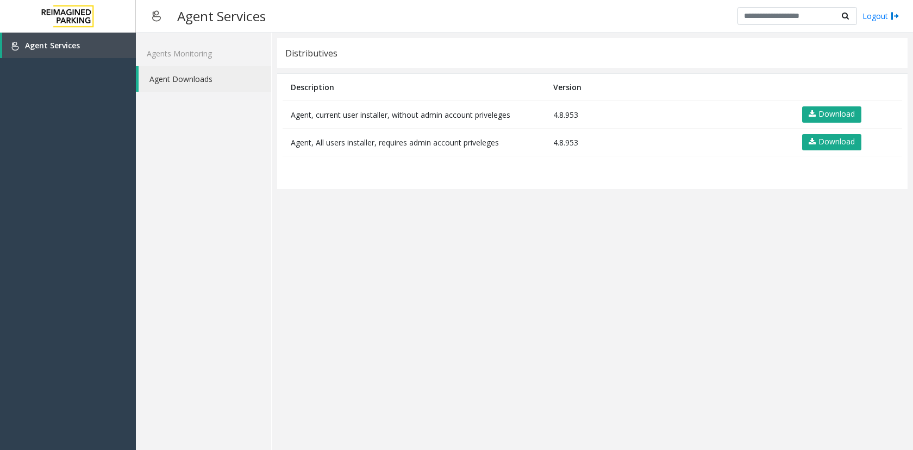
click at [241, 180] on div "Agents Monitoring Agent Downloads" at bounding box center [204, 242] width 136 height 418
click at [171, 60] on link "Agents Monitoring" at bounding box center [203, 54] width 135 height 26
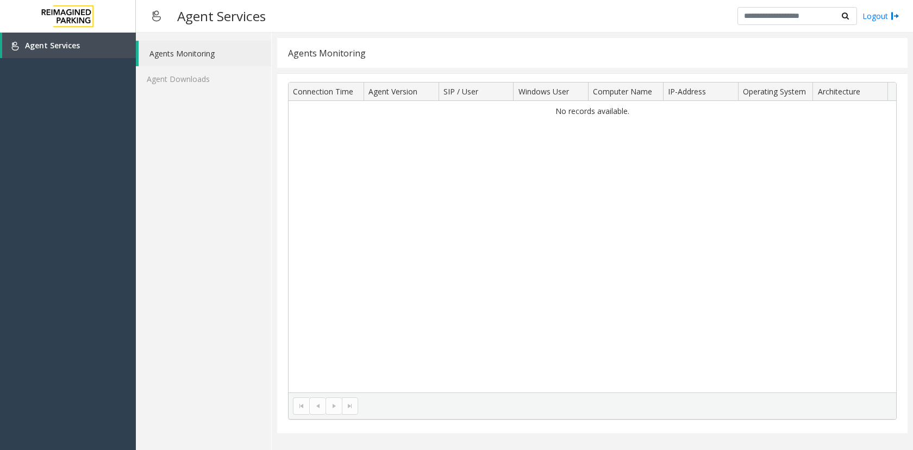
drag, startPoint x: 247, startPoint y: 214, endPoint x: 250, endPoint y: 294, distance: 81.0
click at [247, 214] on div "Agents Monitoring Agent Downloads" at bounding box center [204, 242] width 136 height 418
drag, startPoint x: 248, startPoint y: 247, endPoint x: 228, endPoint y: 194, distance: 57.1
click at [249, 242] on div "Agents Monitoring Agent Downloads" at bounding box center [204, 242] width 136 height 418
click at [834, 17] on img at bounding box center [894, 15] width 9 height 11
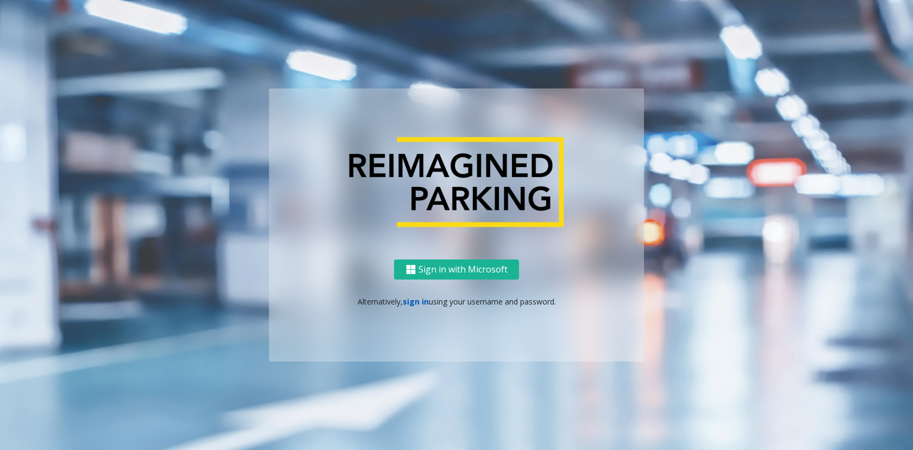
click at [420, 300] on link "sign in" at bounding box center [416, 302] width 26 height 10
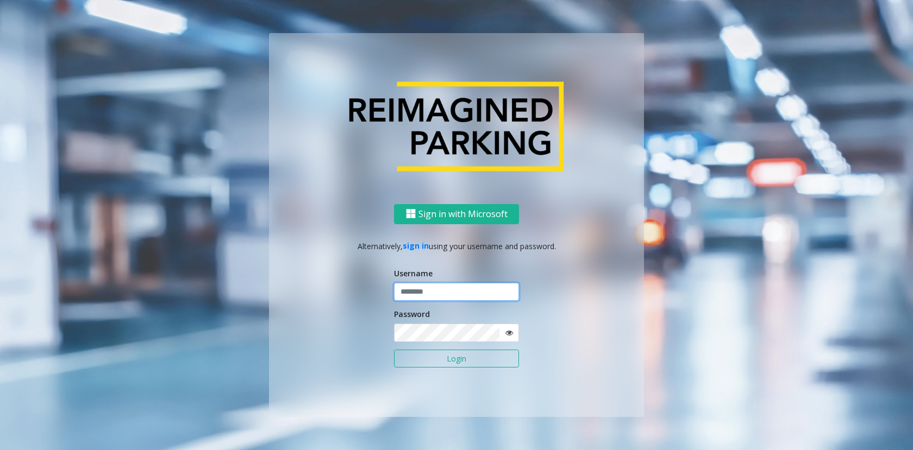
click at [432, 298] on input "text" at bounding box center [456, 292] width 125 height 18
type input "******"
click at [394, 349] on button "Login" at bounding box center [456, 359] width 125 height 18
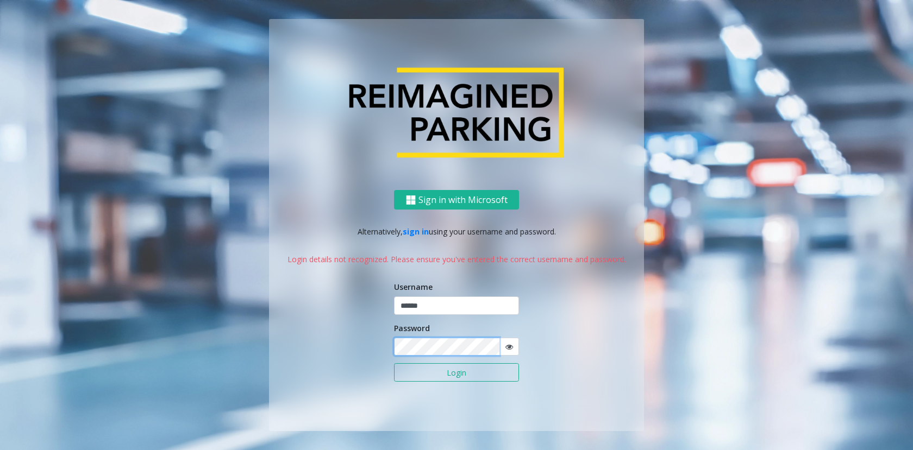
click at [394, 349] on button "Login" at bounding box center [456, 372] width 125 height 18
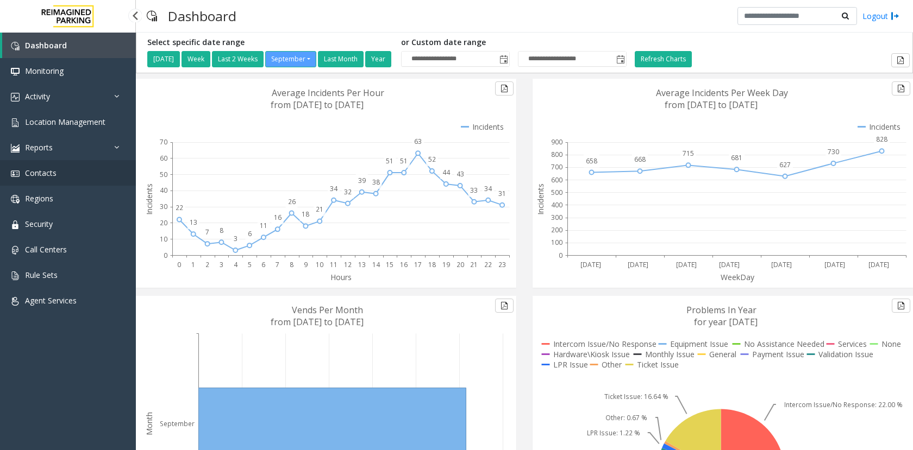
click at [55, 172] on span "Contacts" at bounding box center [41, 173] width 32 height 10
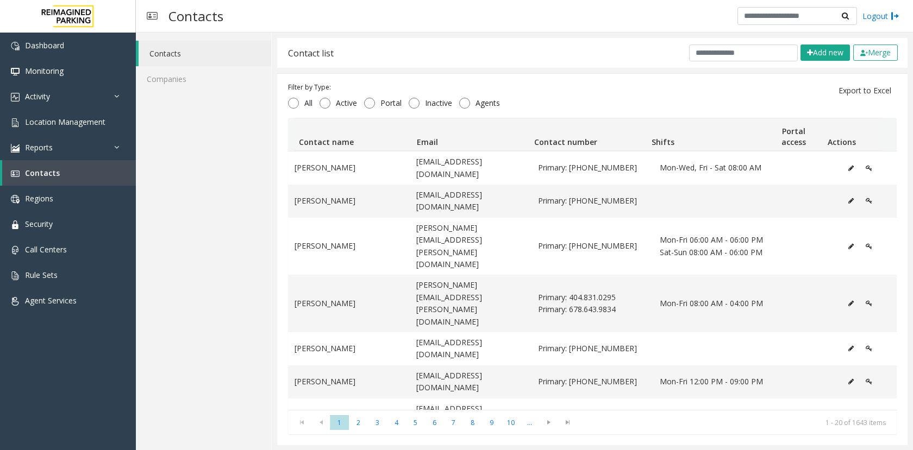
click at [205, 200] on div "Contacts Companies" at bounding box center [204, 242] width 136 height 418
click at [724, 59] on input "text" at bounding box center [743, 53] width 109 height 17
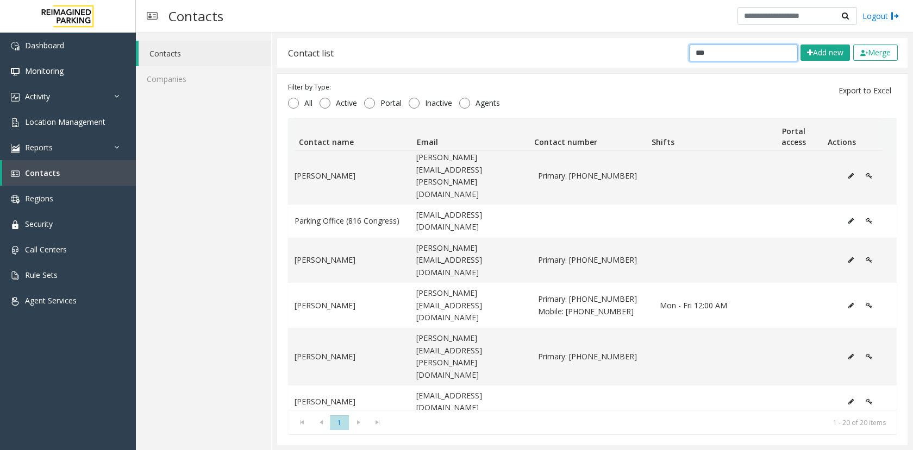
scroll to position [1, 0]
type input "***"
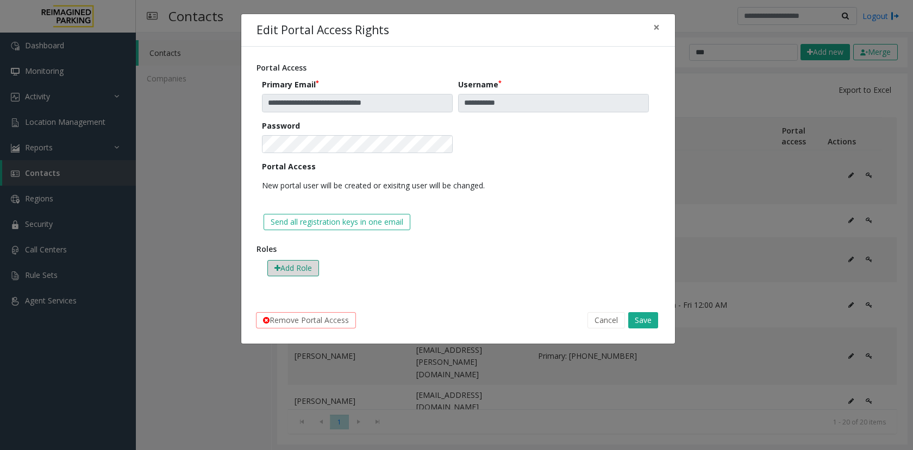
click at [280, 268] on icon at bounding box center [277, 269] width 6 height 8
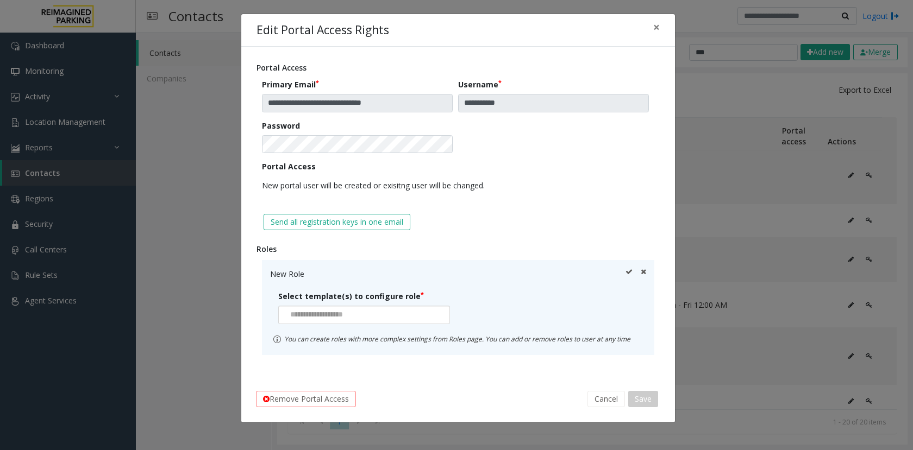
click at [349, 320] on input at bounding box center [318, 314] width 78 height 17
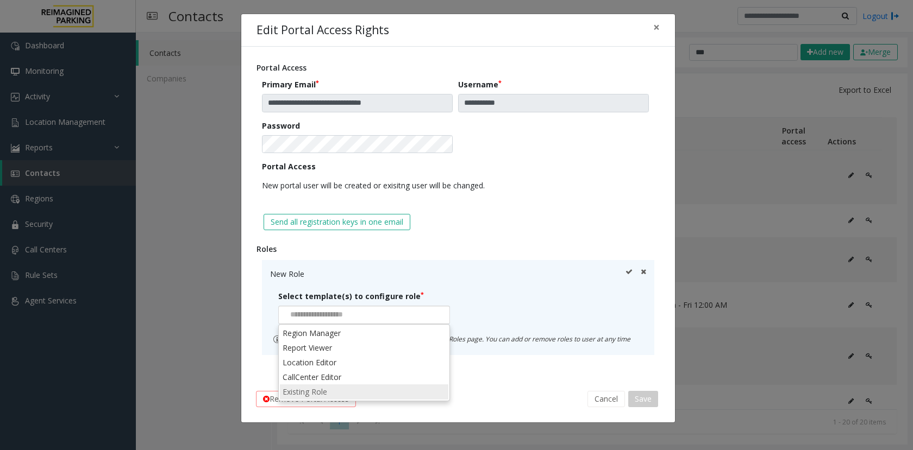
click at [332, 349] on li "Existing Role" at bounding box center [364, 392] width 168 height 15
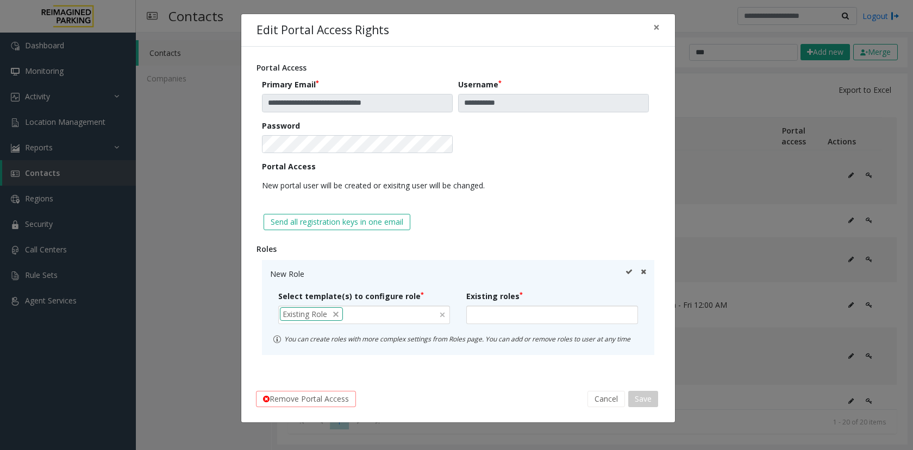
click at [485, 318] on div at bounding box center [552, 315] width 172 height 18
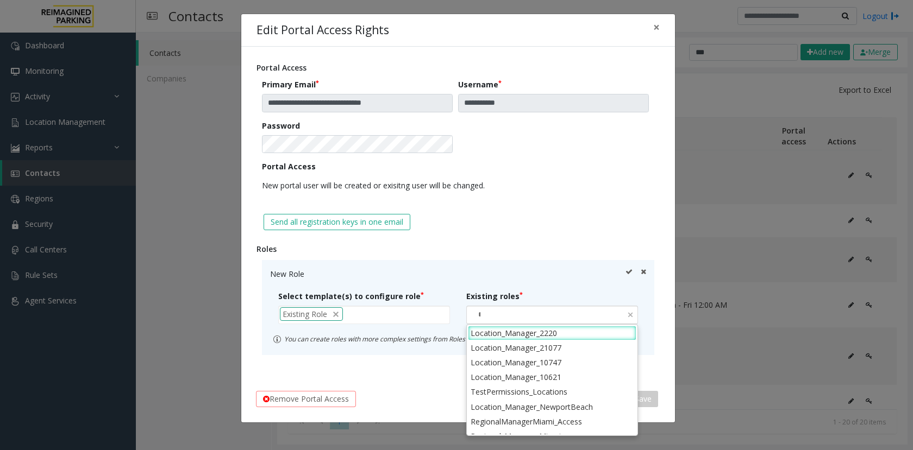
type input "***"
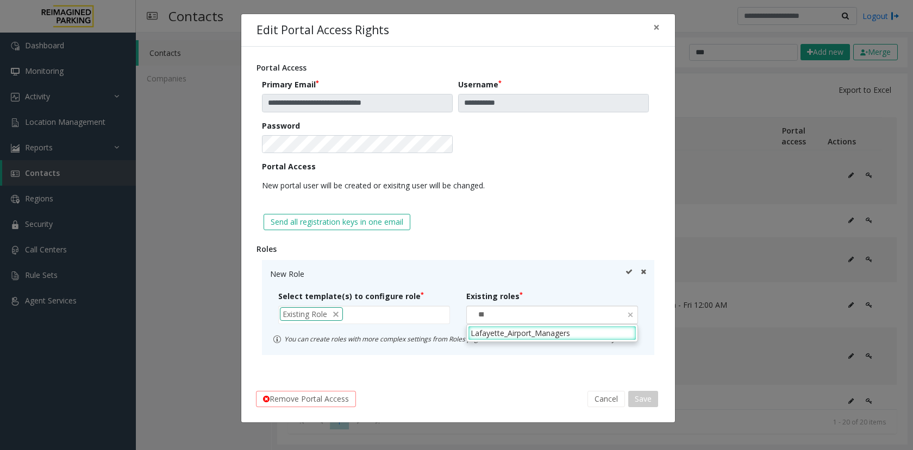
click at [493, 335] on li "Lafayette_Airport_Managers" at bounding box center [552, 333] width 168 height 15
click at [626, 269] on icon at bounding box center [628, 273] width 7 height 11
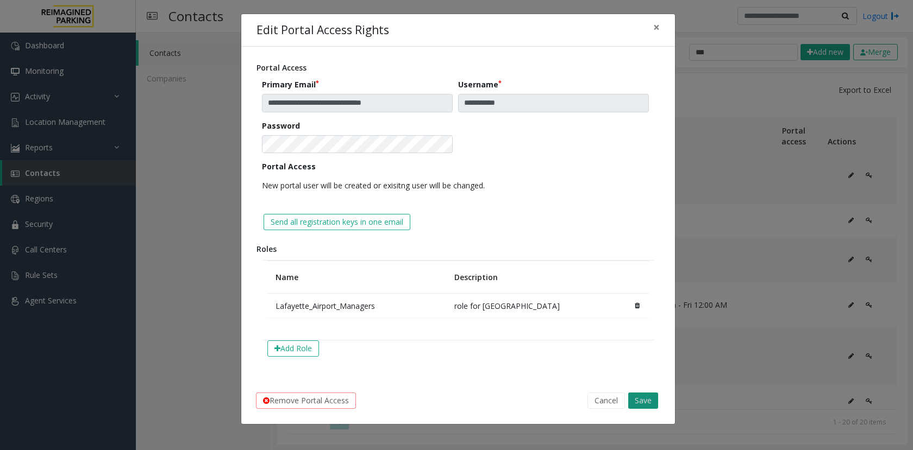
click at [645, 349] on button "Save" at bounding box center [643, 401] width 30 height 16
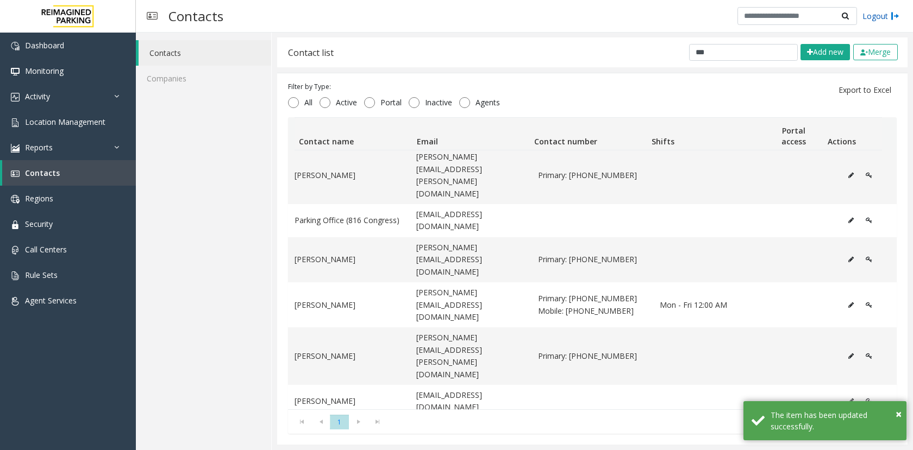
click at [834, 14] on link "Logout" at bounding box center [880, 15] width 37 height 11
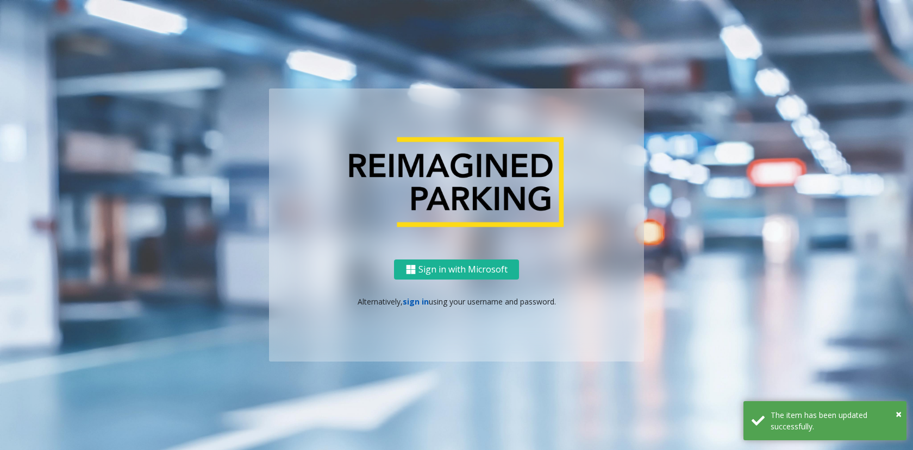
click at [417, 301] on link "sign in" at bounding box center [416, 302] width 26 height 10
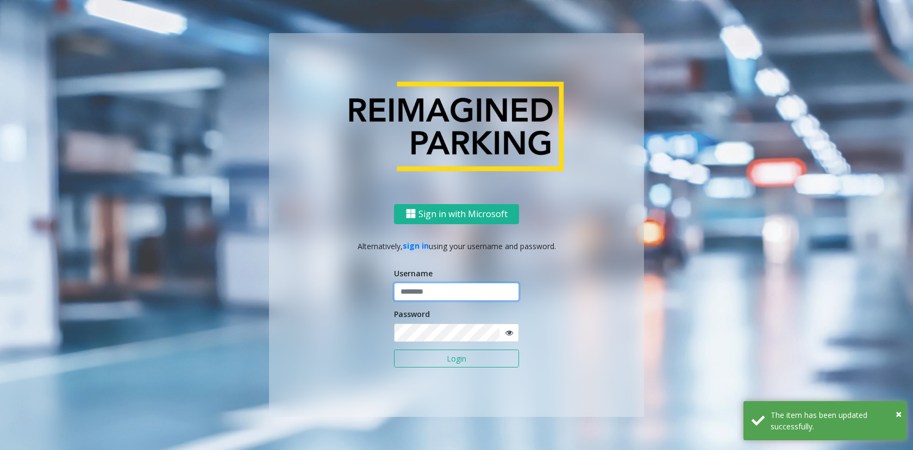
click at [432, 290] on input "text" at bounding box center [456, 292] width 125 height 18
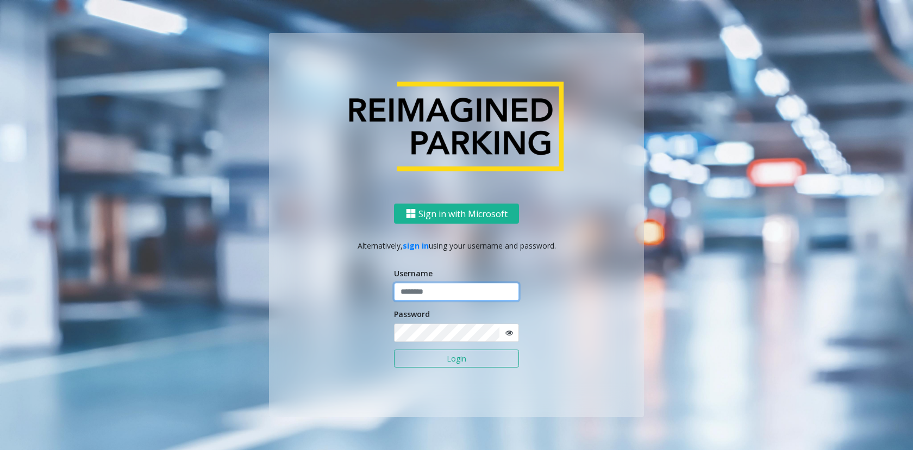
type input "**********"
click at [332, 308] on div "**********" at bounding box center [456, 311] width 375 height 214
click at [456, 349] on button "Login" at bounding box center [456, 359] width 125 height 18
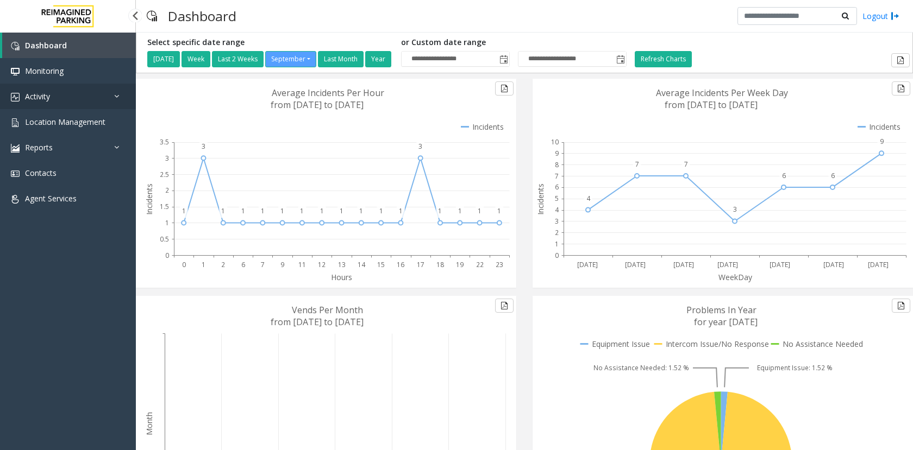
click at [78, 98] on link "Activity" at bounding box center [68, 97] width 136 height 26
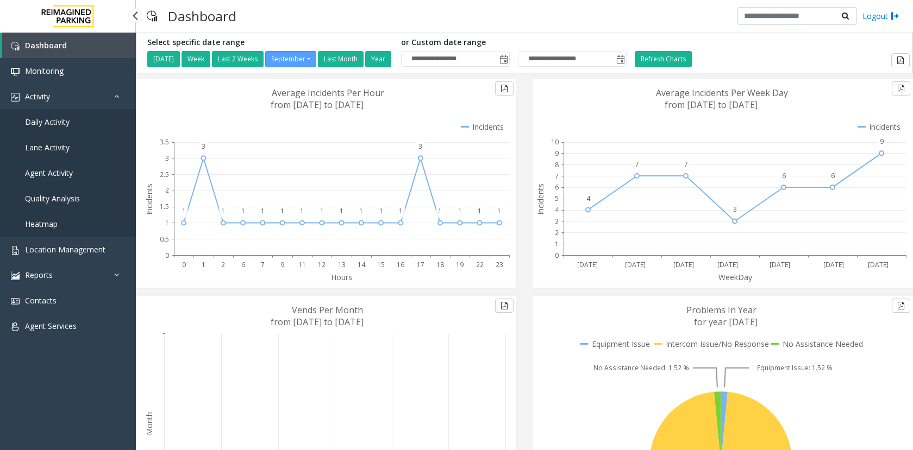
click at [79, 116] on link "Daily Activity" at bounding box center [68, 122] width 136 height 26
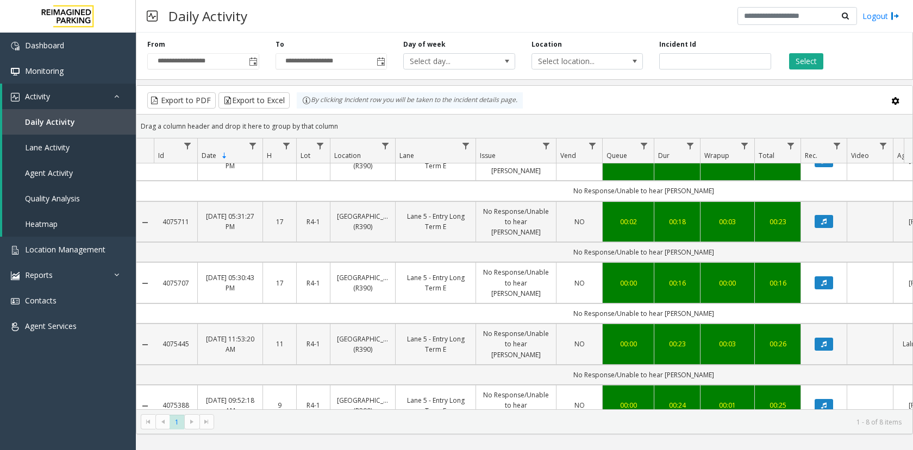
scroll to position [252, 0]
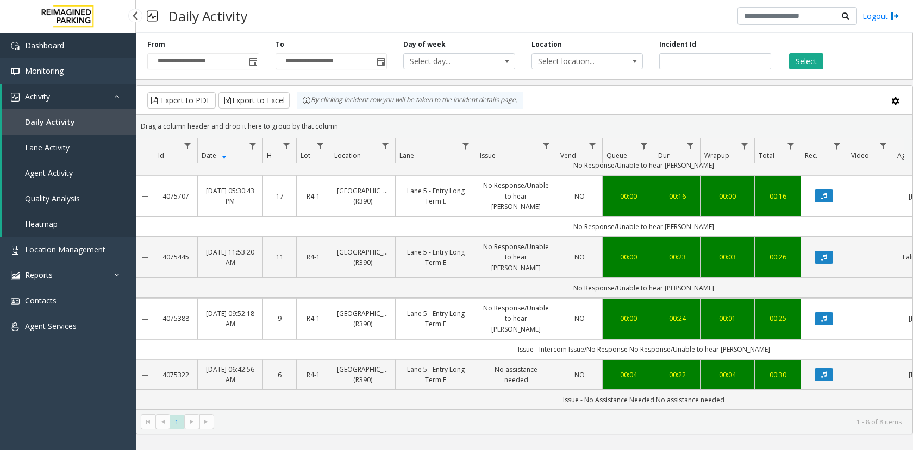
click at [46, 44] on span "Dashboard" at bounding box center [44, 45] width 39 height 10
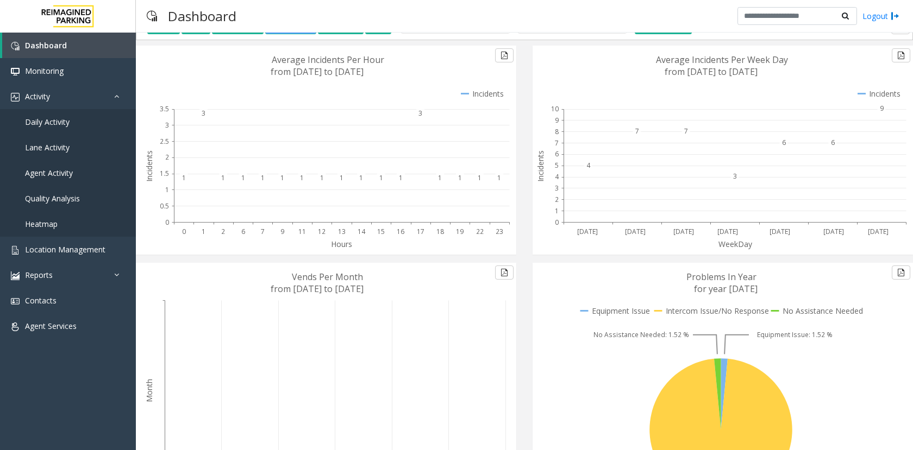
scroll to position [32, 0]
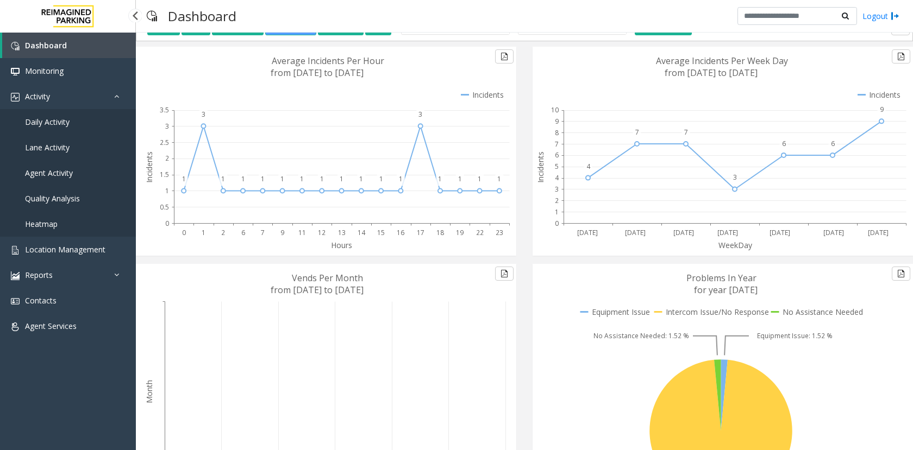
click at [60, 230] on link "Heatmap" at bounding box center [68, 224] width 136 height 26
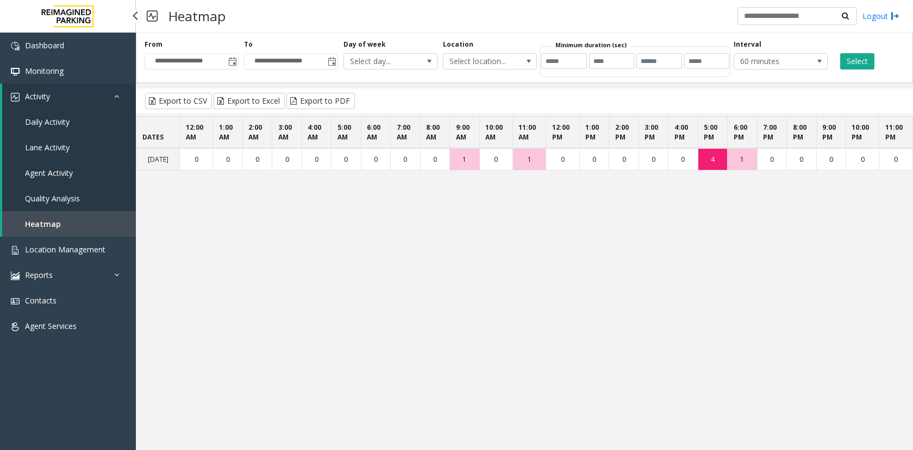
click at [62, 147] on span "Lane Activity" at bounding box center [47, 147] width 45 height 10
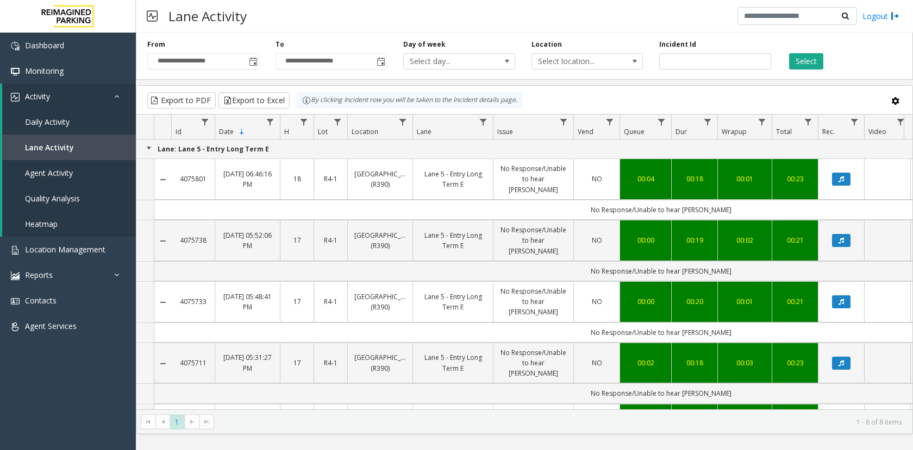
scroll to position [267, 0]
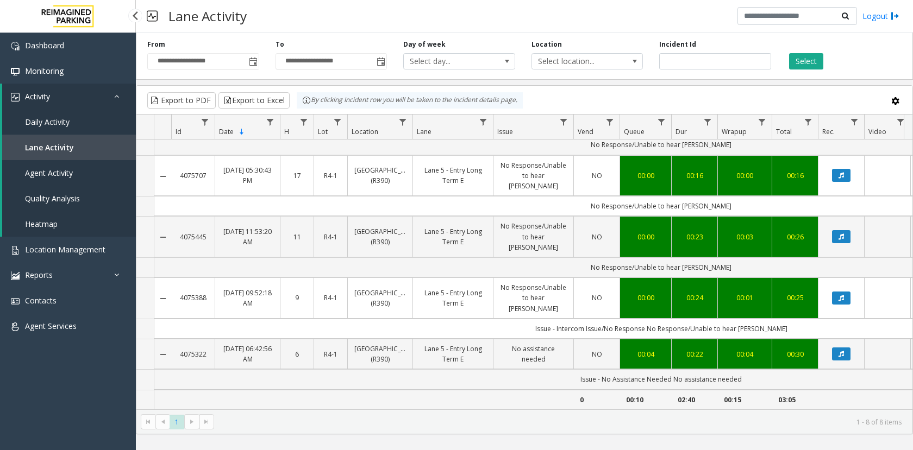
click at [56, 223] on span "Heatmap" at bounding box center [41, 224] width 33 height 10
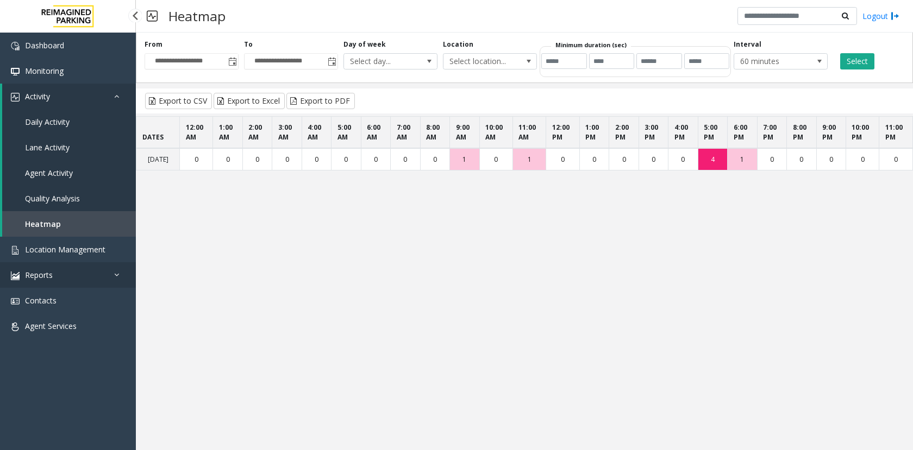
click at [64, 279] on link "Reports" at bounding box center [68, 275] width 136 height 26
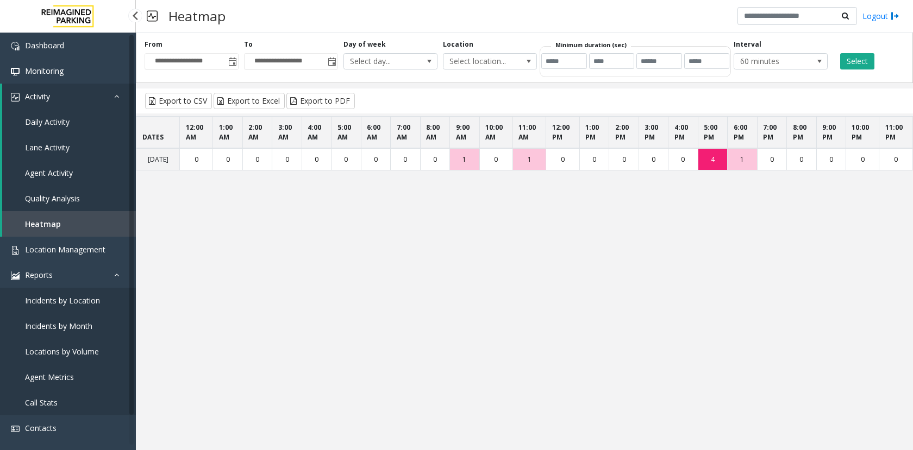
click at [57, 349] on span "Locations by Volume" at bounding box center [62, 352] width 74 height 10
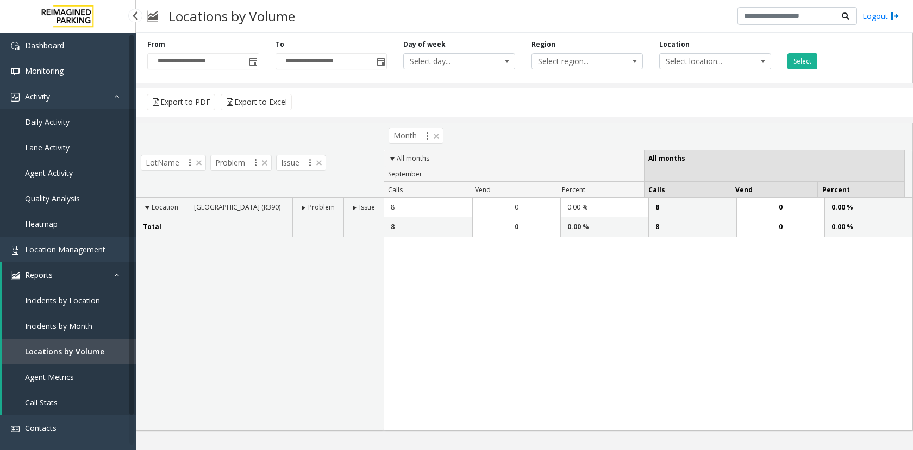
click at [68, 303] on span "Incidents by Location" at bounding box center [62, 301] width 75 height 10
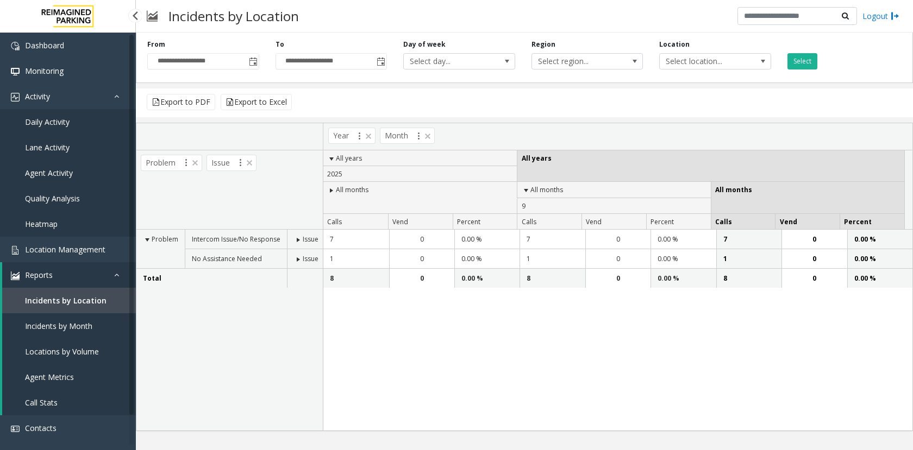
click at [67, 323] on span "Incidents by Month" at bounding box center [58, 326] width 67 height 10
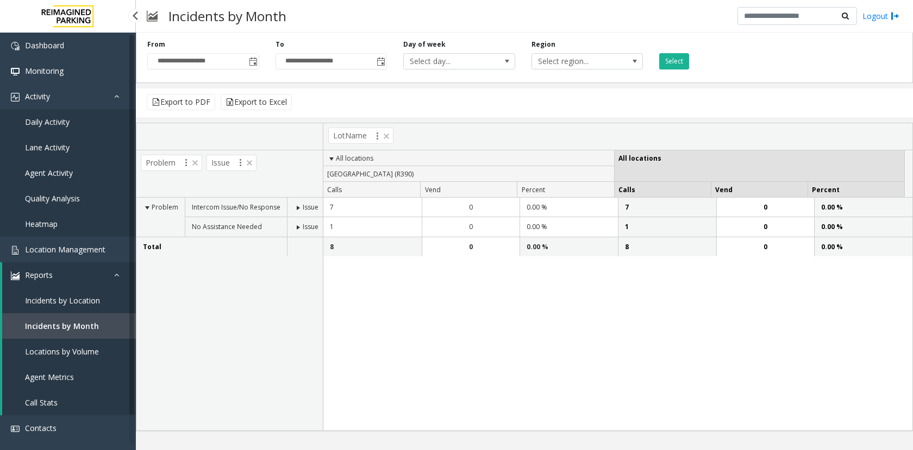
click at [71, 300] on span "Incidents by Location" at bounding box center [62, 301] width 75 height 10
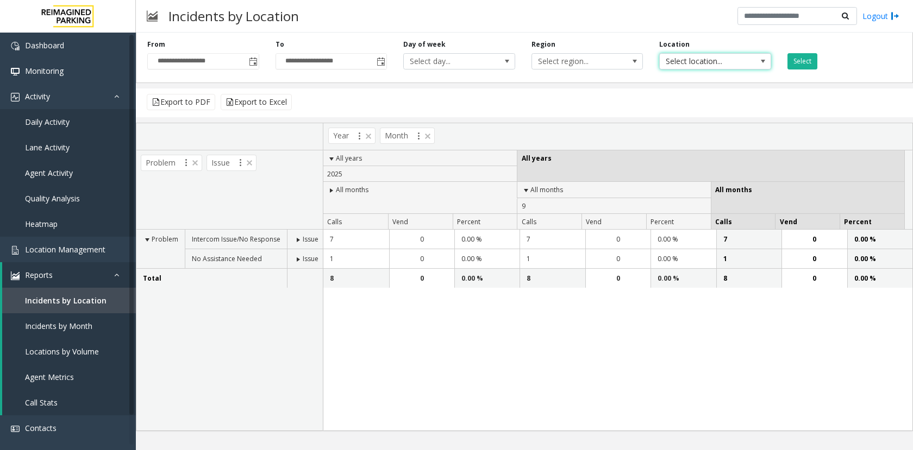
click at [757, 64] on span at bounding box center [762, 61] width 15 height 15
click at [719, 22] on div "Incidents by Location Logout" at bounding box center [524, 16] width 777 height 33
click at [253, 349] on div "Problem Intercom Issue/No Response Issue No Assistance Needed Issue Total" at bounding box center [229, 330] width 186 height 201
click at [78, 325] on span "Incidents by Month" at bounding box center [58, 326] width 67 height 10
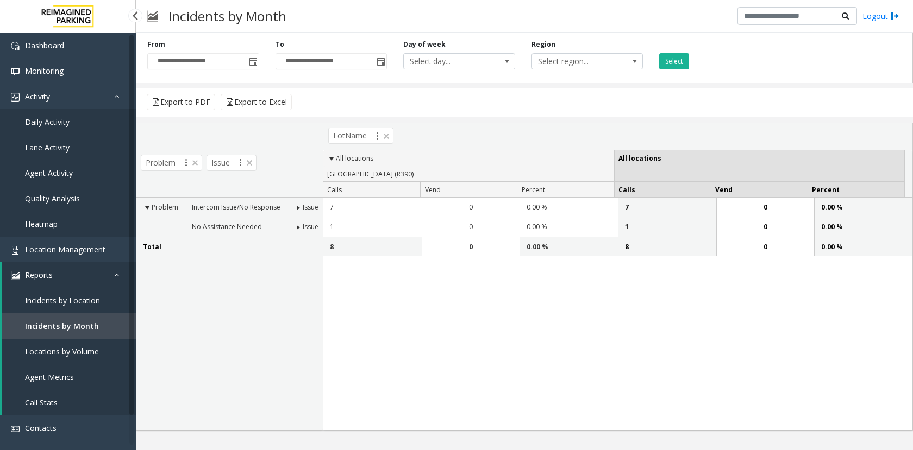
click at [71, 349] on span "Locations by Volume" at bounding box center [62, 352] width 74 height 10
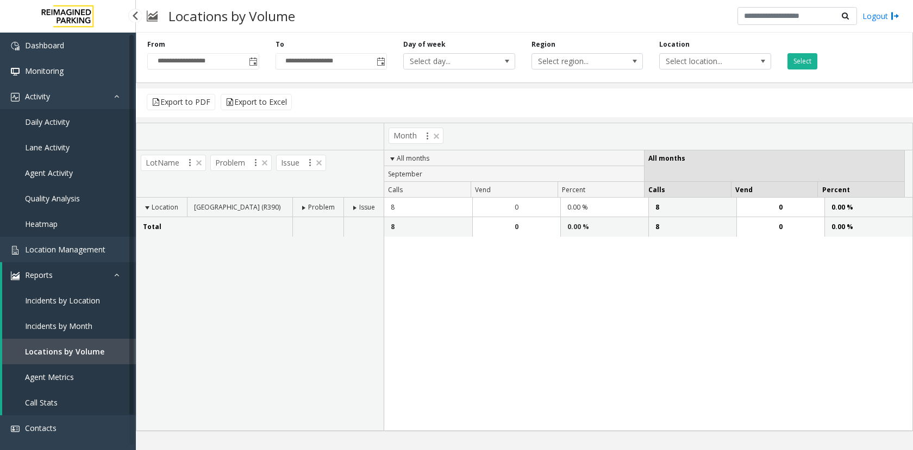
click at [73, 301] on span "Incidents by Location" at bounding box center [62, 301] width 75 height 10
